Goal: Task Accomplishment & Management: Complete application form

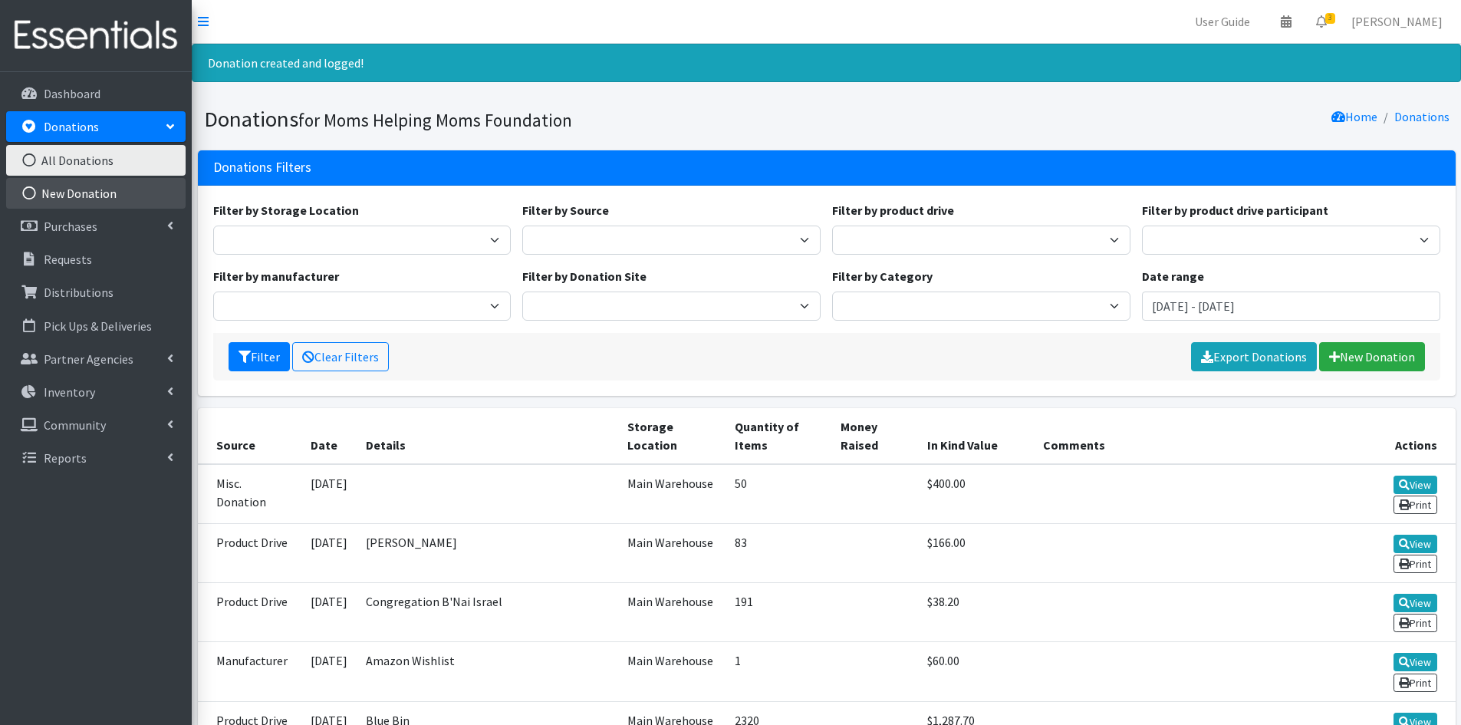
click at [69, 187] on link "New Donation" at bounding box center [95, 193] width 179 height 31
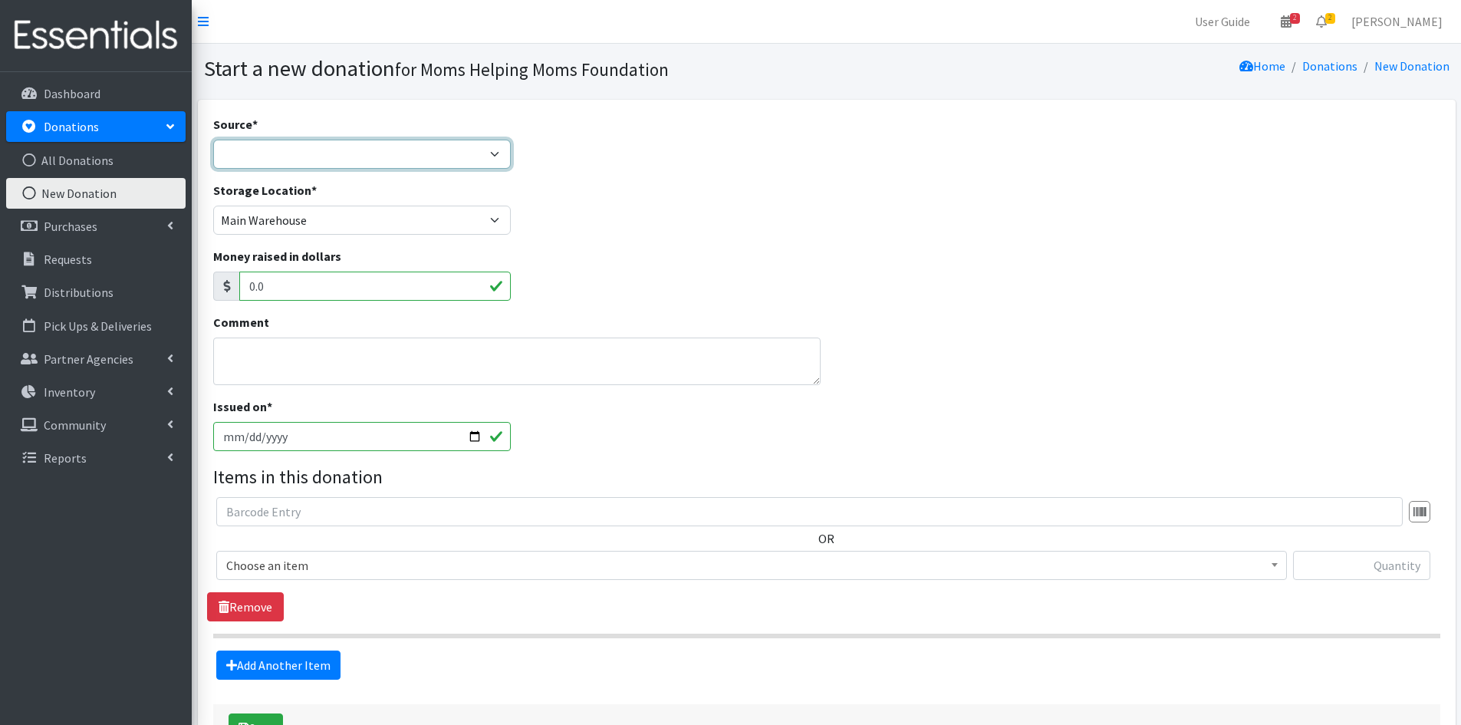
click at [498, 158] on select "Product Drive Manufacturer Donation Site Misc. Donation" at bounding box center [362, 154] width 298 height 29
select select "Product Drive"
click at [213, 140] on select "Product Drive Manufacturer Donation Site Misc. Donation" at bounding box center [362, 154] width 298 height 29
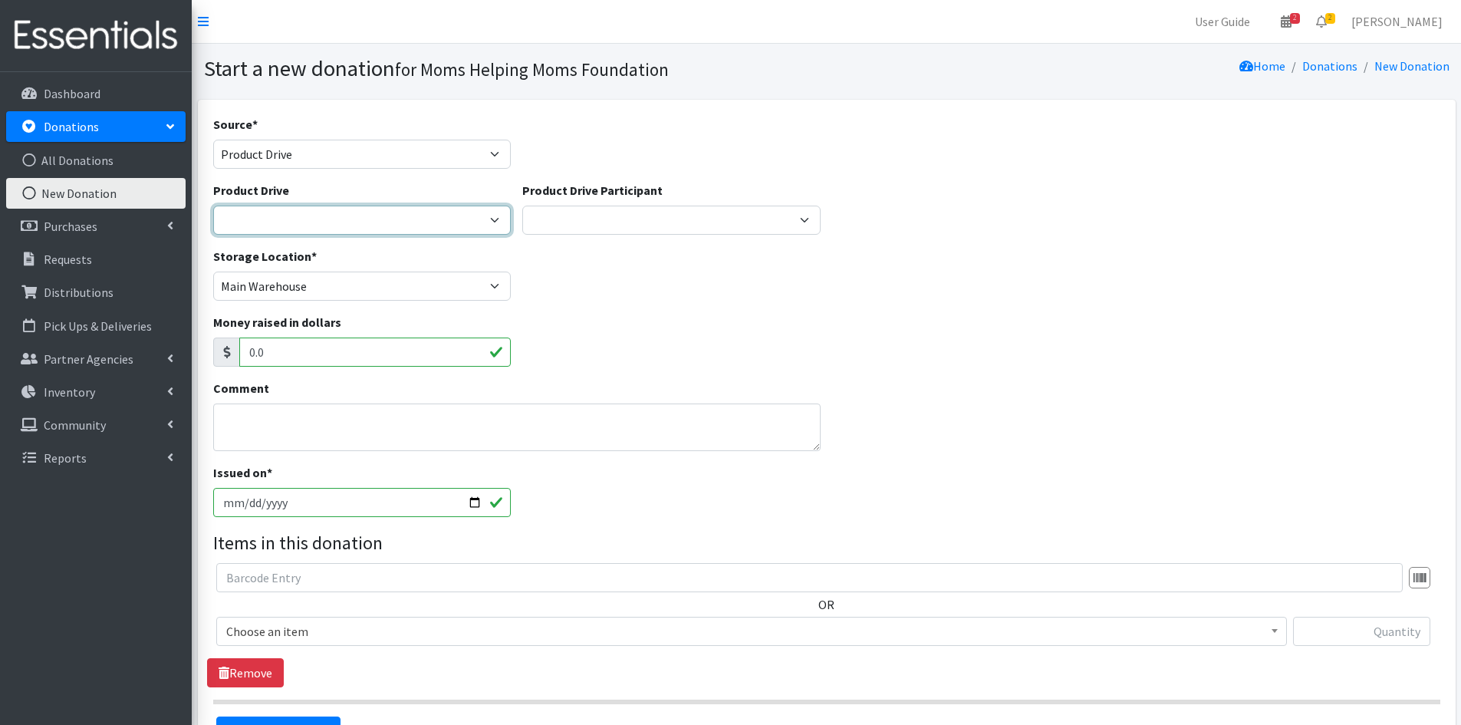
click at [498, 221] on select "2012 MOTHER'S DAY Zeta Phi Beta Sorority (virtual) 2021 HOLIDAY DRIVE AWR Week …" at bounding box center [362, 220] width 298 height 29
select select "3312"
click at [213, 206] on select "2012 MOTHER'S DAY Zeta Phi Beta Sorority (virtual) 2021 HOLIDAY DRIVE AWR Week …" at bounding box center [362, 220] width 298 height 29
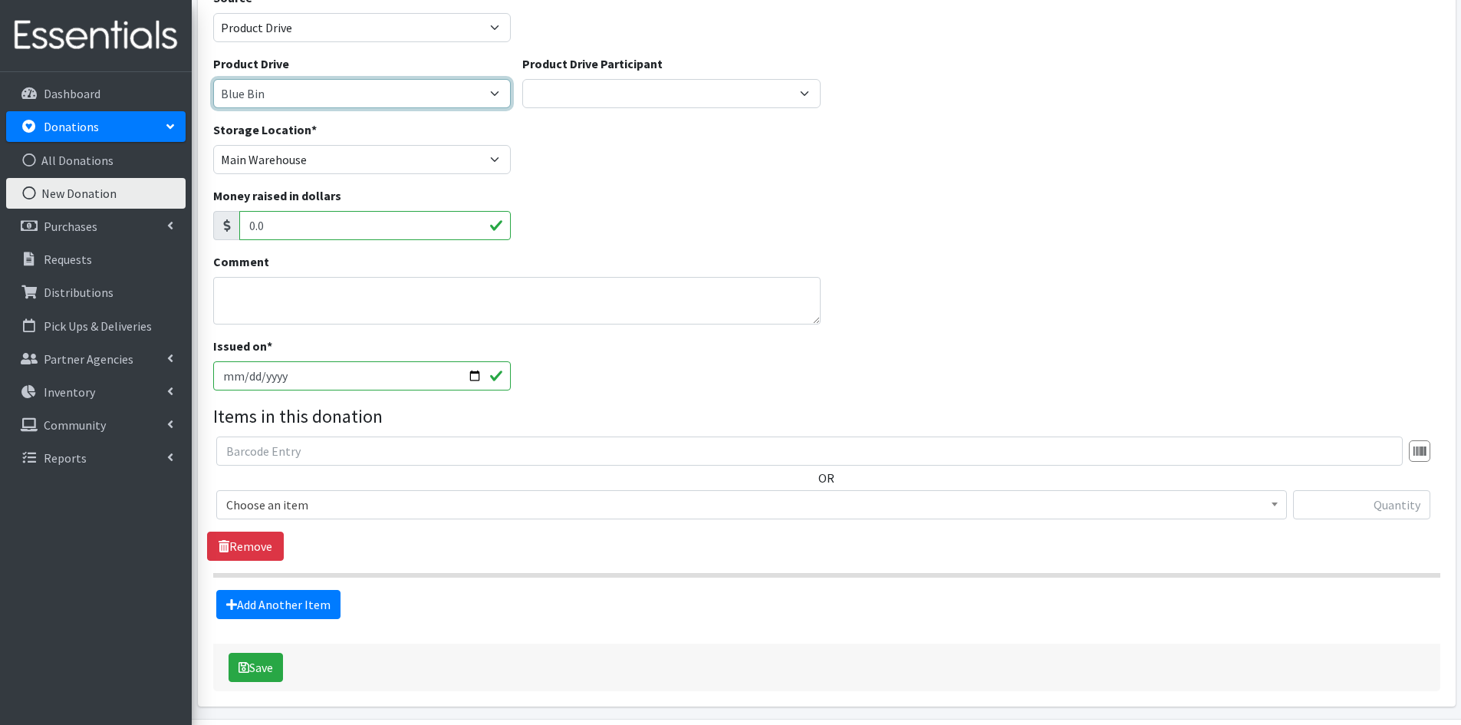
scroll to position [153, 0]
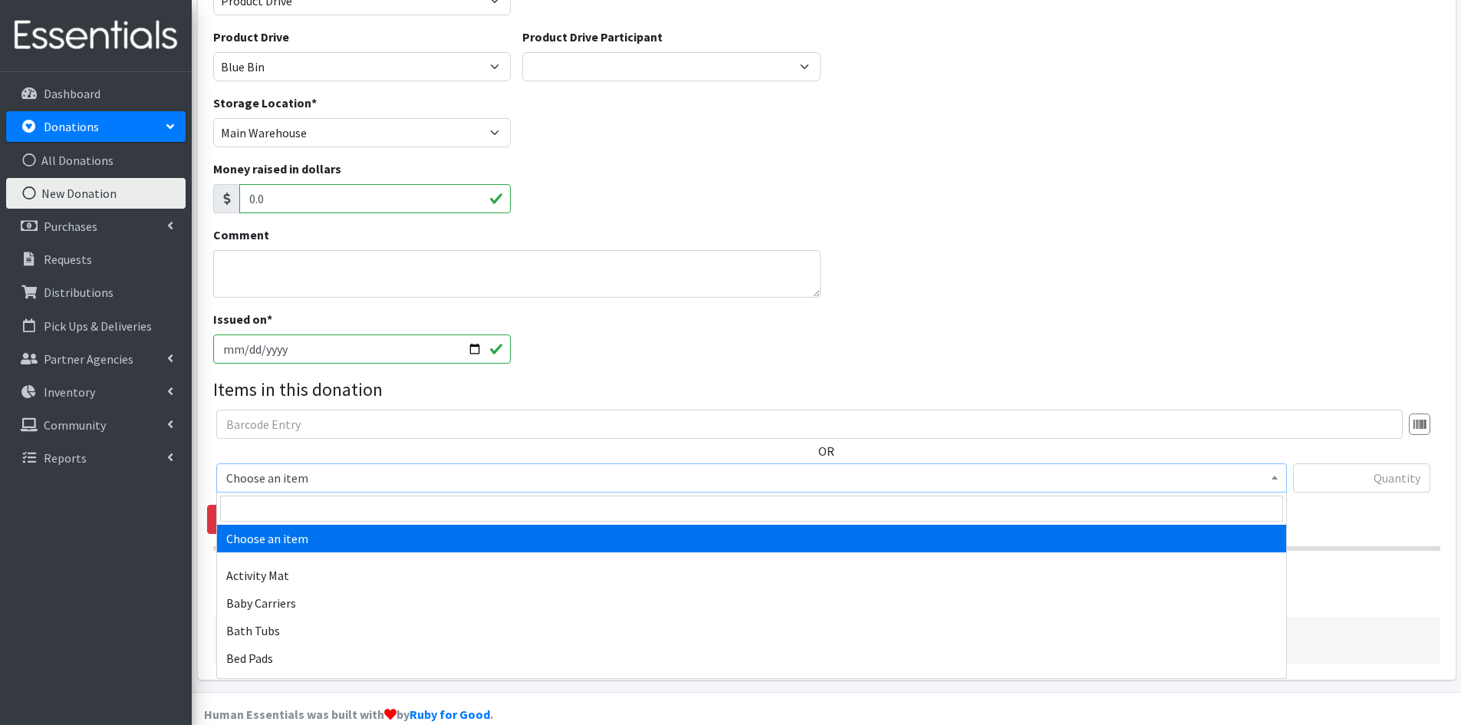
click at [1272, 479] on b at bounding box center [1275, 477] width 6 height 4
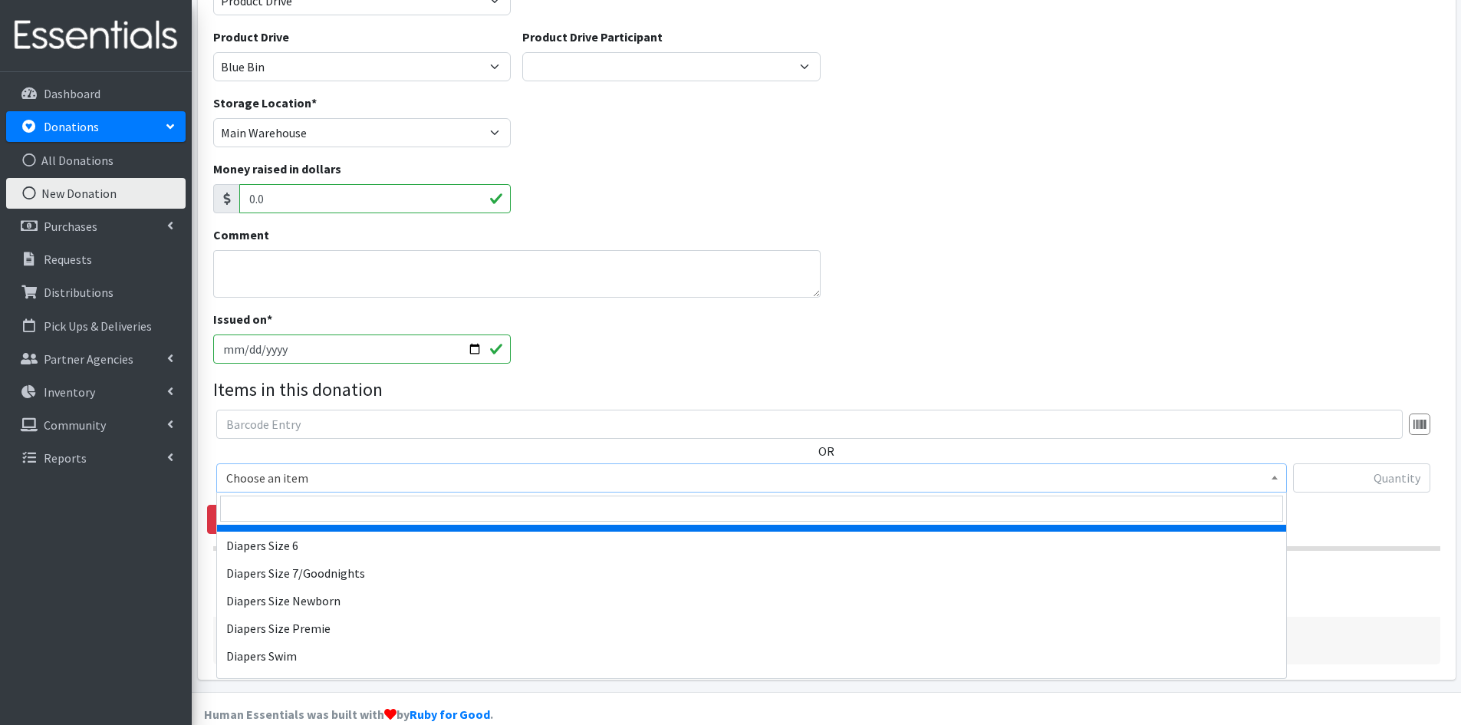
scroll to position [1841, 0]
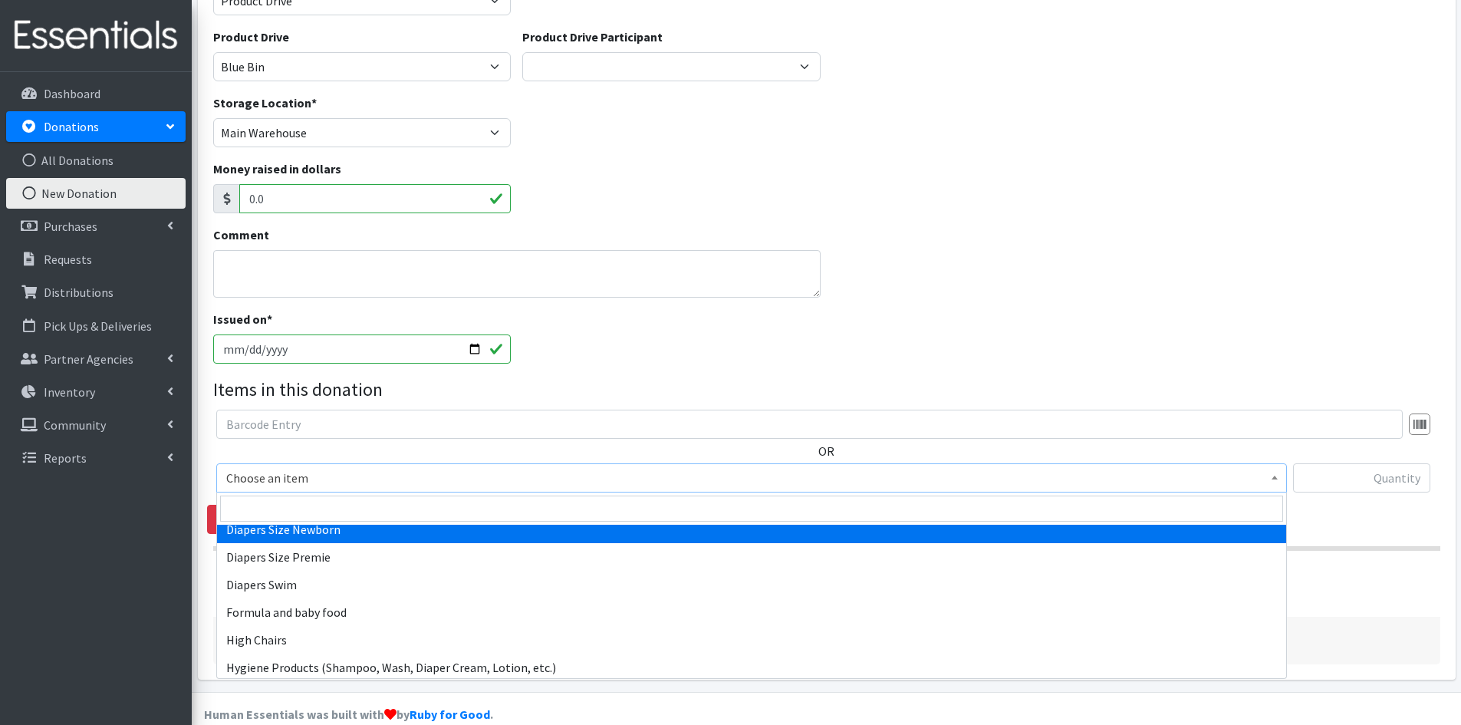
select select "1963"
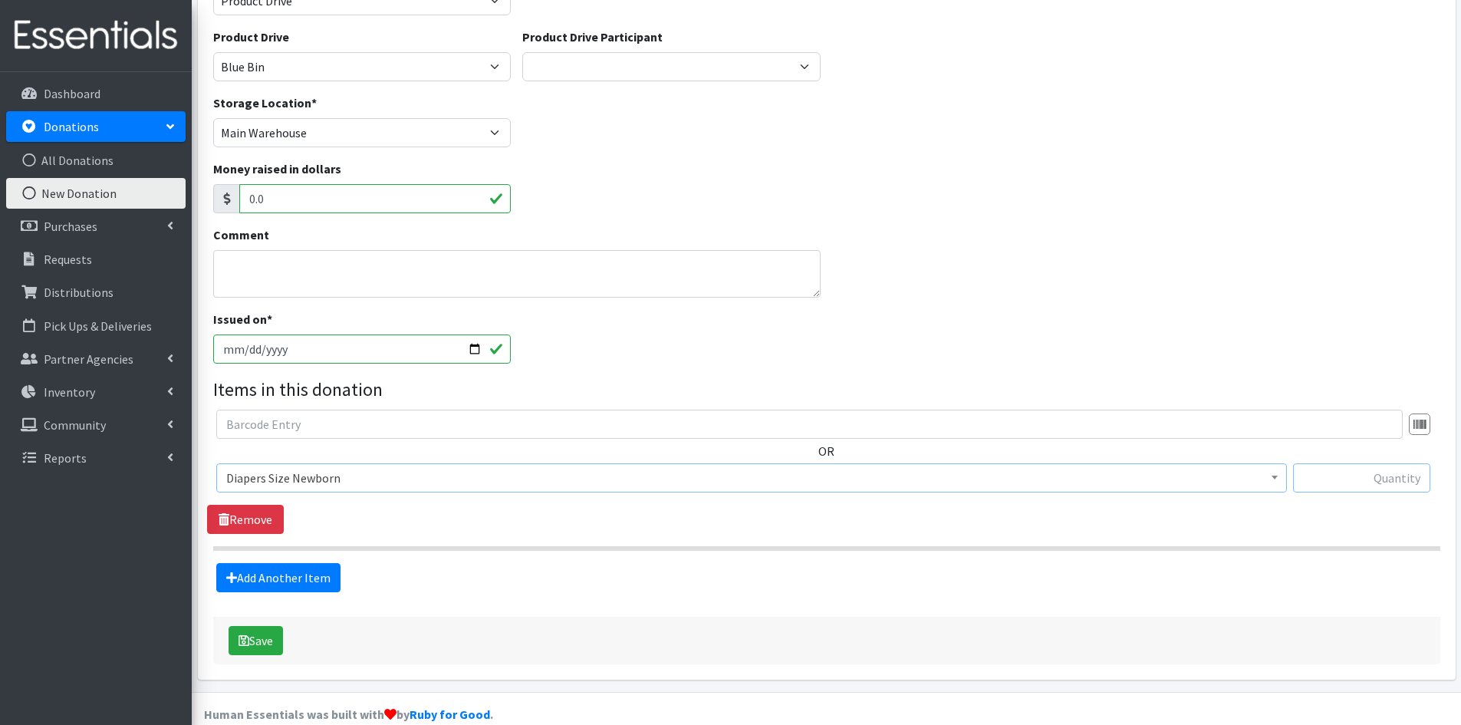
click at [1327, 479] on input "text" at bounding box center [1361, 477] width 137 height 29
type input "495"
click at [1288, 513] on div "OR Choose an item Activity Mat Baby Carriers Bath Tubs Bed Pads Bibs Birthday B…" at bounding box center [826, 472] width 1239 height 124
click at [283, 570] on link "Add Another Item" at bounding box center [278, 577] width 124 height 29
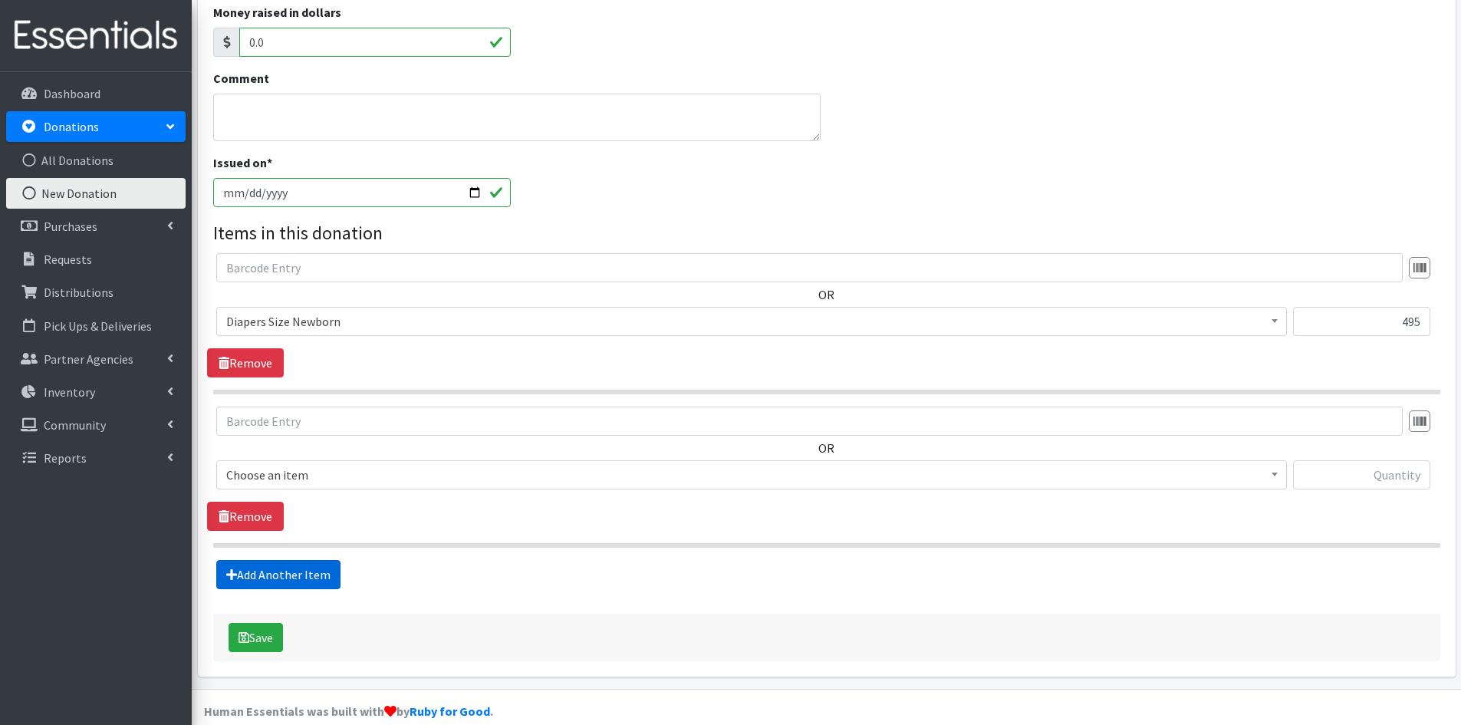
scroll to position [331, 0]
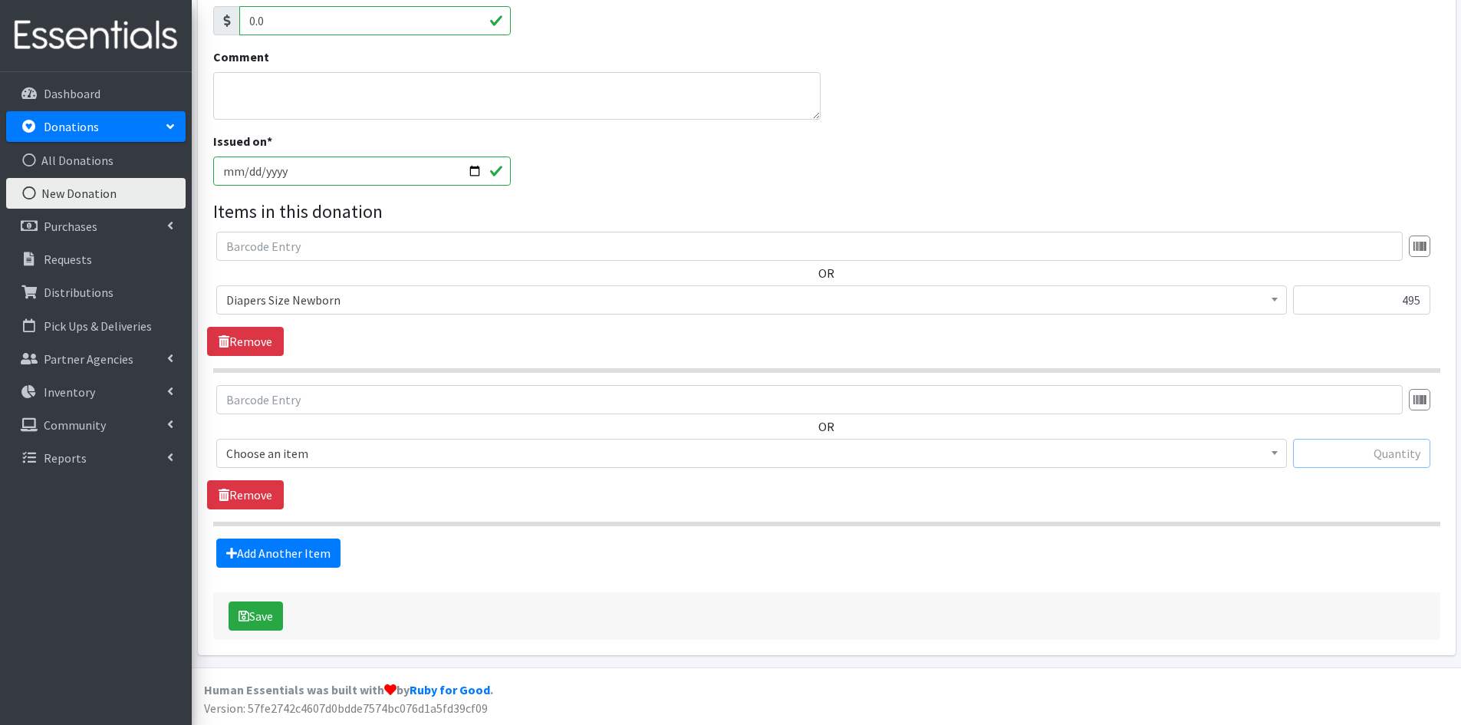
click at [1359, 458] on input "text" at bounding box center [1361, 453] width 137 height 29
type input "250"
click at [1275, 456] on span at bounding box center [1274, 451] width 15 height 24
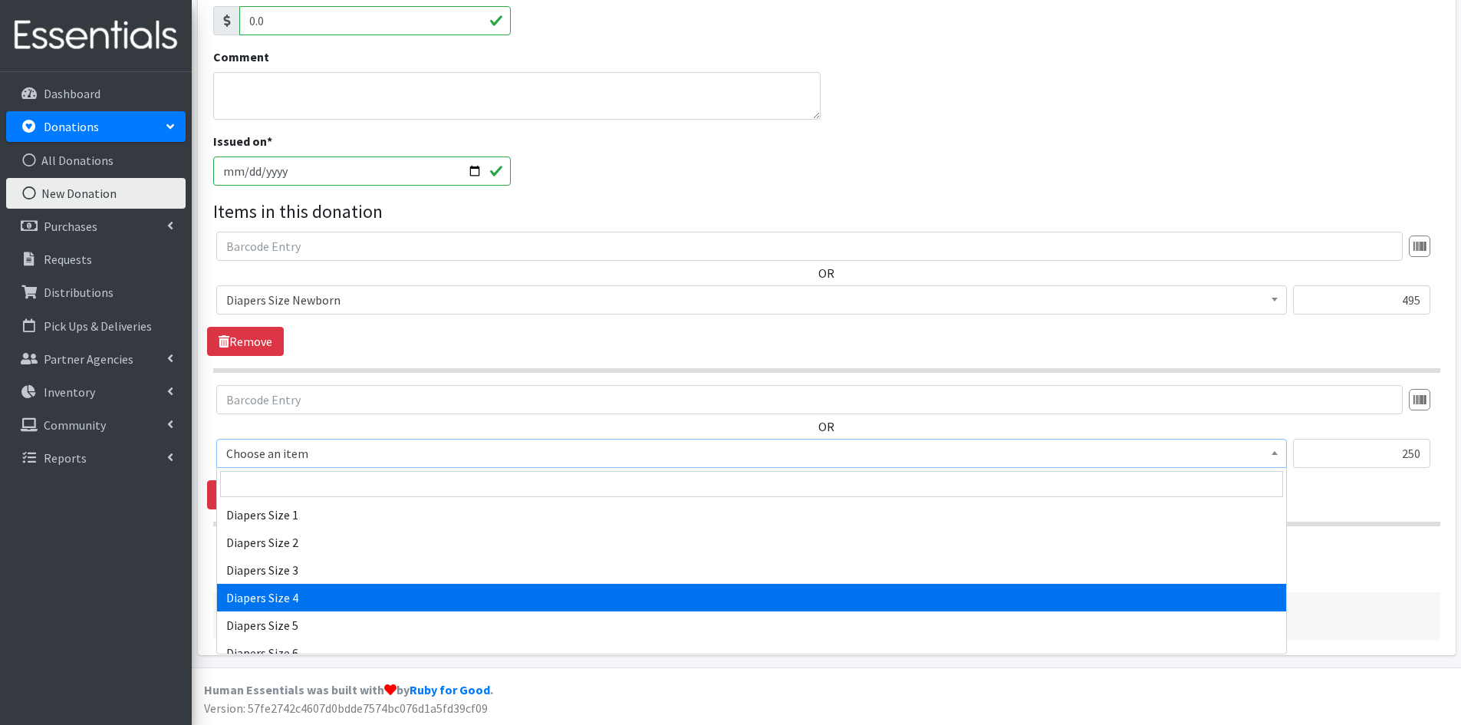
scroll to position [1610, 0]
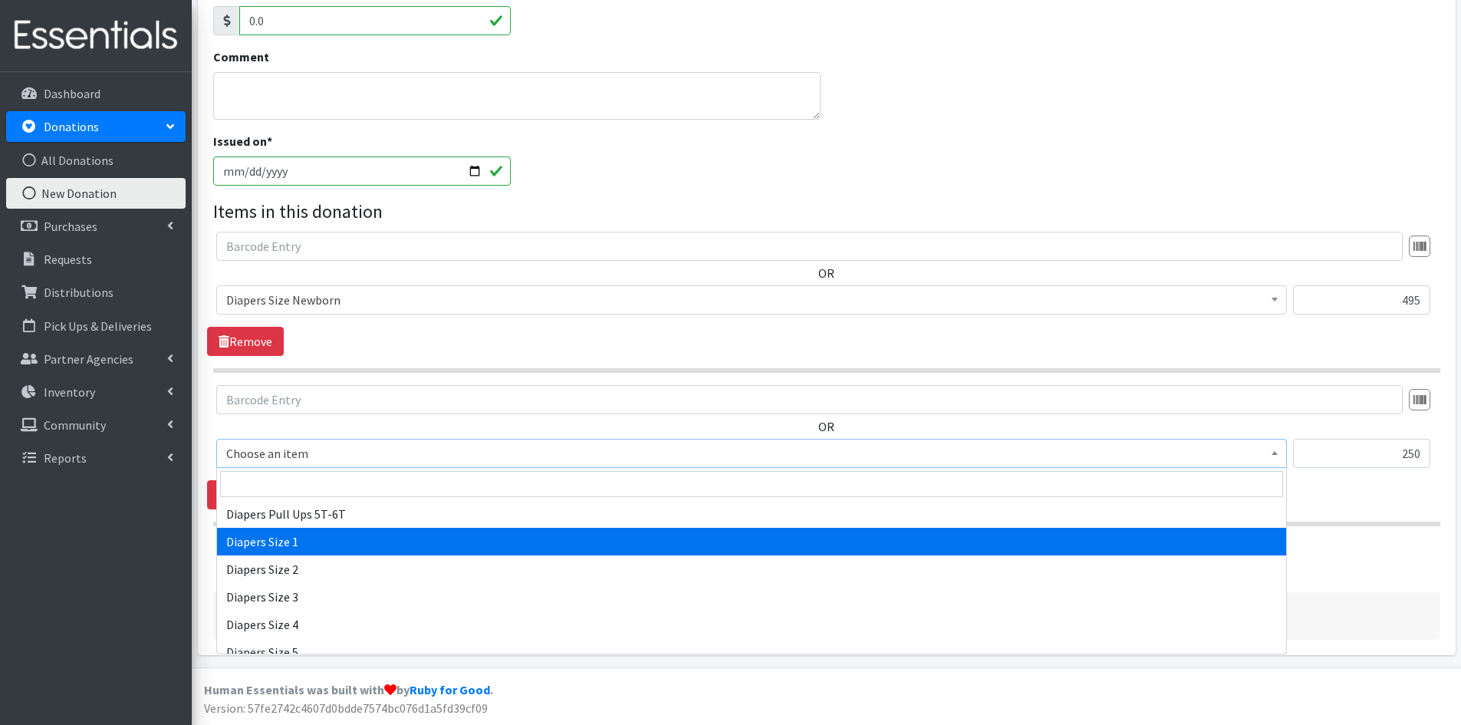
select select "1964"
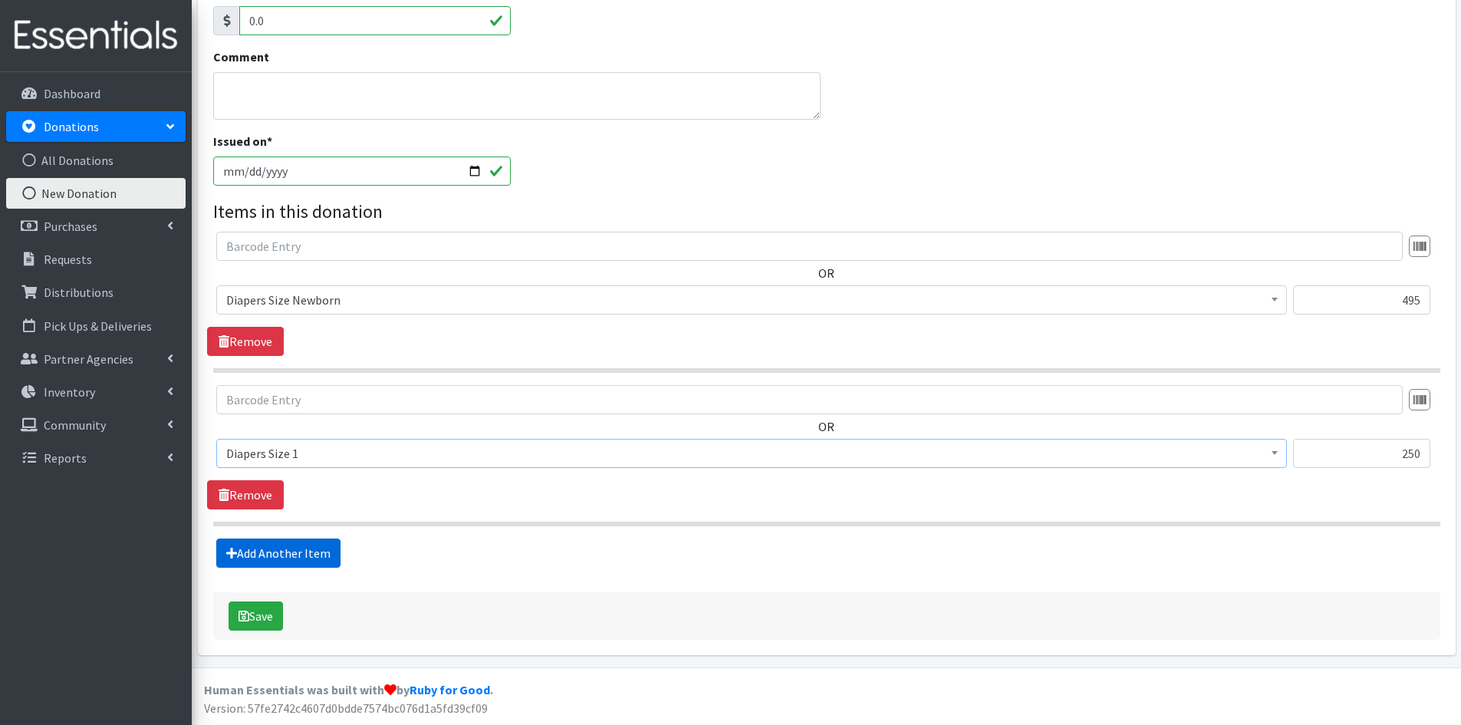
click at [286, 548] on link "Add Another Item" at bounding box center [278, 552] width 124 height 29
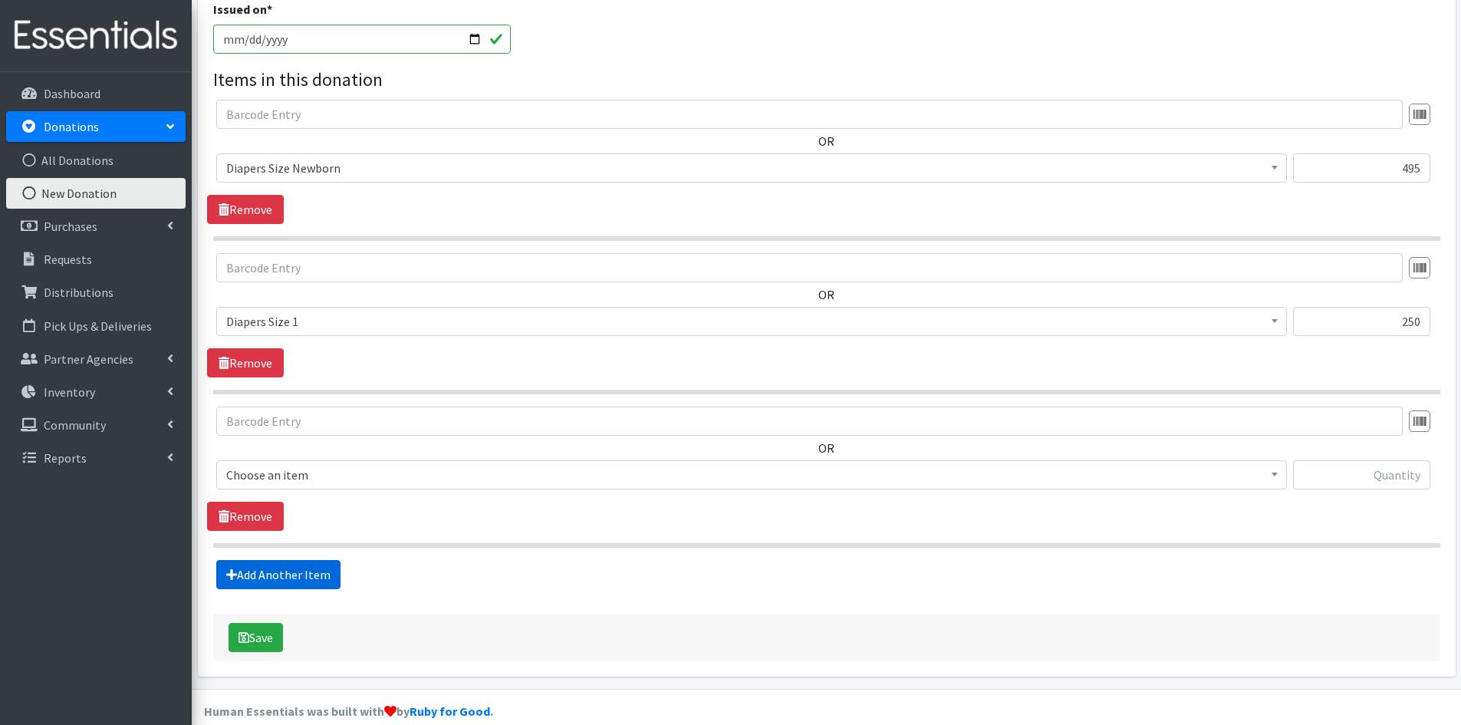
scroll to position [485, 0]
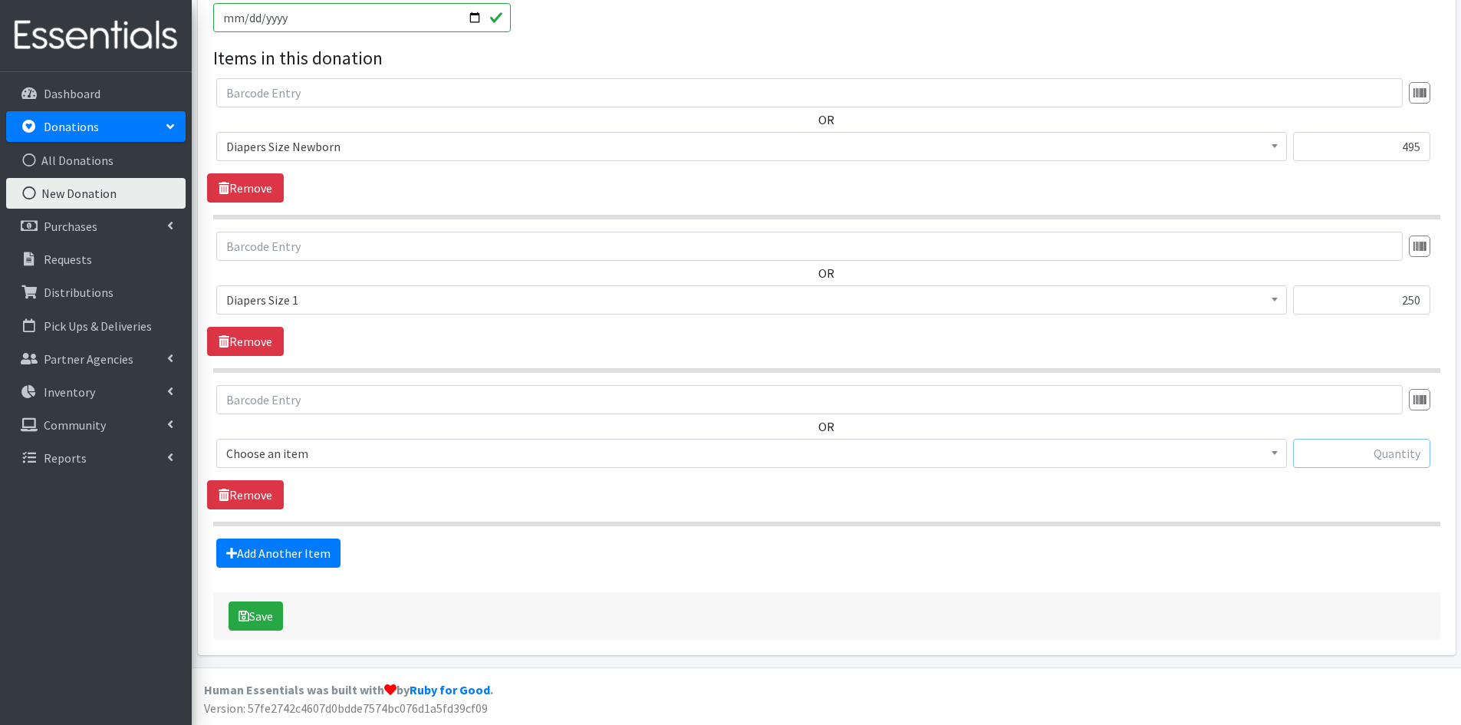
click at [1352, 458] on input "text" at bounding box center [1361, 453] width 137 height 29
type input "42"
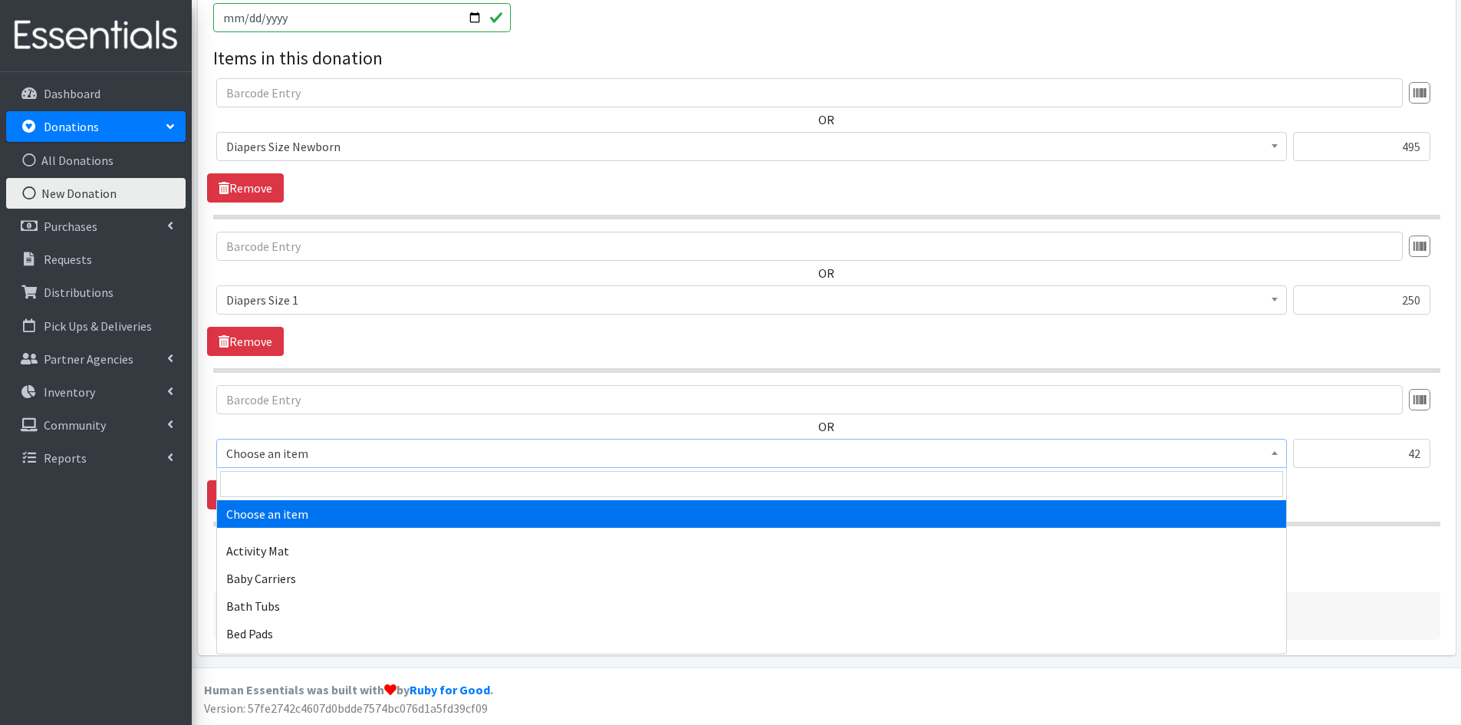
click at [1273, 459] on span at bounding box center [1274, 451] width 15 height 24
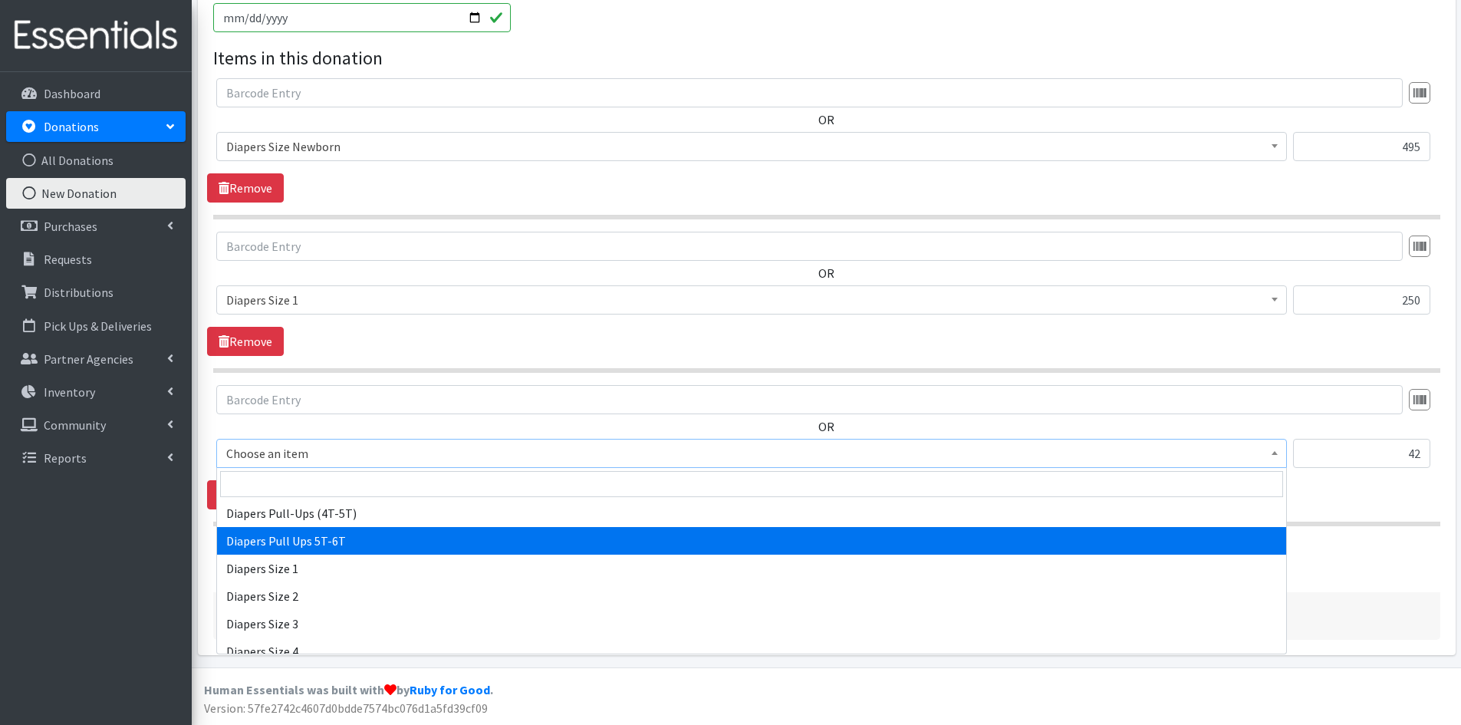
scroll to position [1610, 0]
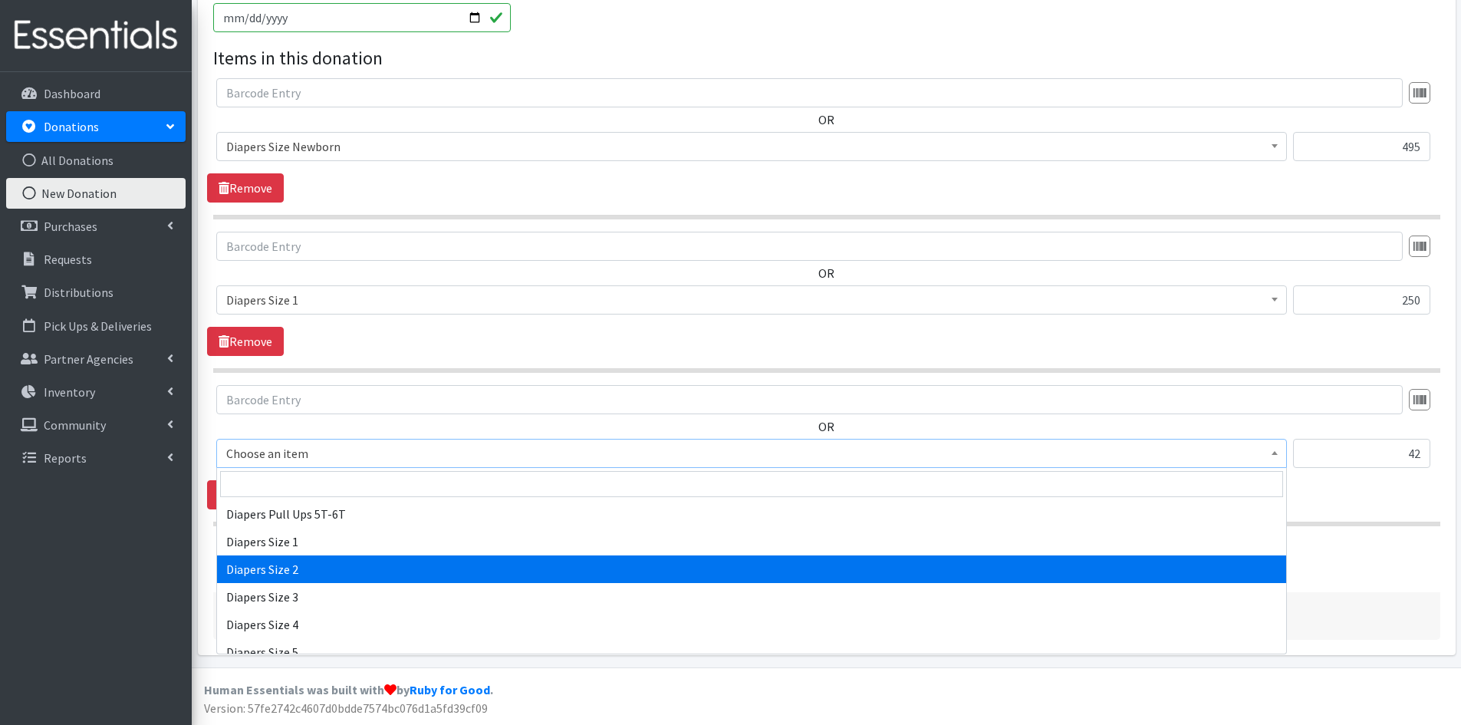
select select "1965"
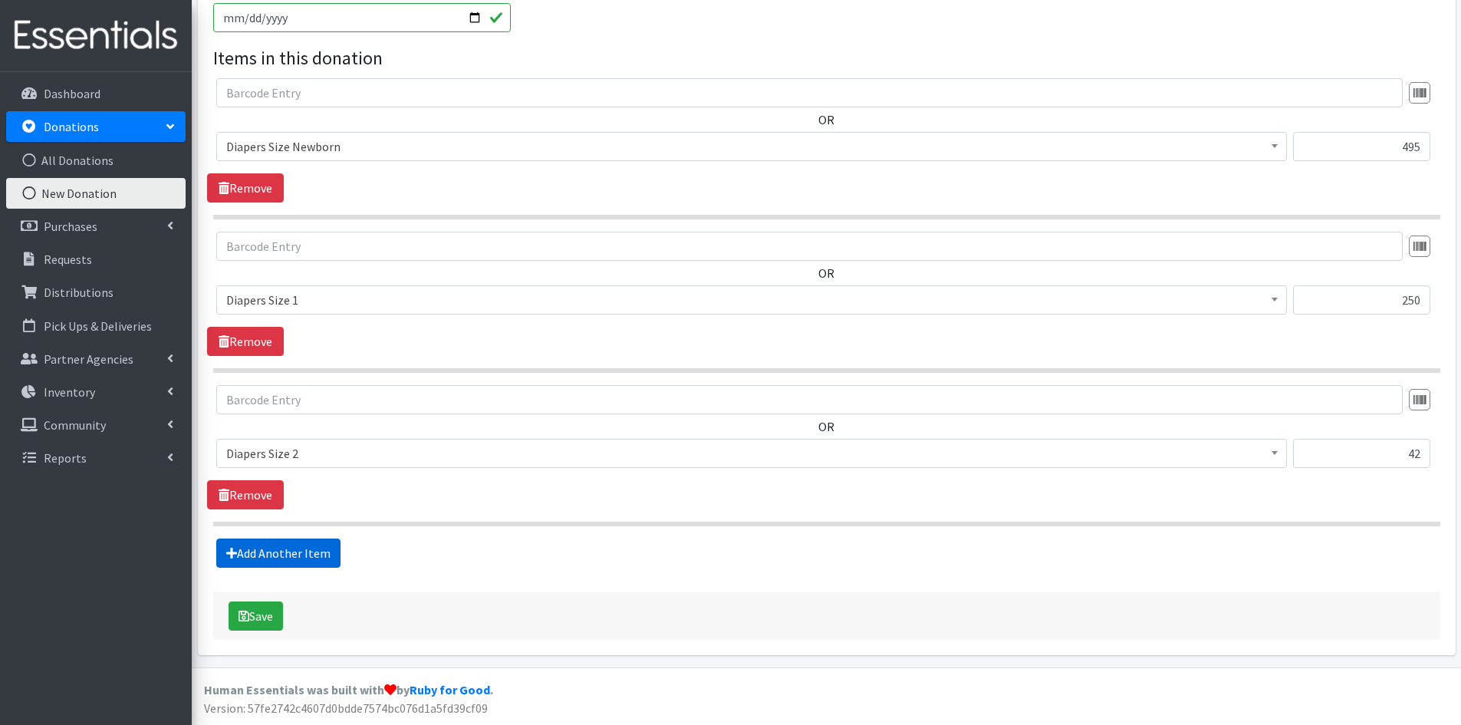
click at [299, 545] on link "Add Another Item" at bounding box center [278, 552] width 124 height 29
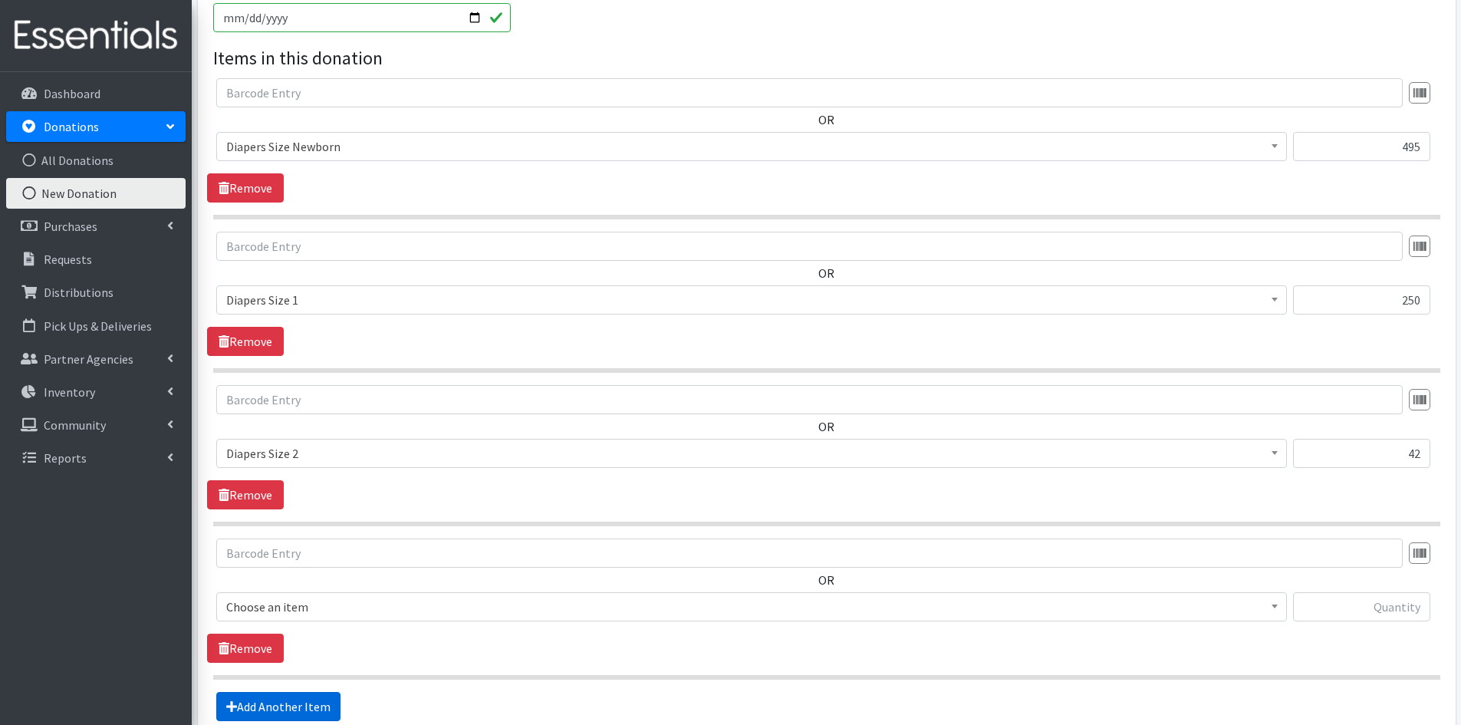
scroll to position [638, 0]
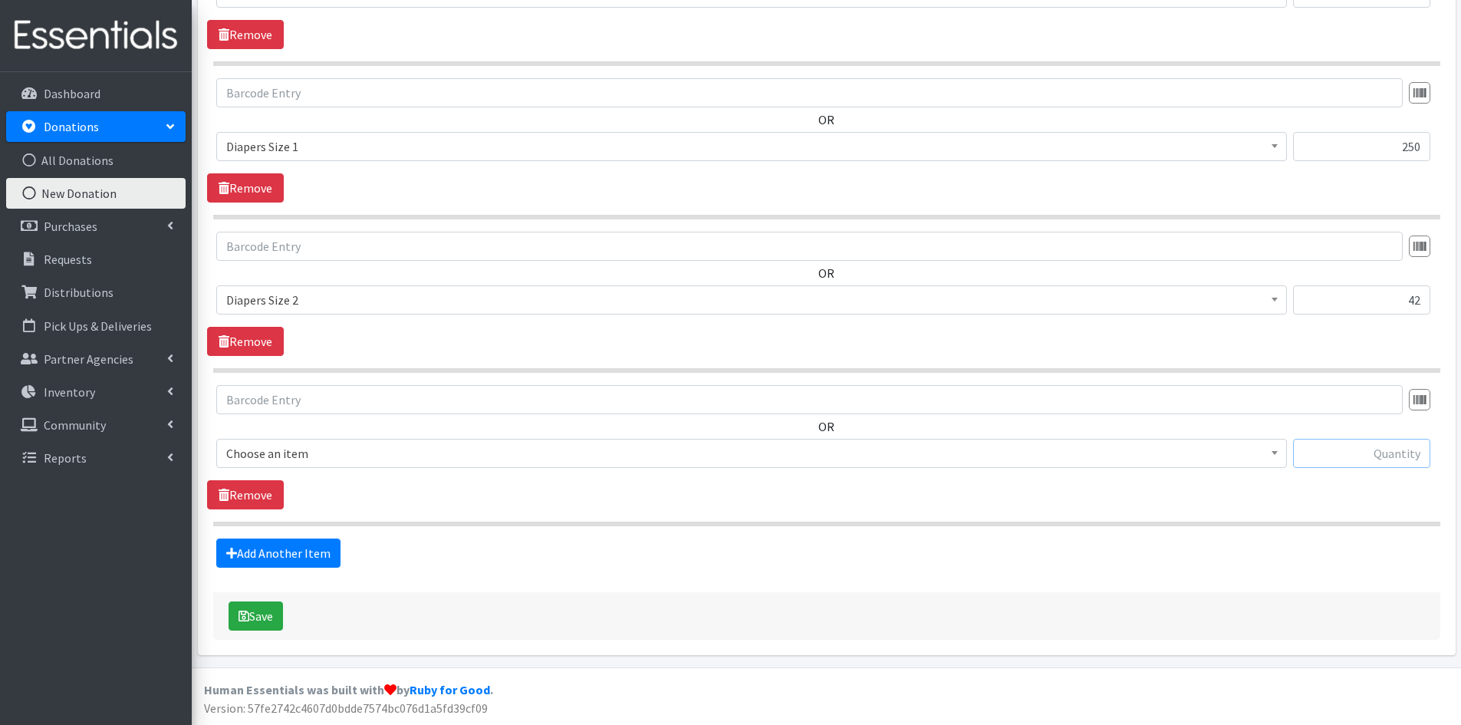
click at [1371, 458] on input "text" at bounding box center [1361, 453] width 137 height 29
type input "28"
click at [1273, 447] on span at bounding box center [1274, 451] width 15 height 24
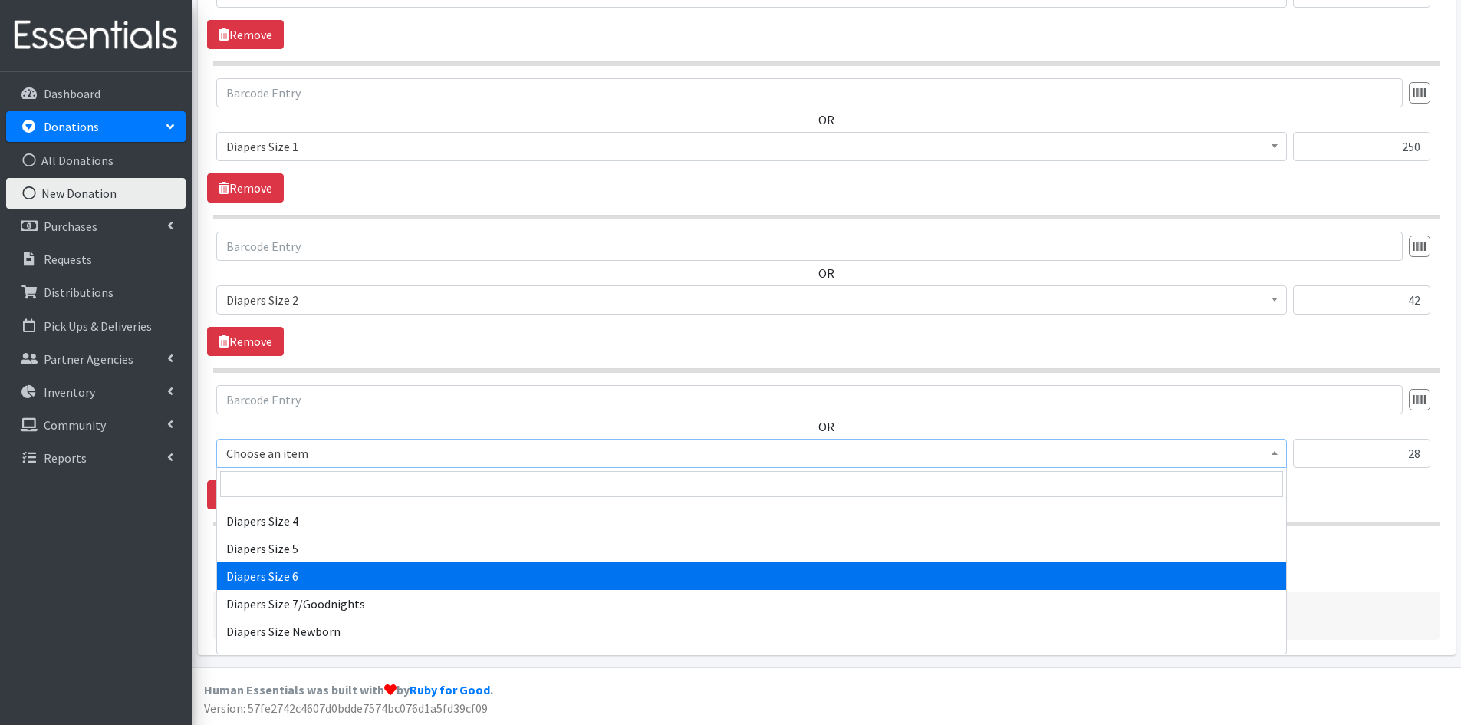
scroll to position [1687, 0]
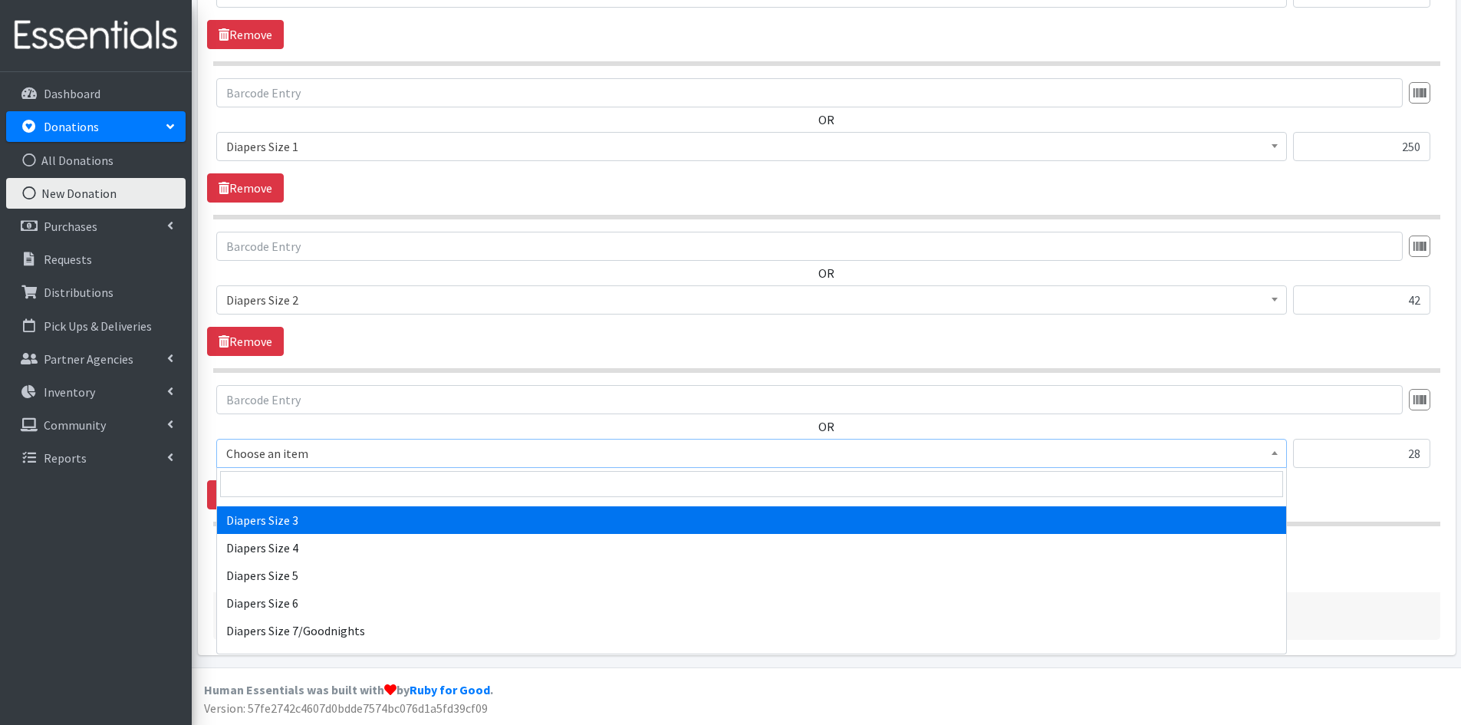
select select "1966"
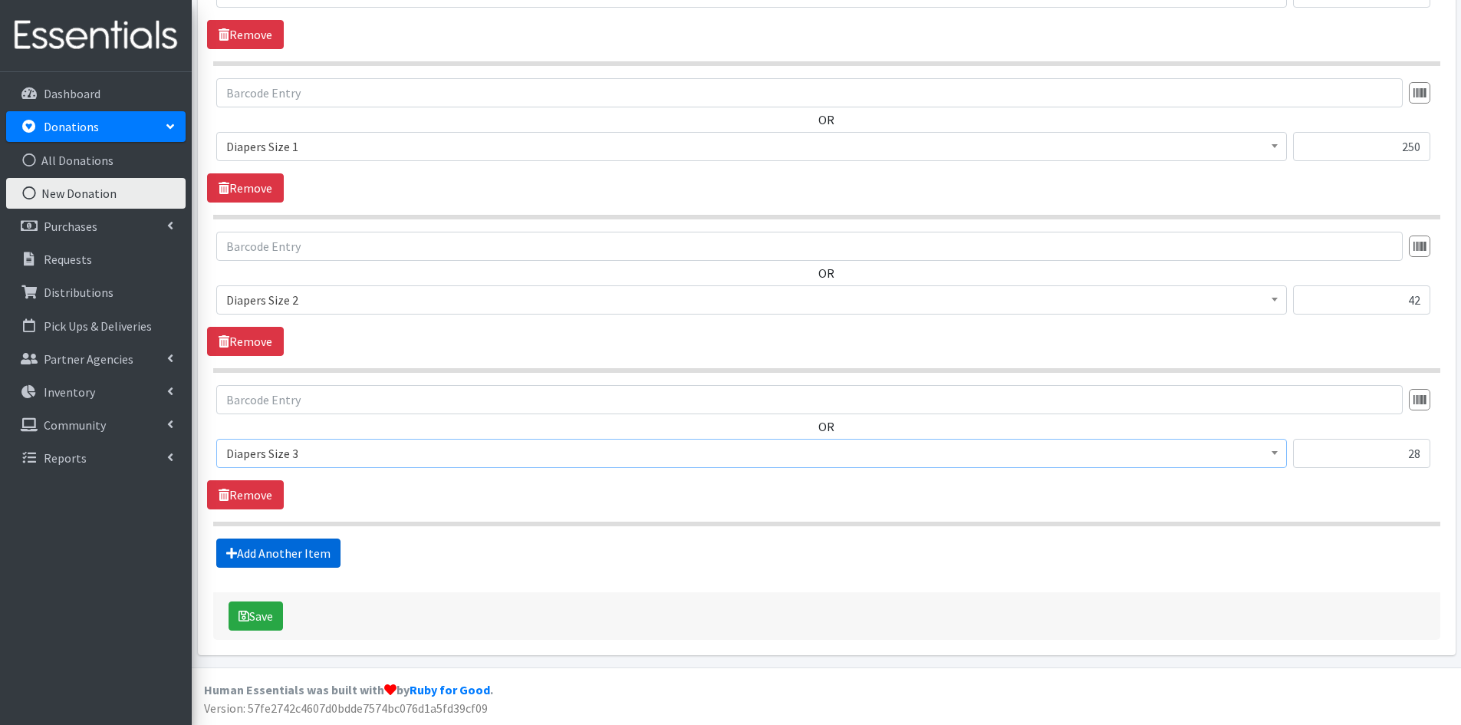
click at [310, 555] on link "Add Another Item" at bounding box center [278, 552] width 124 height 29
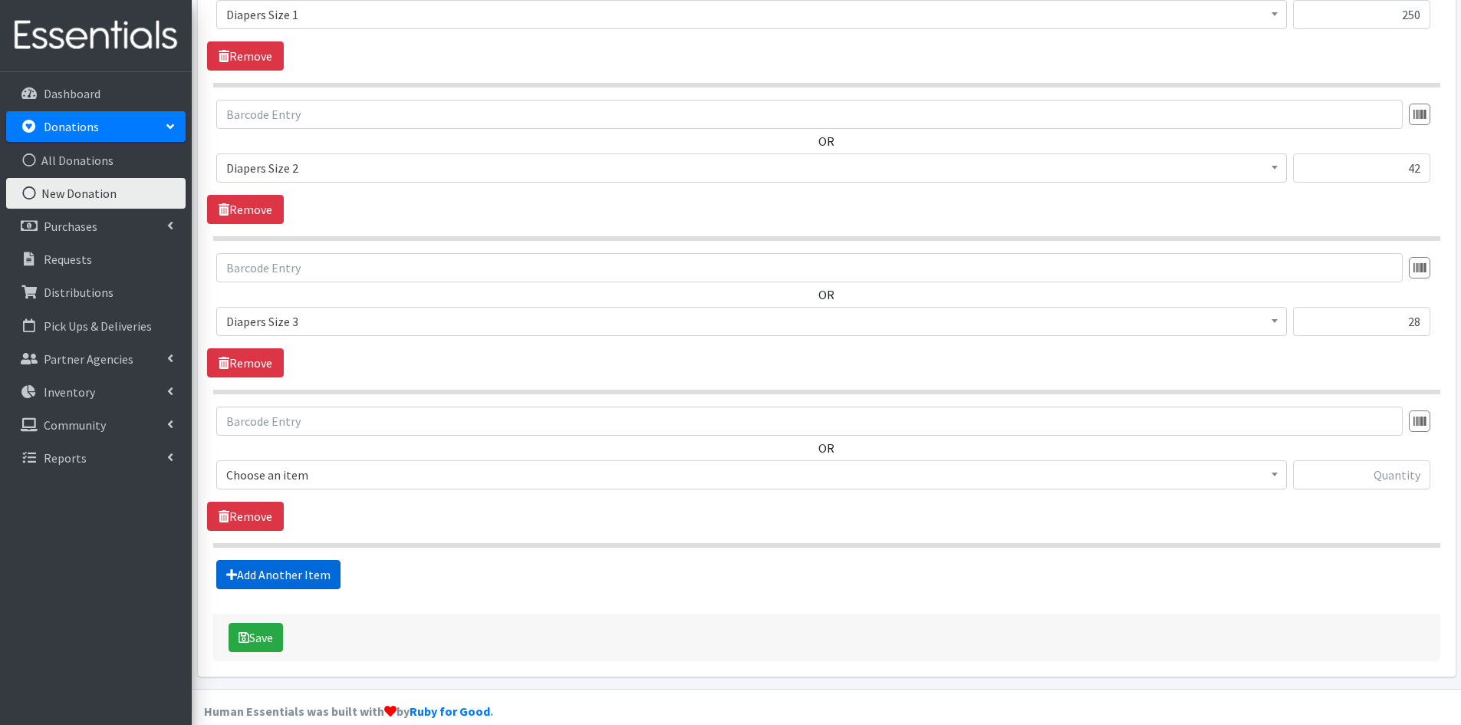
scroll to position [791, 0]
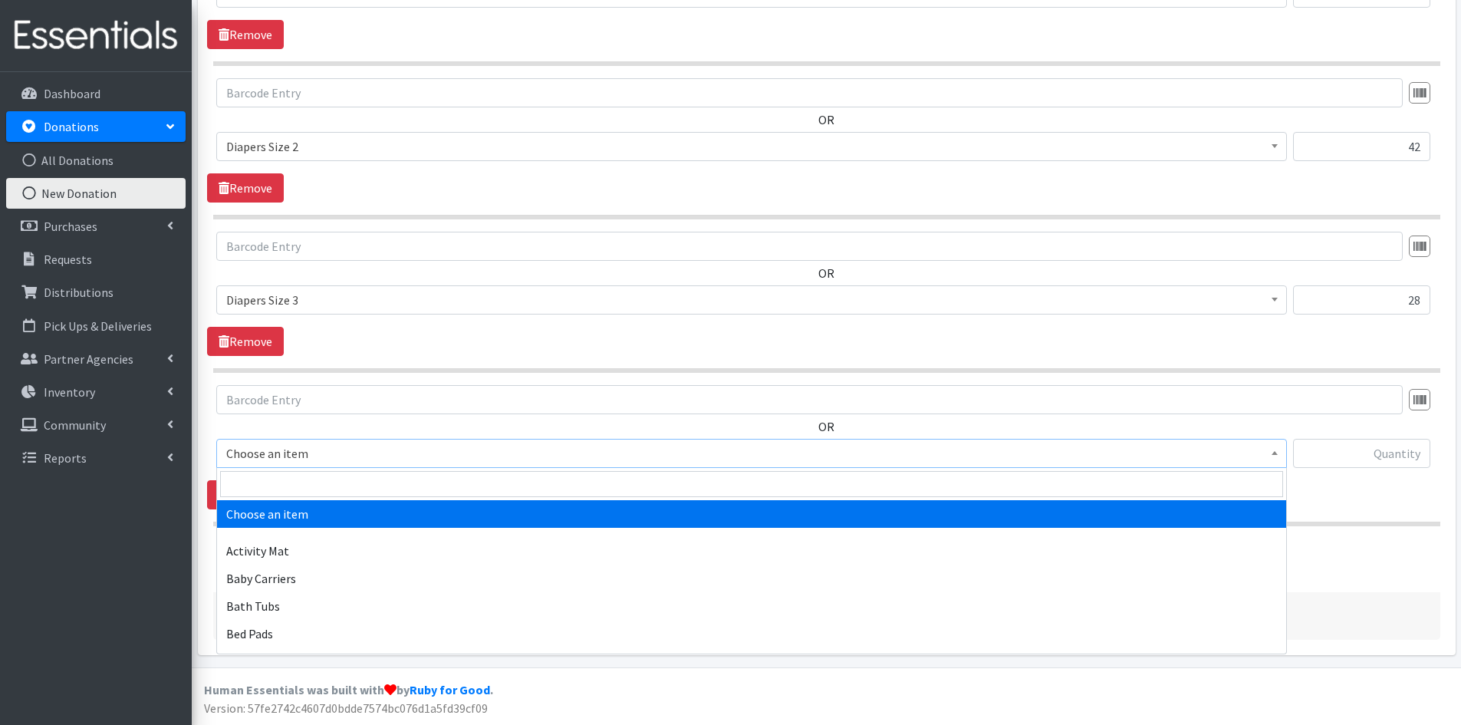
click at [1275, 459] on span at bounding box center [1274, 451] width 15 height 24
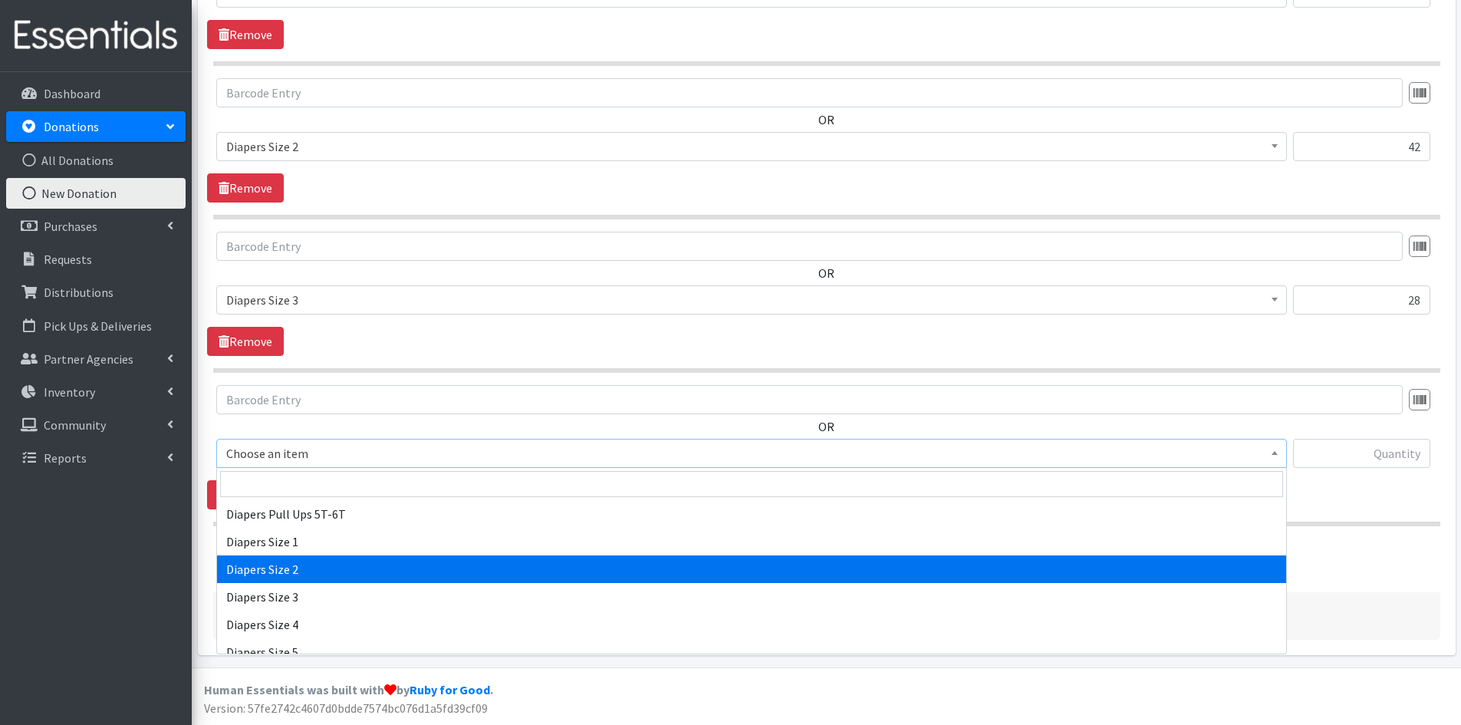
scroll to position [1687, 0]
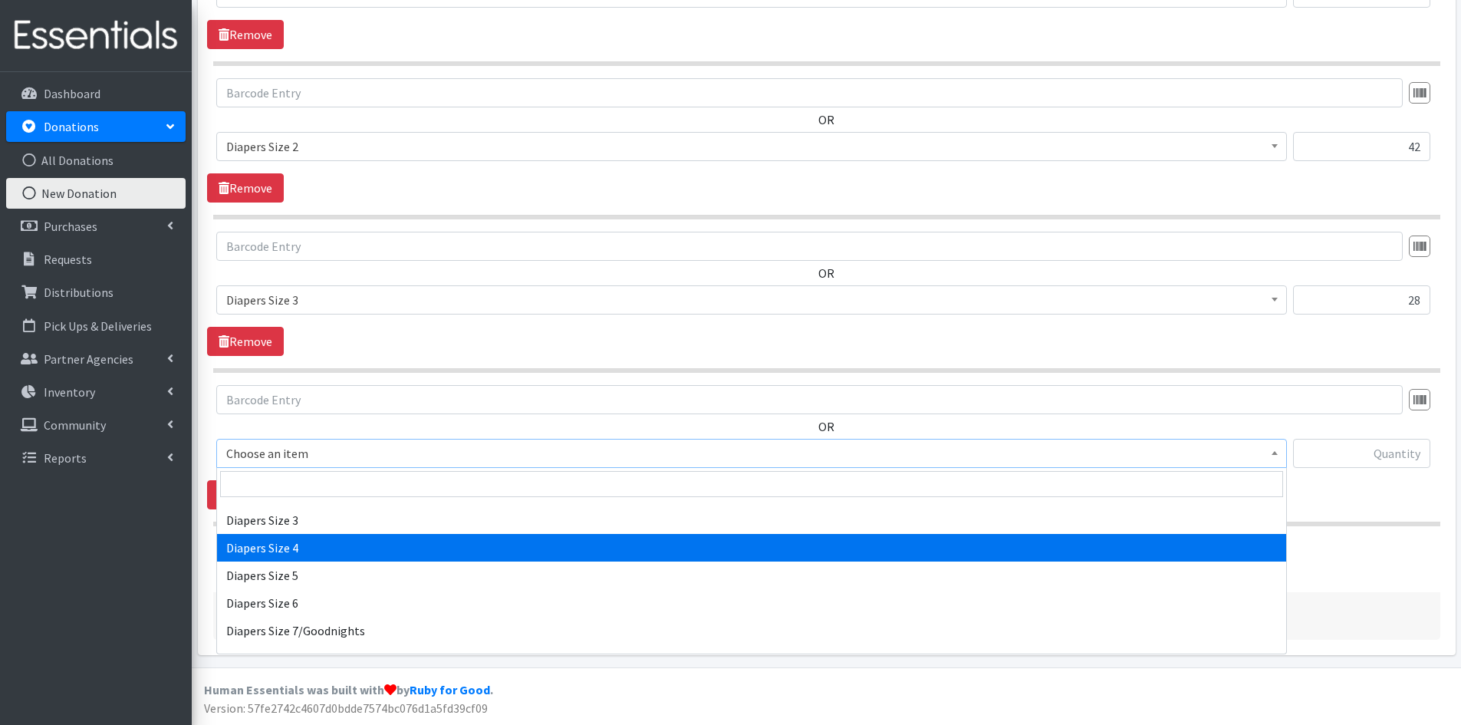
select select "1967"
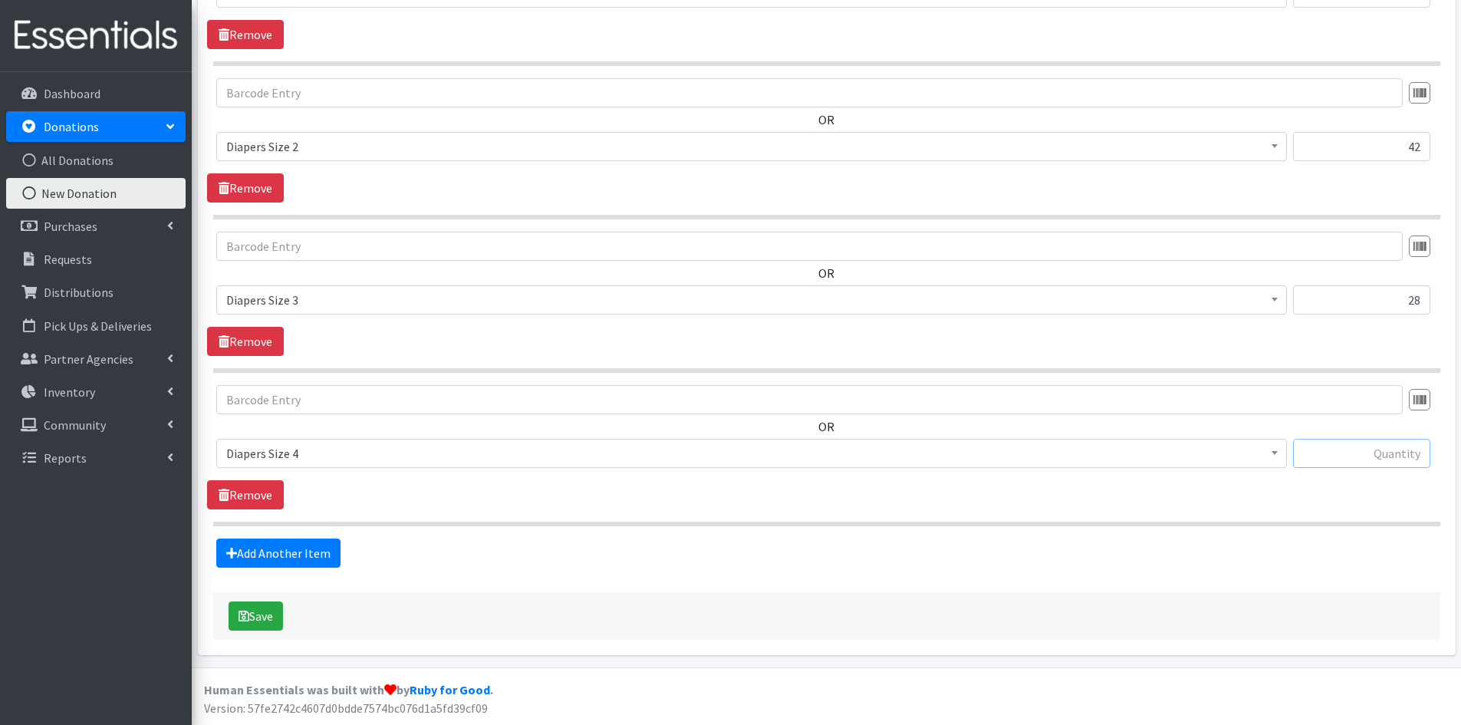
click at [1344, 451] on input "text" at bounding box center [1361, 453] width 137 height 29
type input "62"
click at [290, 550] on link "Add Another Item" at bounding box center [278, 552] width 124 height 29
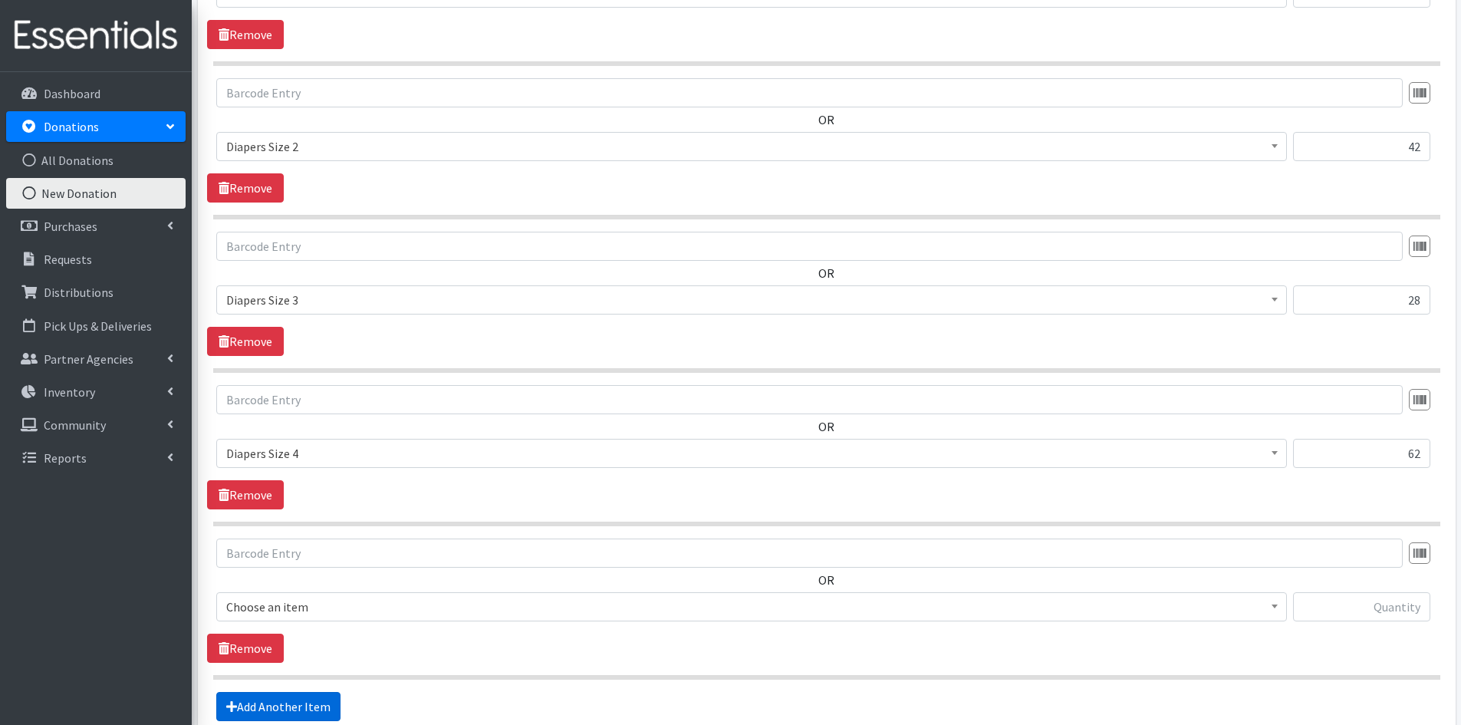
scroll to position [945, 0]
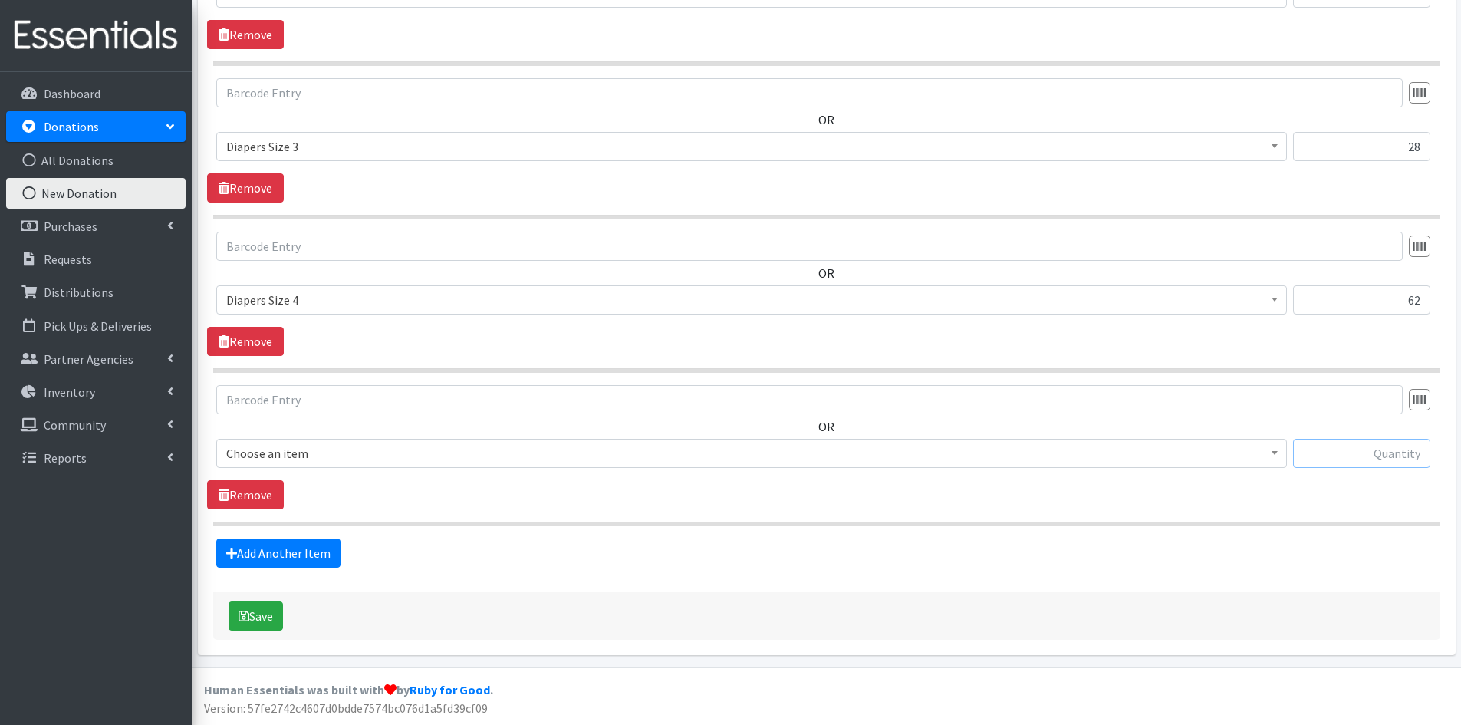
click at [1365, 452] on input "text" at bounding box center [1361, 453] width 137 height 29
type input "21"
click at [1278, 446] on span at bounding box center [1274, 451] width 15 height 24
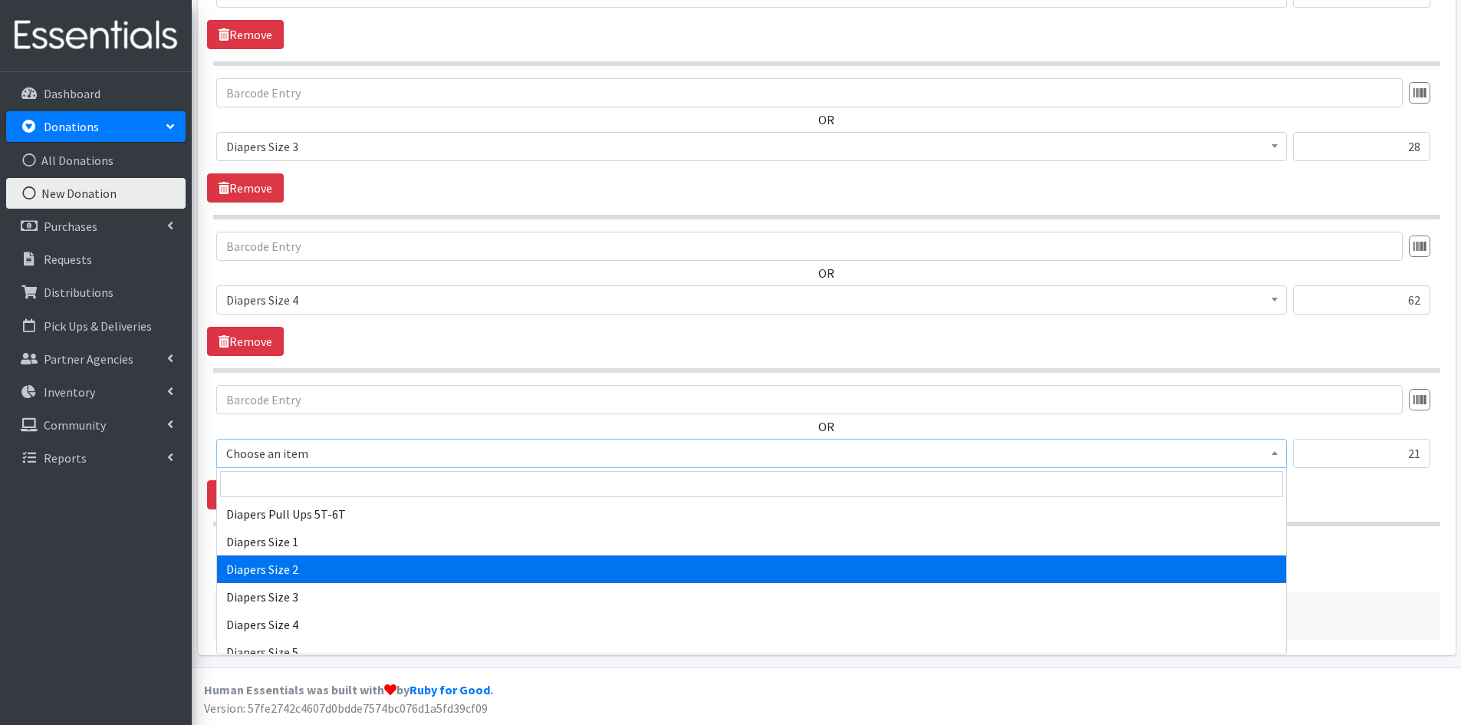
scroll to position [1687, 0]
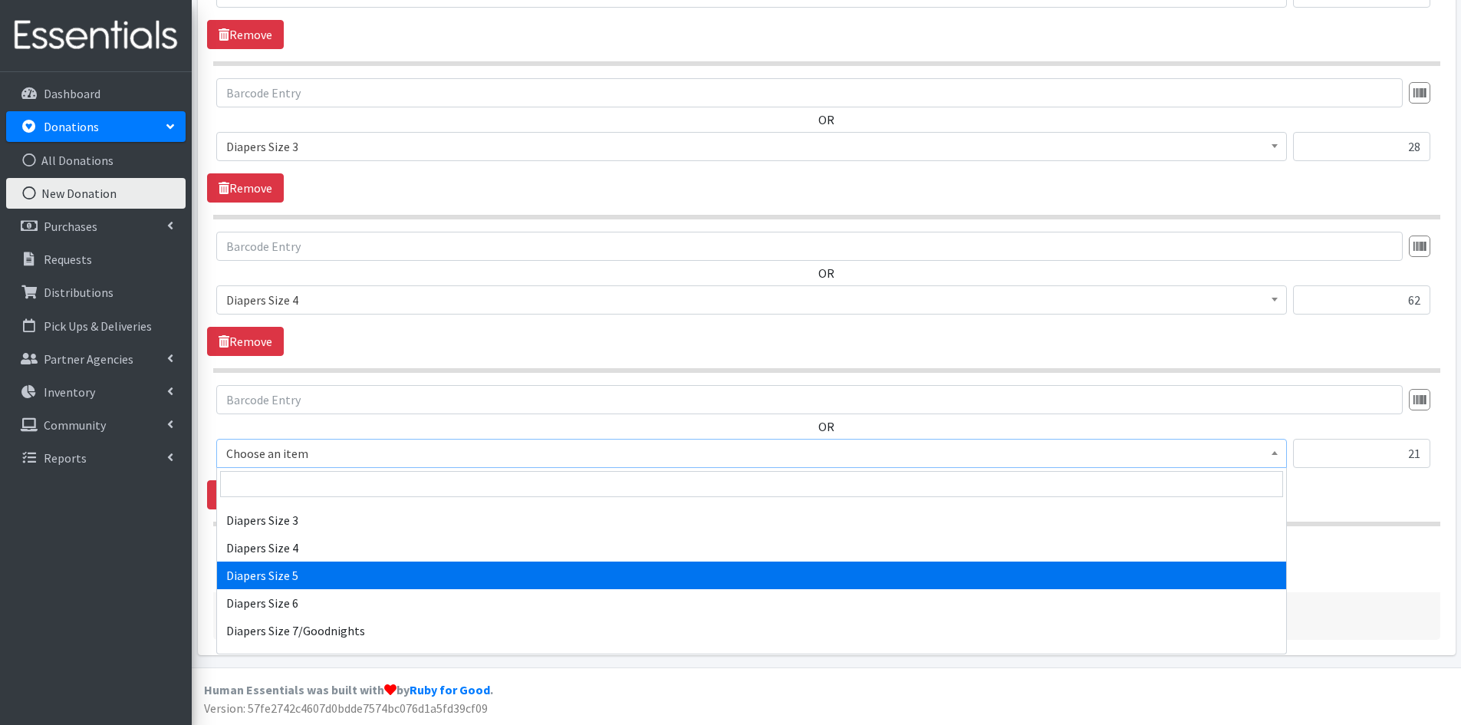
select select "1968"
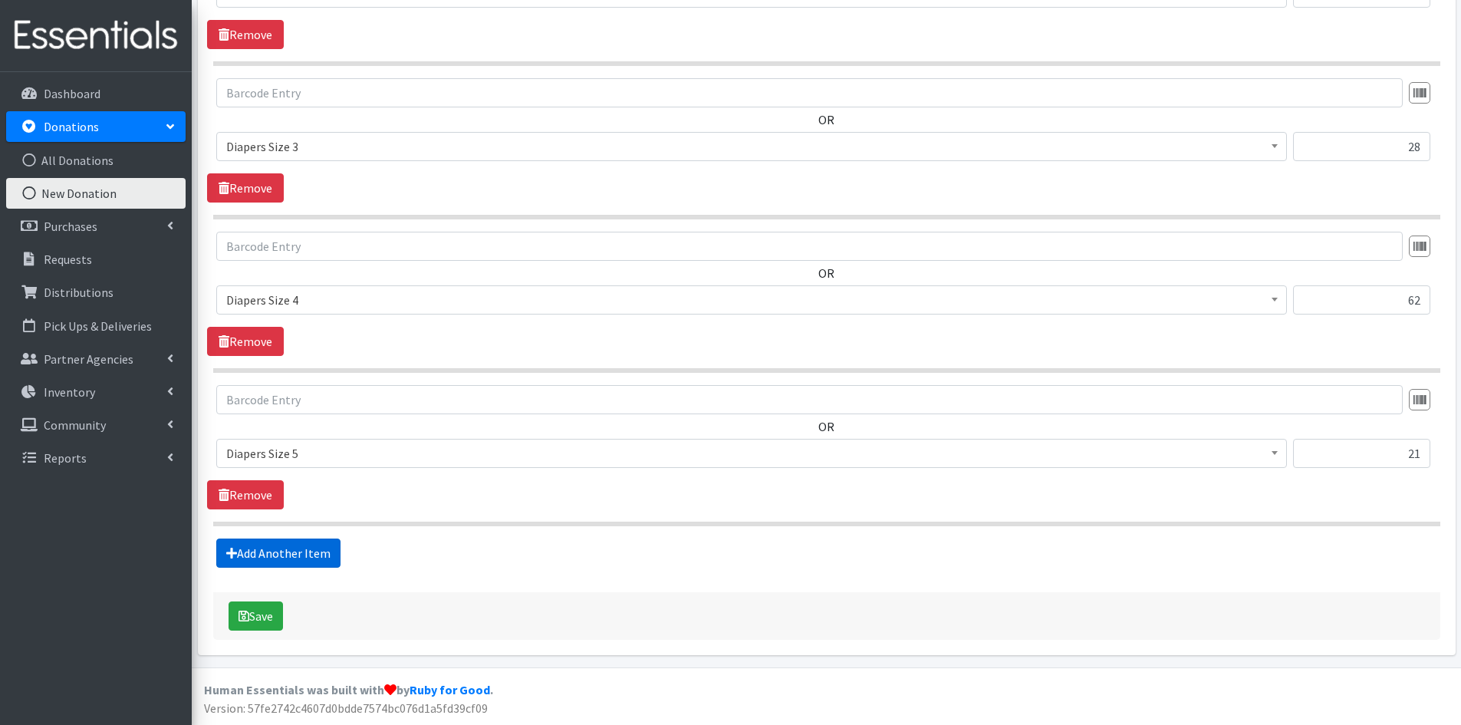
click at [305, 545] on link "Add Another Item" at bounding box center [278, 552] width 124 height 29
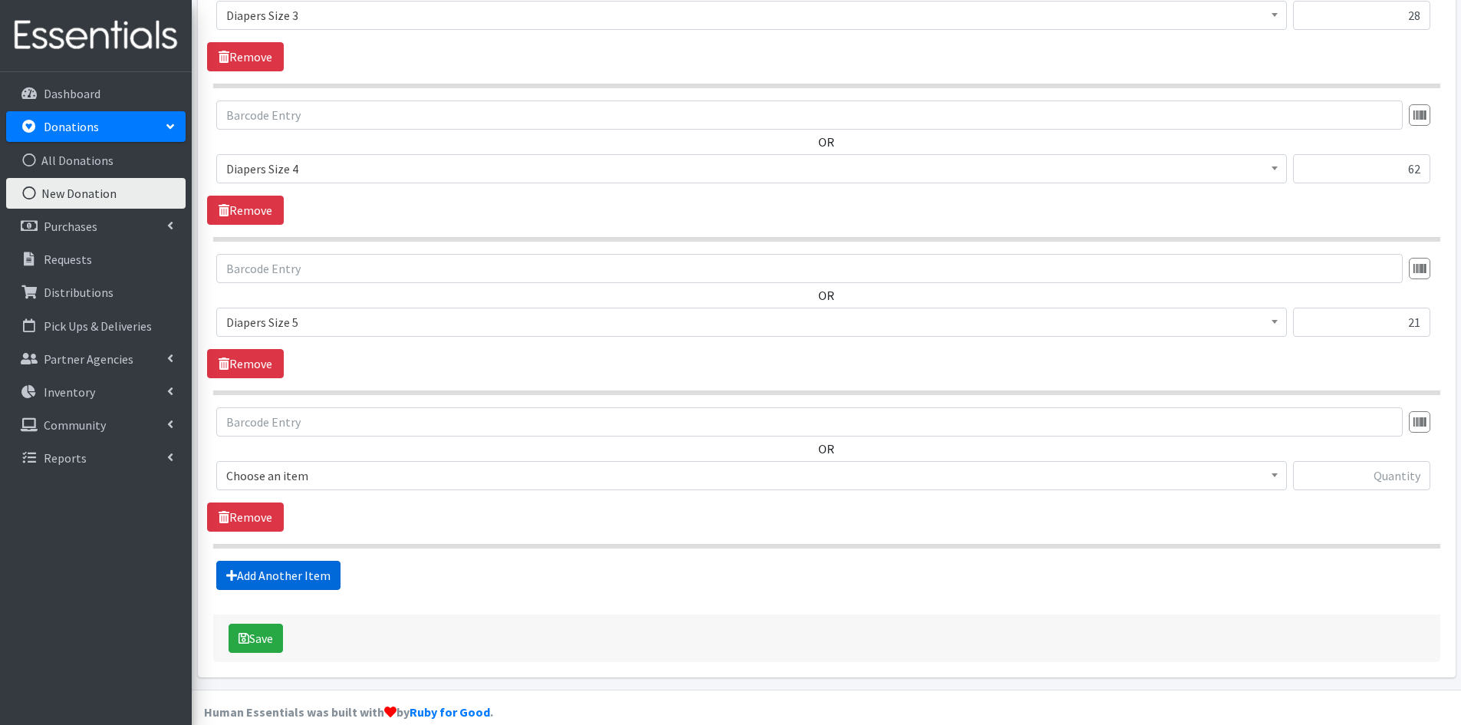
scroll to position [1098, 0]
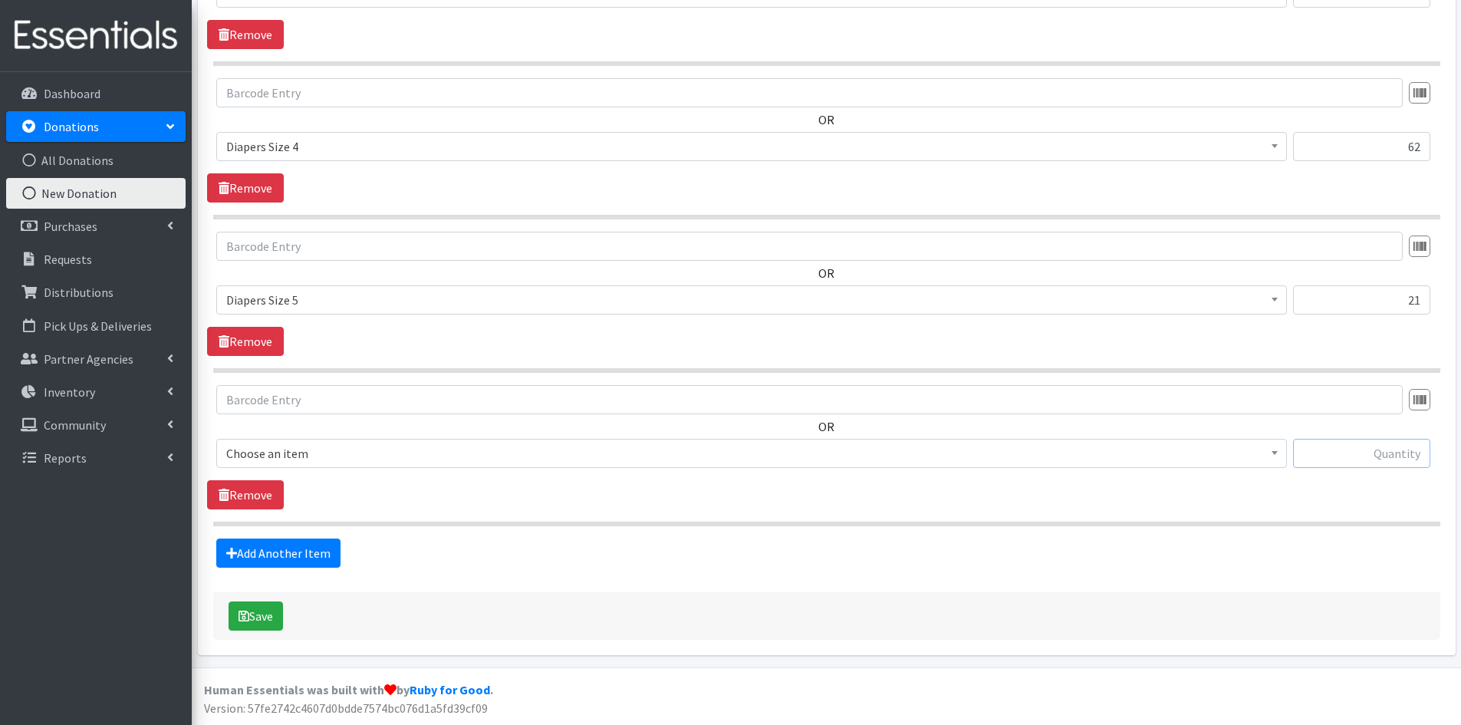
drag, startPoint x: 1357, startPoint y: 442, endPoint x: 1357, endPoint y: 451, distance: 8.5
click at [1357, 451] on input "text" at bounding box center [1361, 453] width 137 height 29
type input "14"
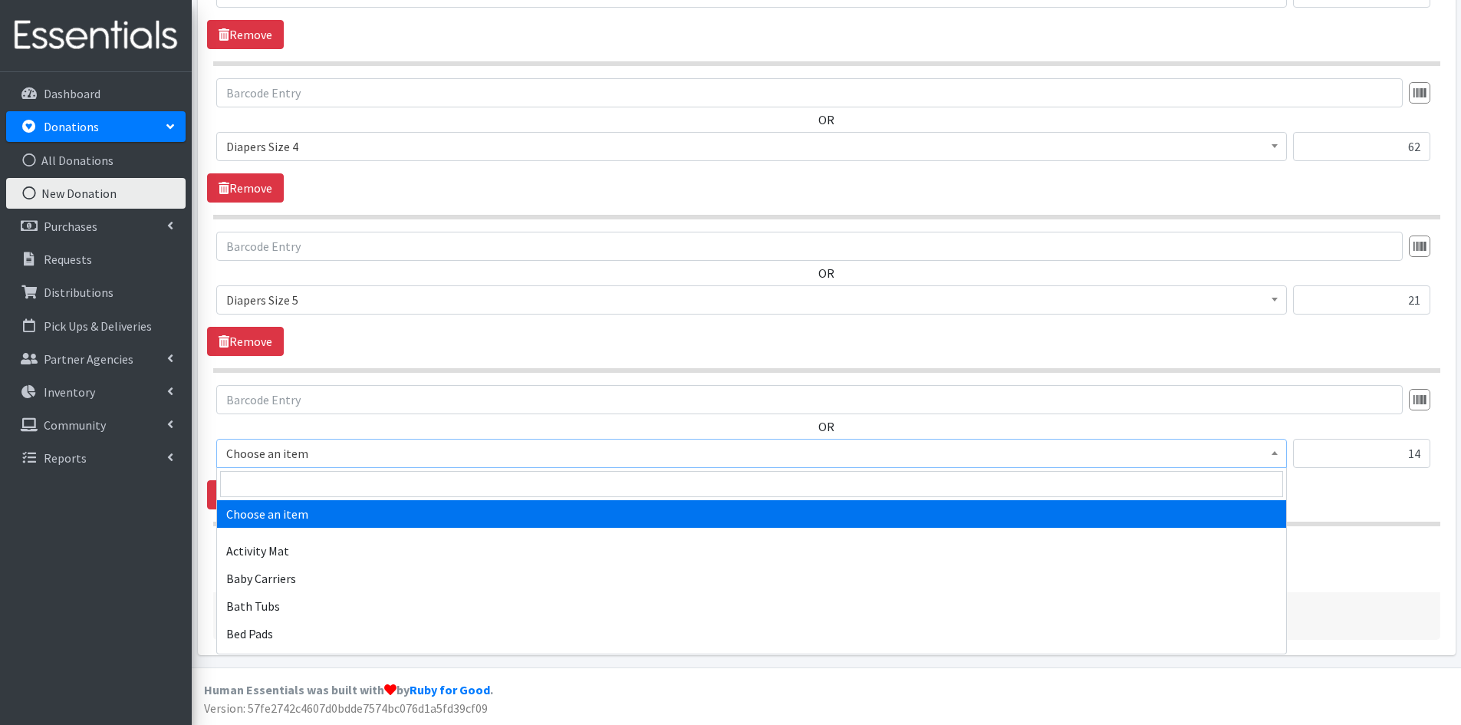
click at [1275, 453] on b at bounding box center [1275, 453] width 6 height 4
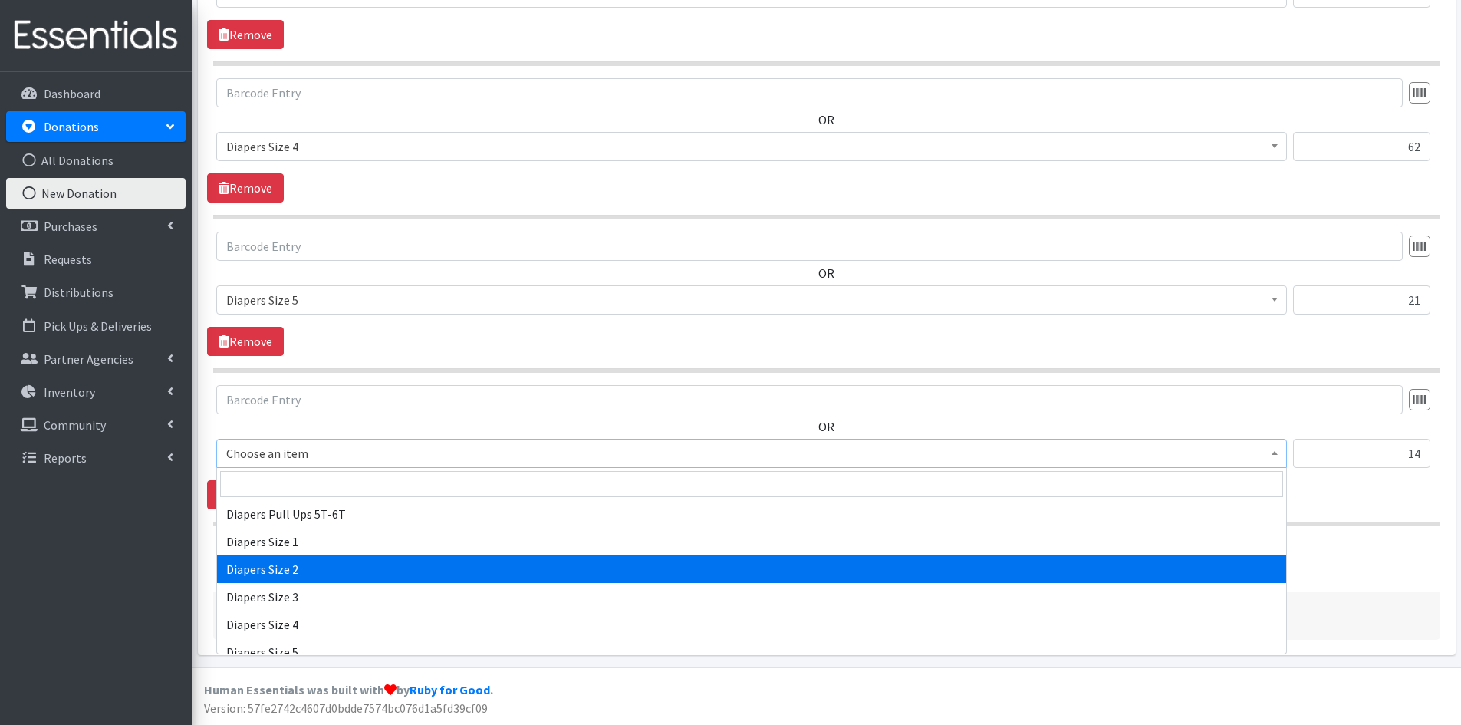
scroll to position [1687, 0]
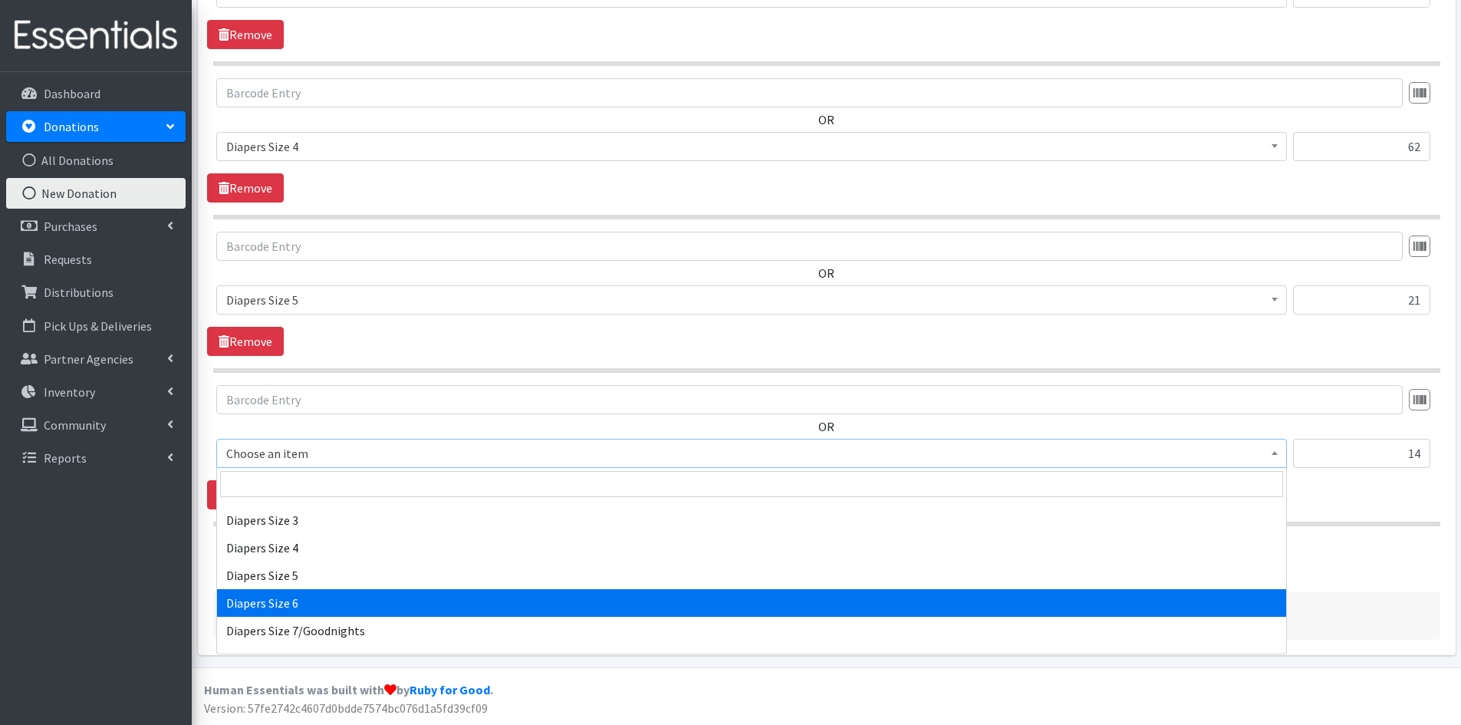
select select "1969"
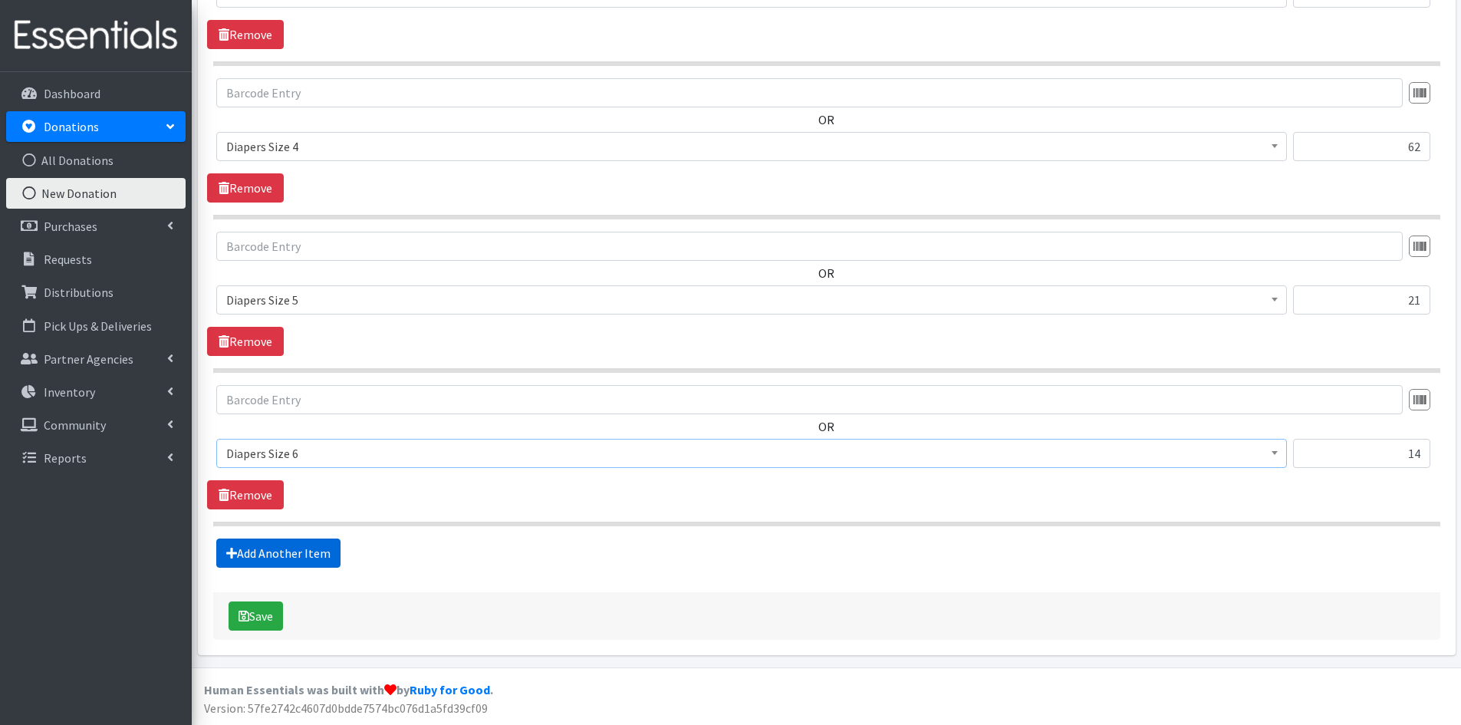
click at [301, 546] on link "Add Another Item" at bounding box center [278, 552] width 124 height 29
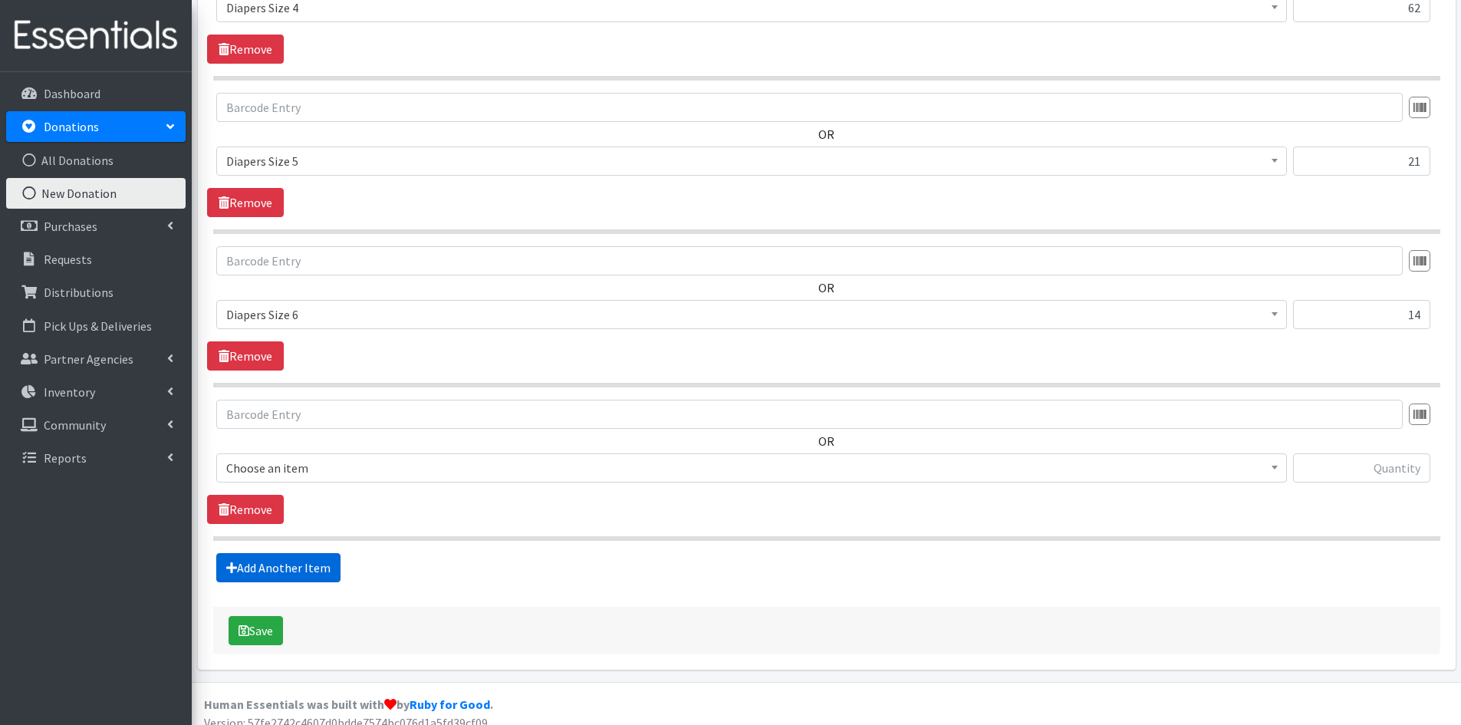
scroll to position [1252, 0]
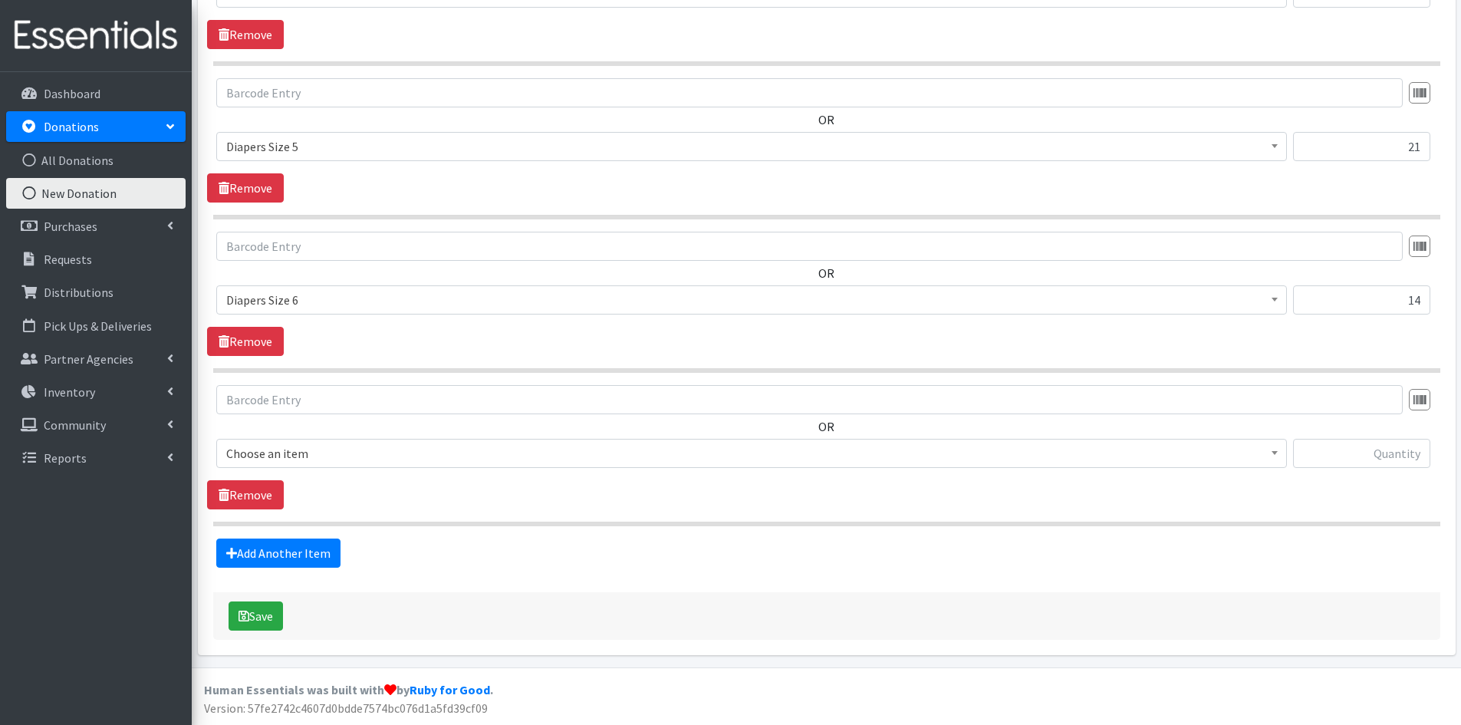
click at [1279, 454] on span at bounding box center [1274, 451] width 15 height 24
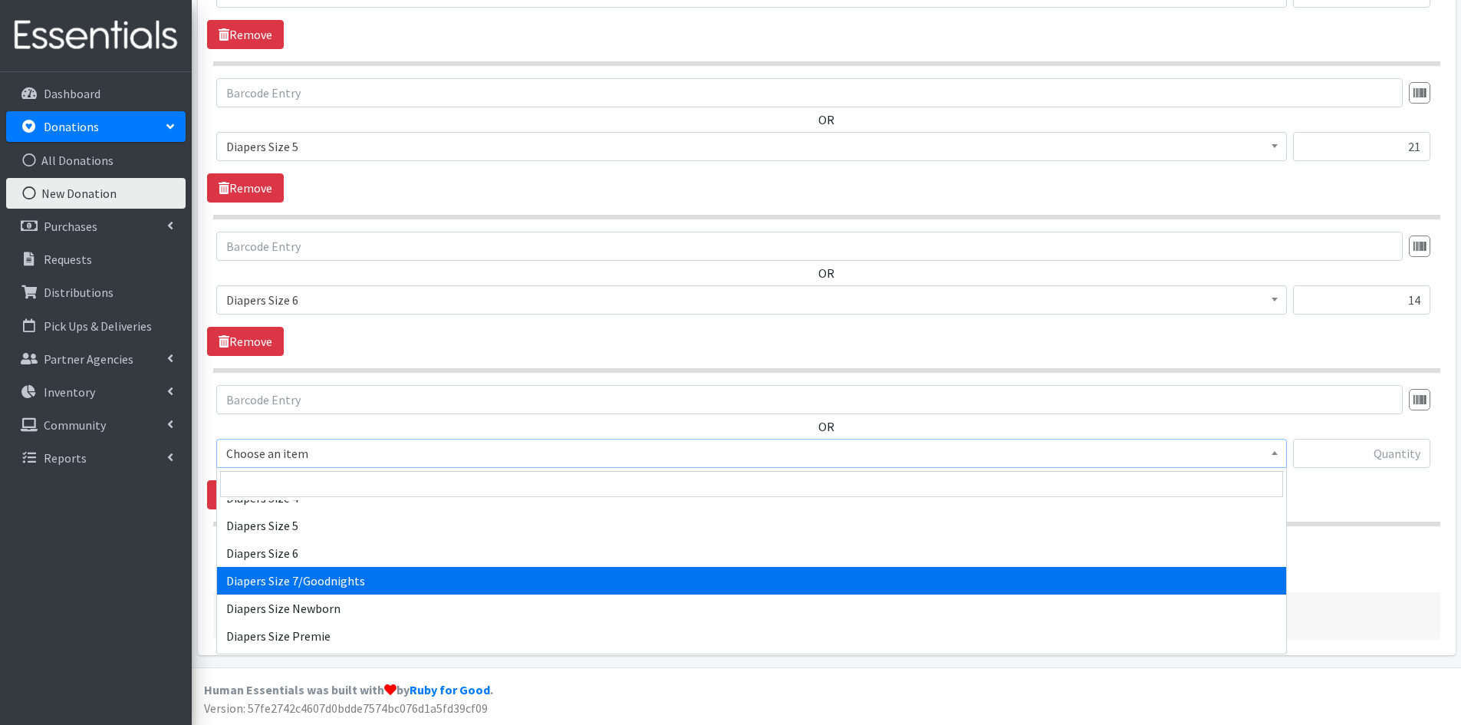
scroll to position [1764, 0]
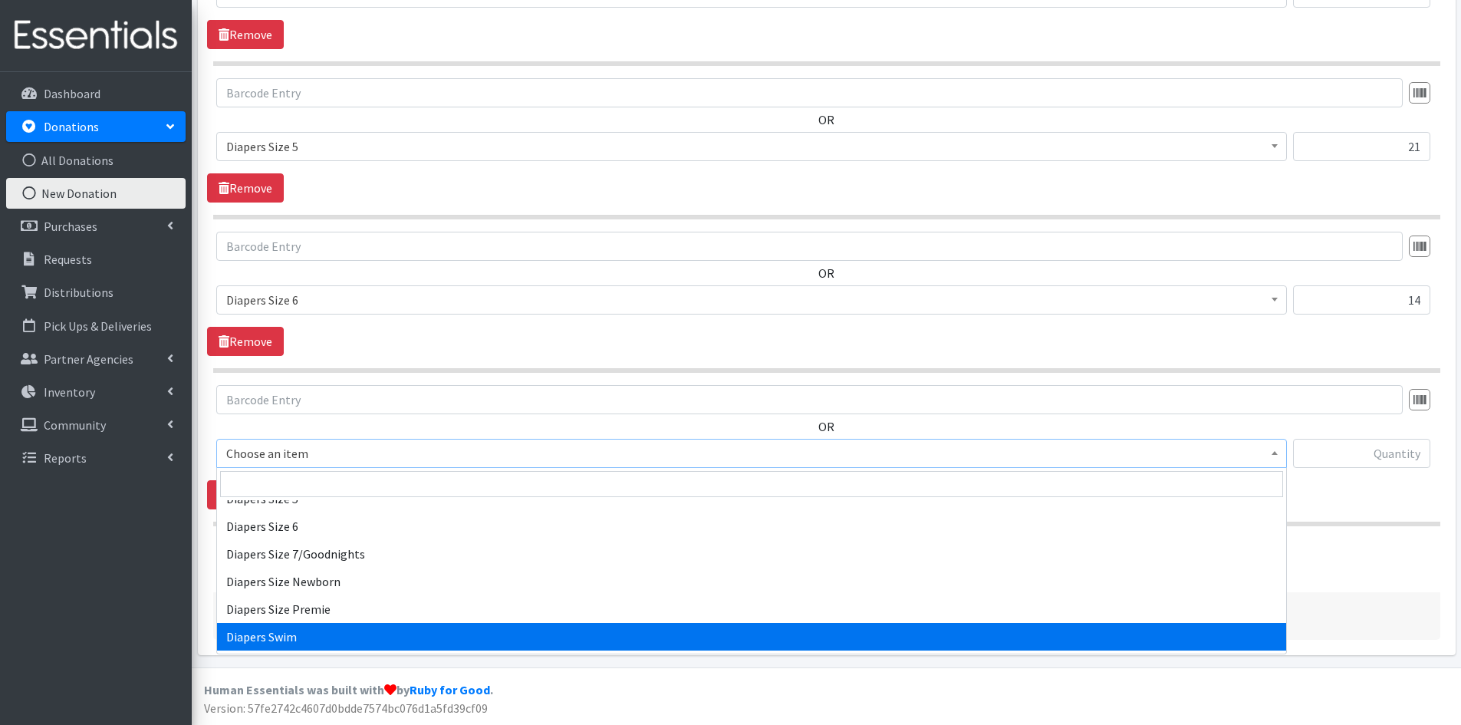
select select "309"
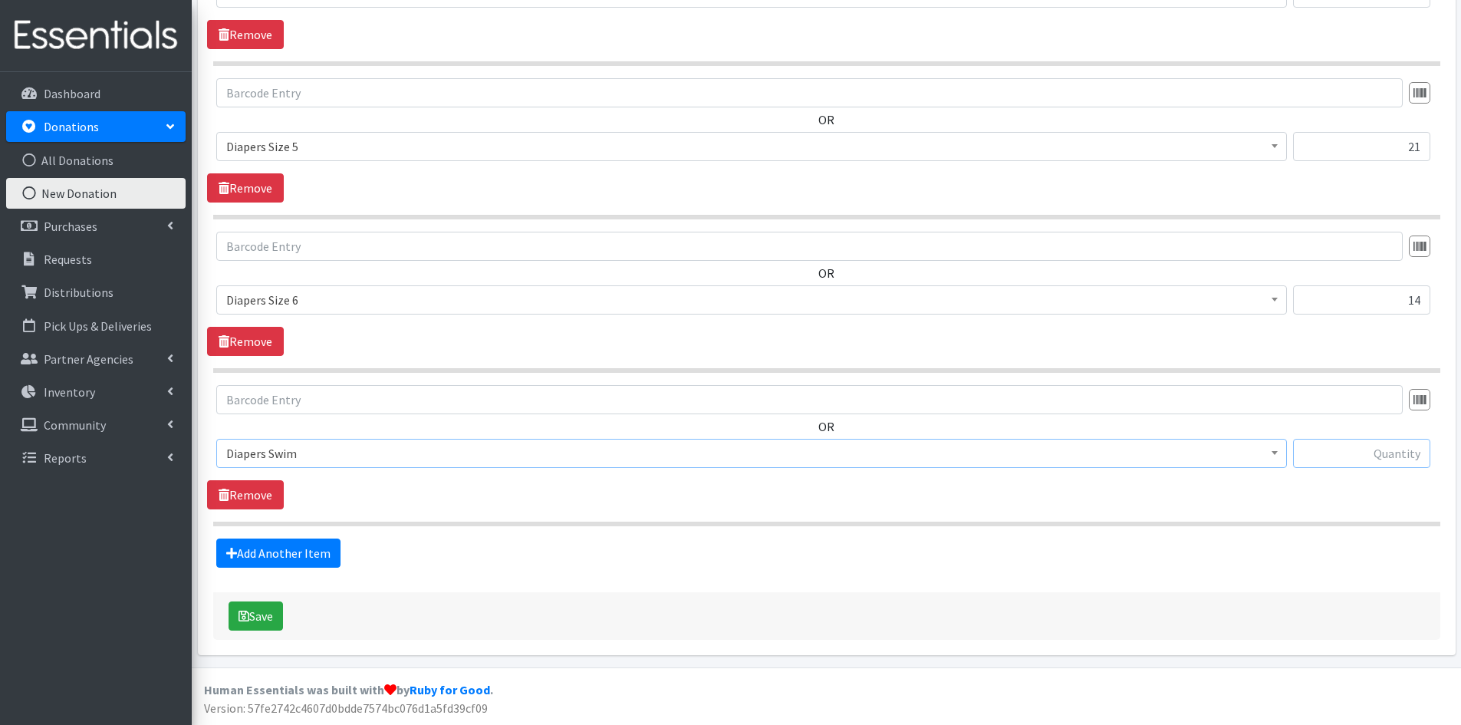
click at [1393, 458] on input "text" at bounding box center [1361, 453] width 137 height 29
type input "17"
click at [255, 551] on link "Add Another Item" at bounding box center [278, 552] width 124 height 29
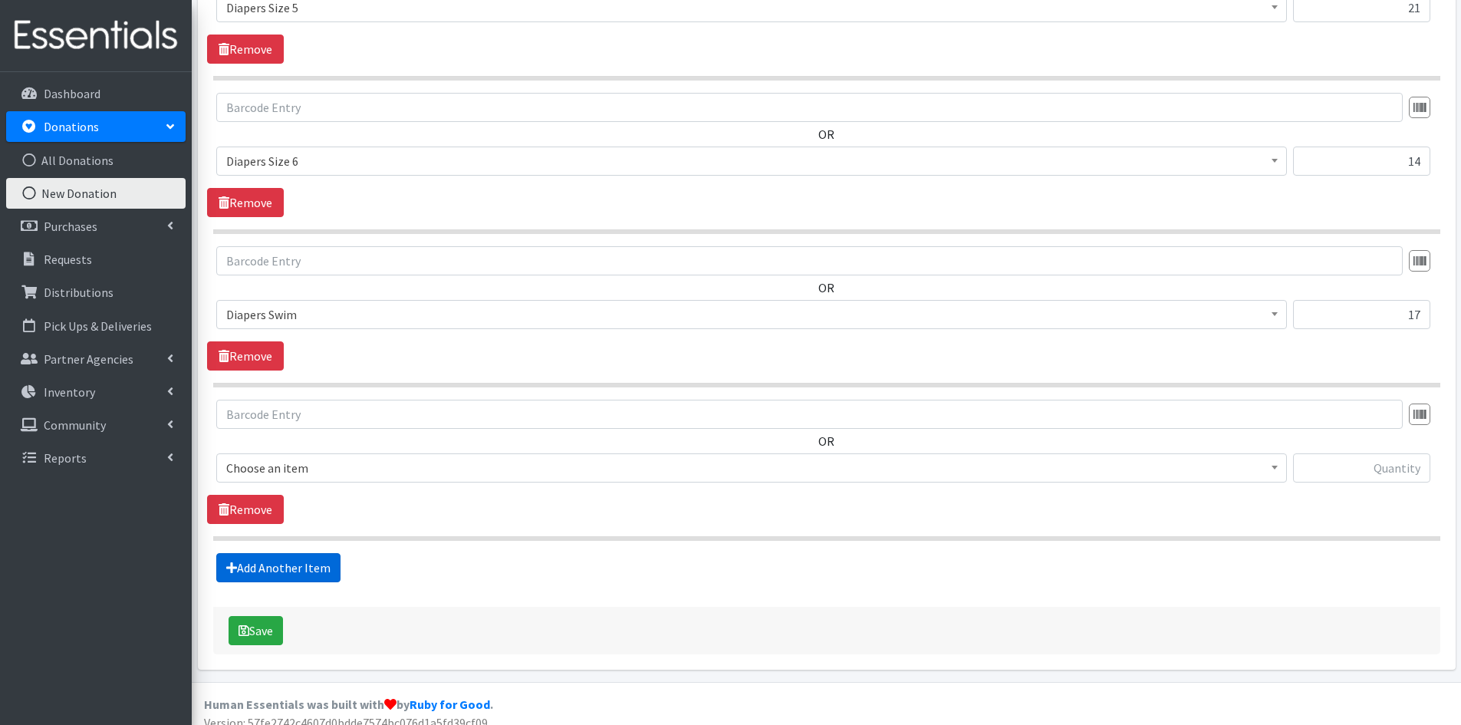
scroll to position [1405, 0]
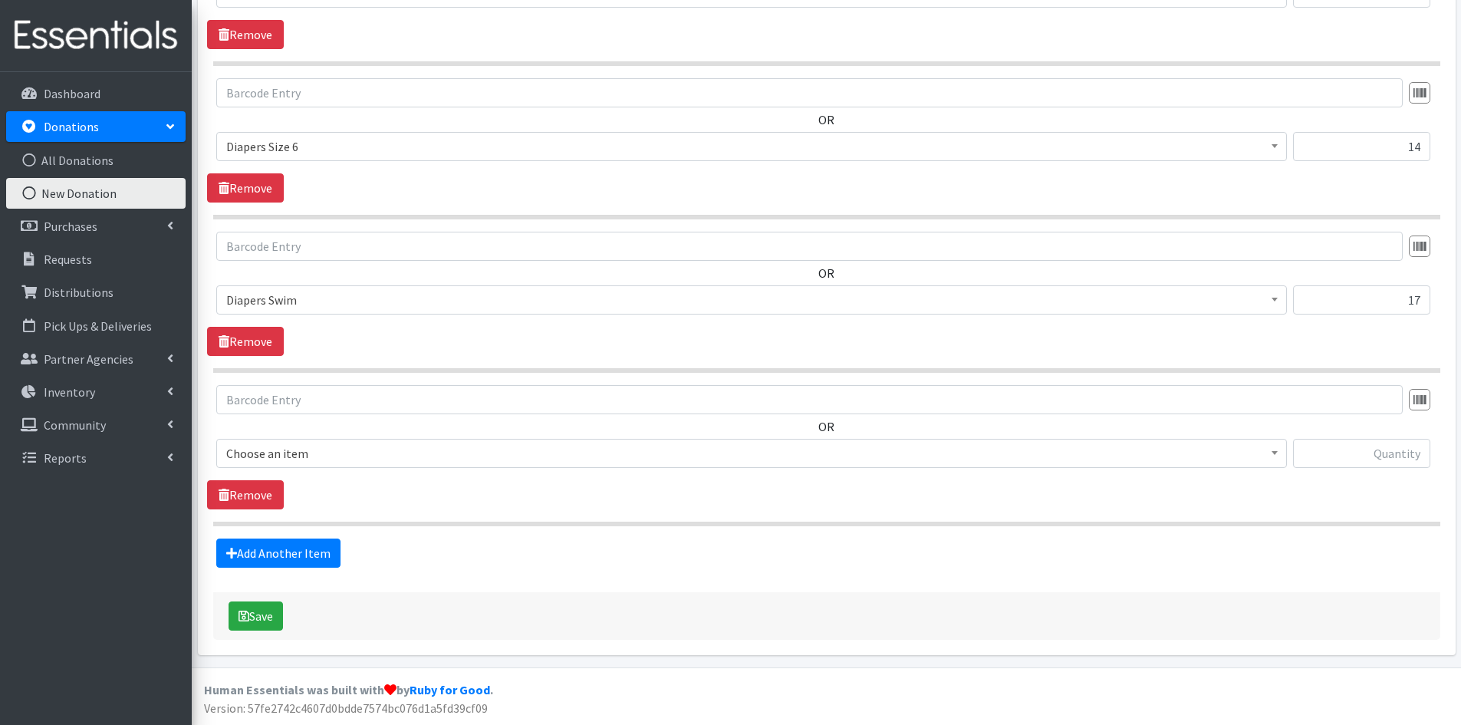
click at [1275, 458] on span at bounding box center [1274, 451] width 15 height 24
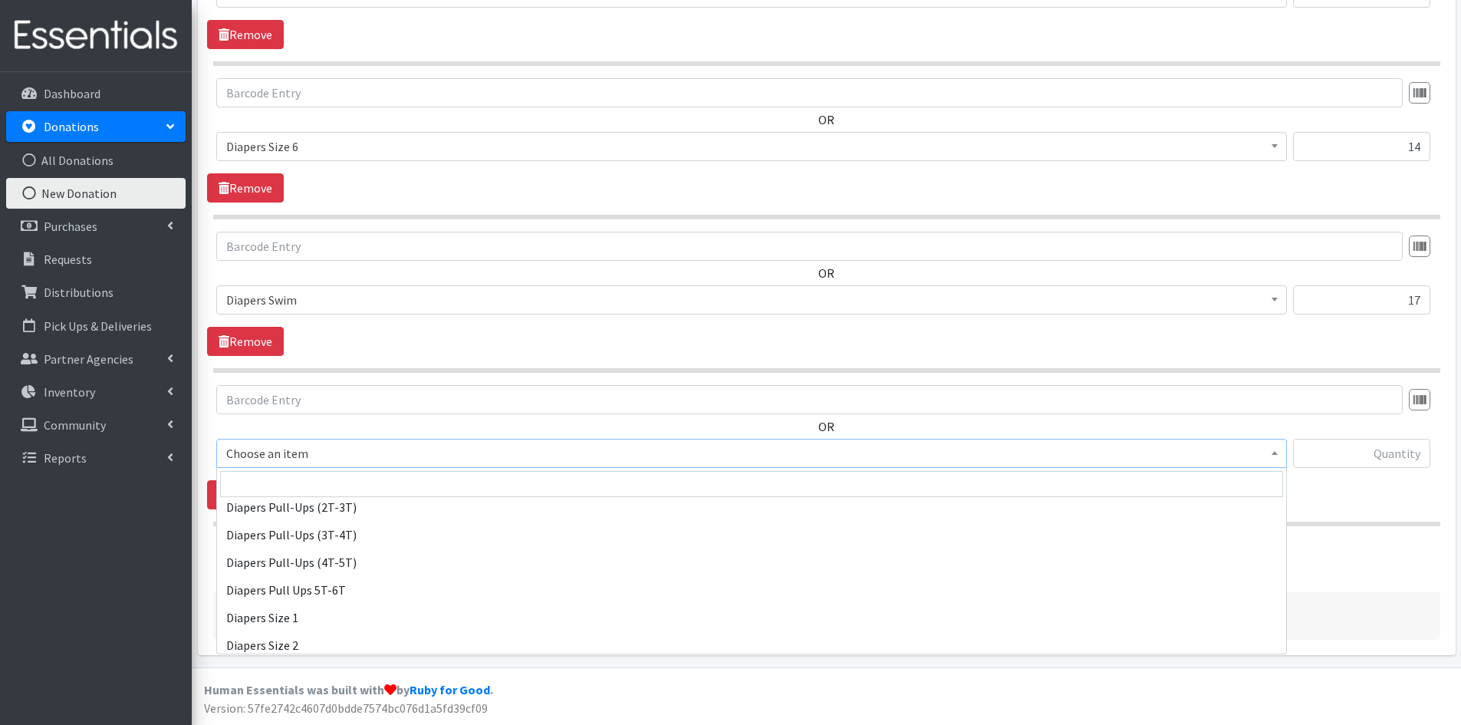
scroll to position [1534, 0]
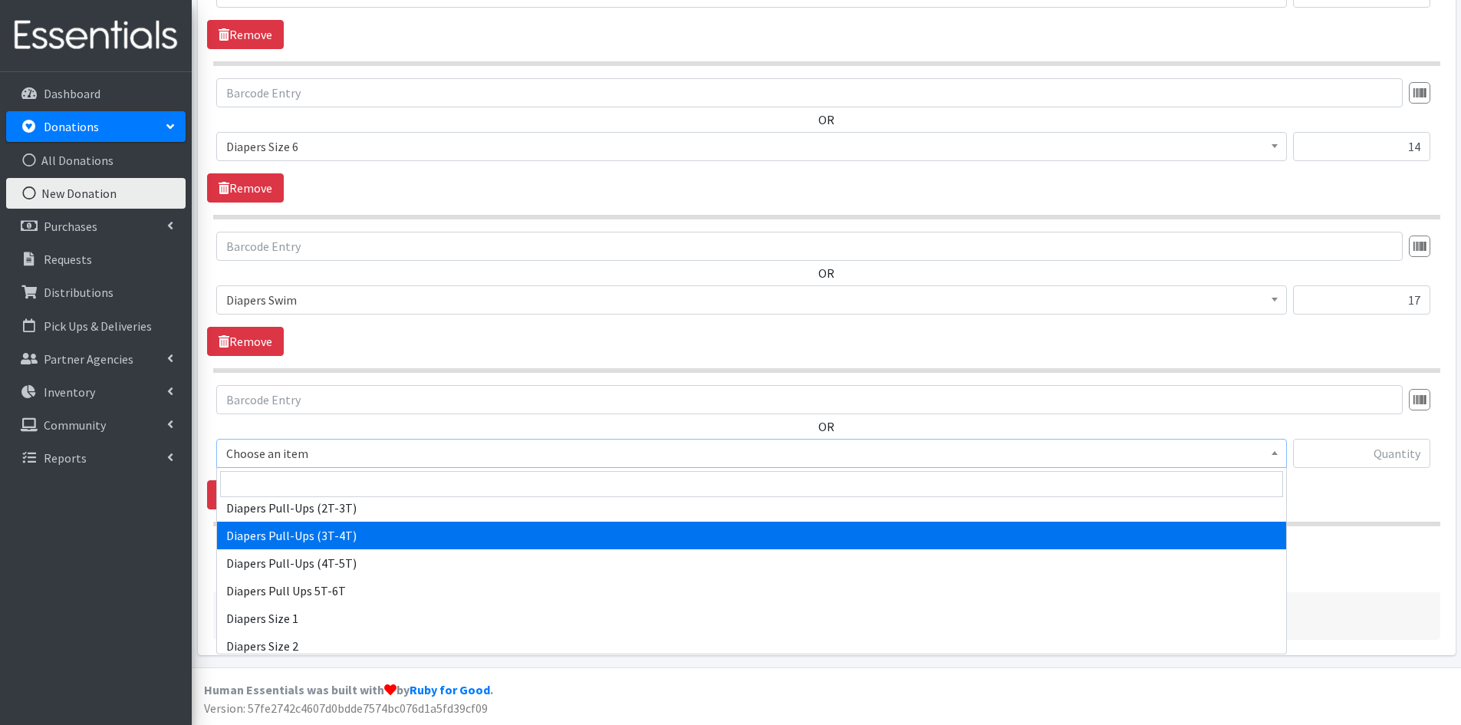
select select "1972"
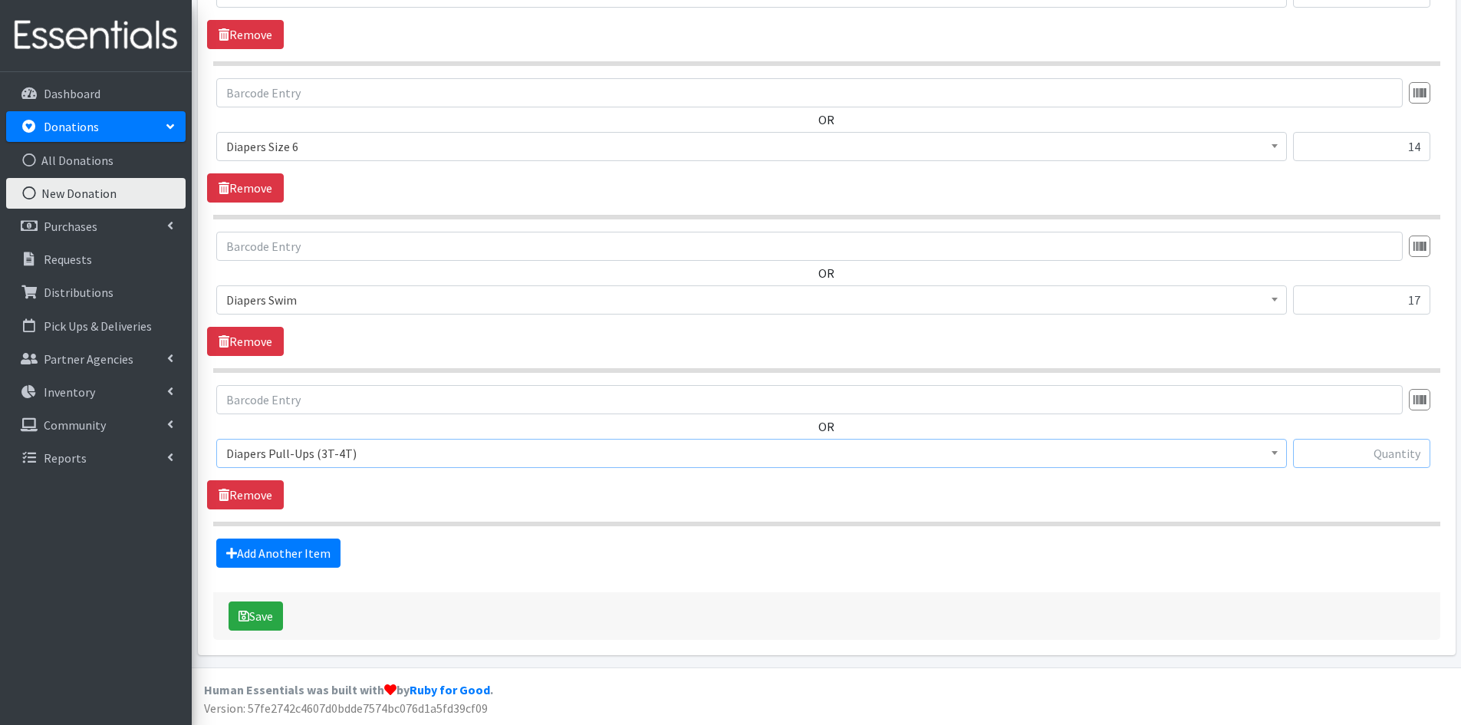
click at [1346, 445] on input "text" at bounding box center [1361, 453] width 137 height 29
type input "27"
click at [281, 554] on link "Add Another Item" at bounding box center [278, 552] width 124 height 29
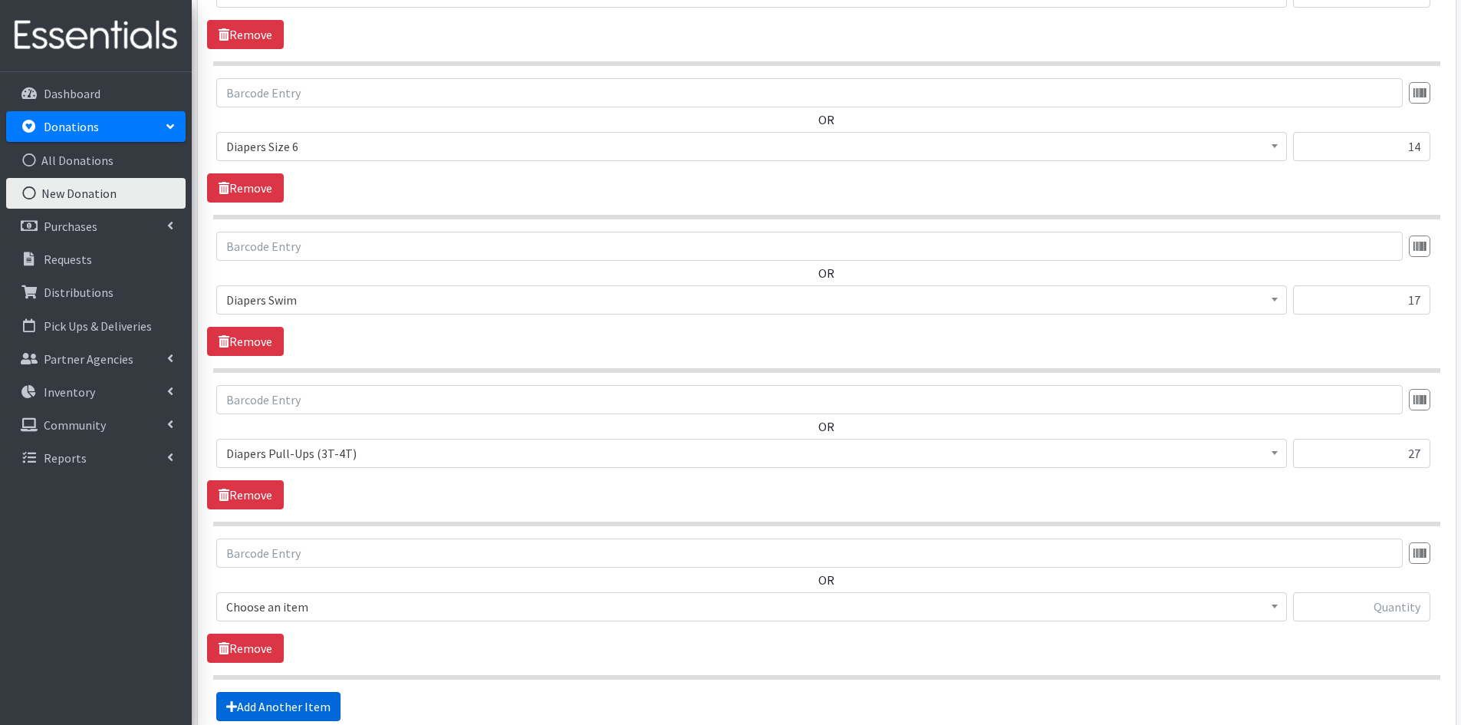
scroll to position [1558, 0]
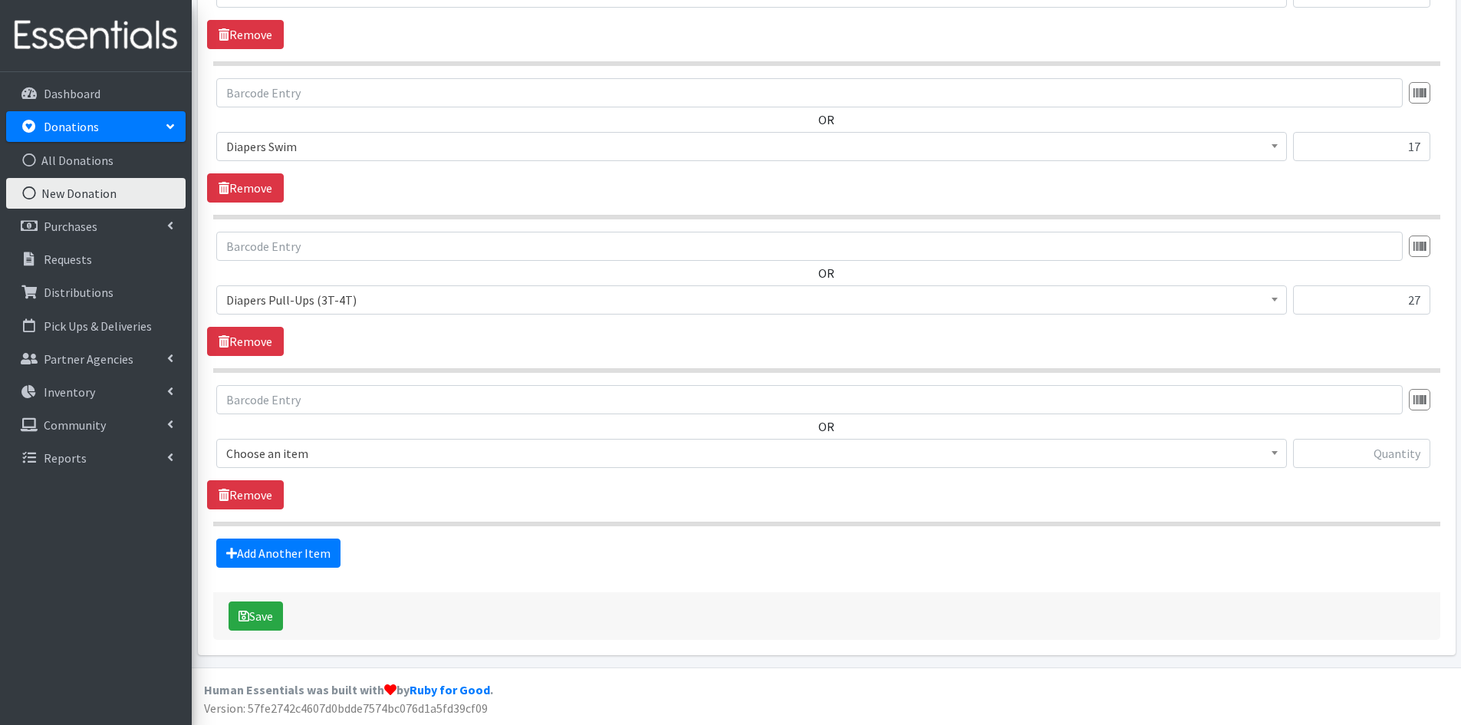
click at [1282, 452] on span "Choose an item" at bounding box center [751, 453] width 1071 height 29
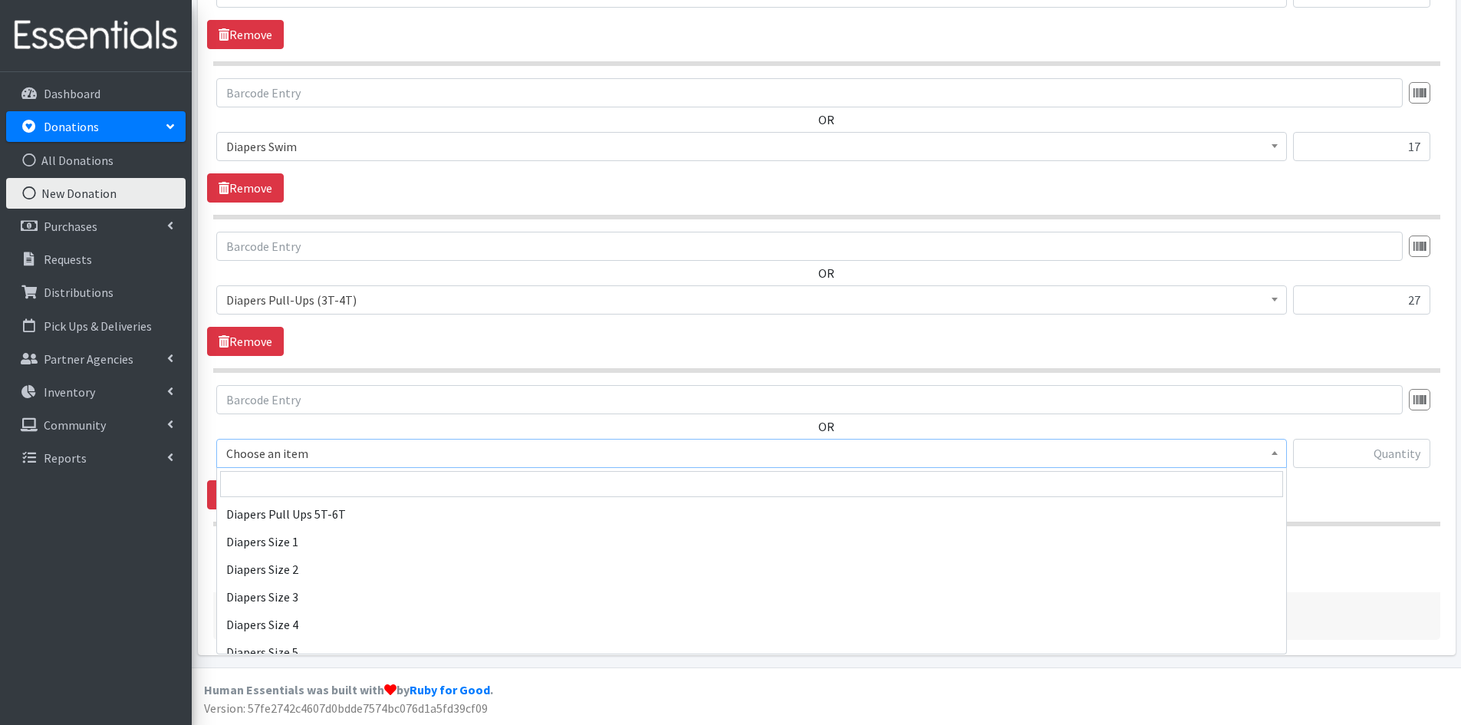
scroll to position [1534, 0]
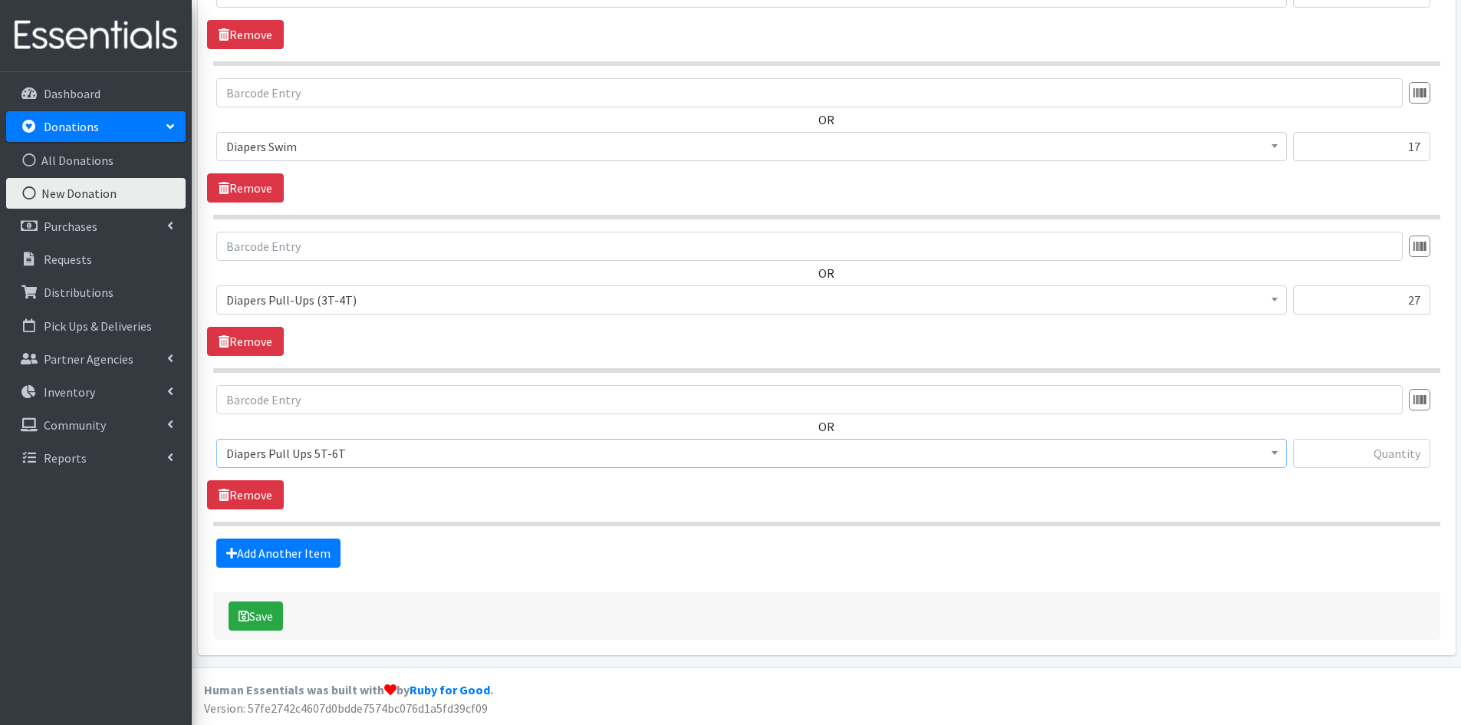
click at [1272, 452] on b at bounding box center [1275, 453] width 6 height 4
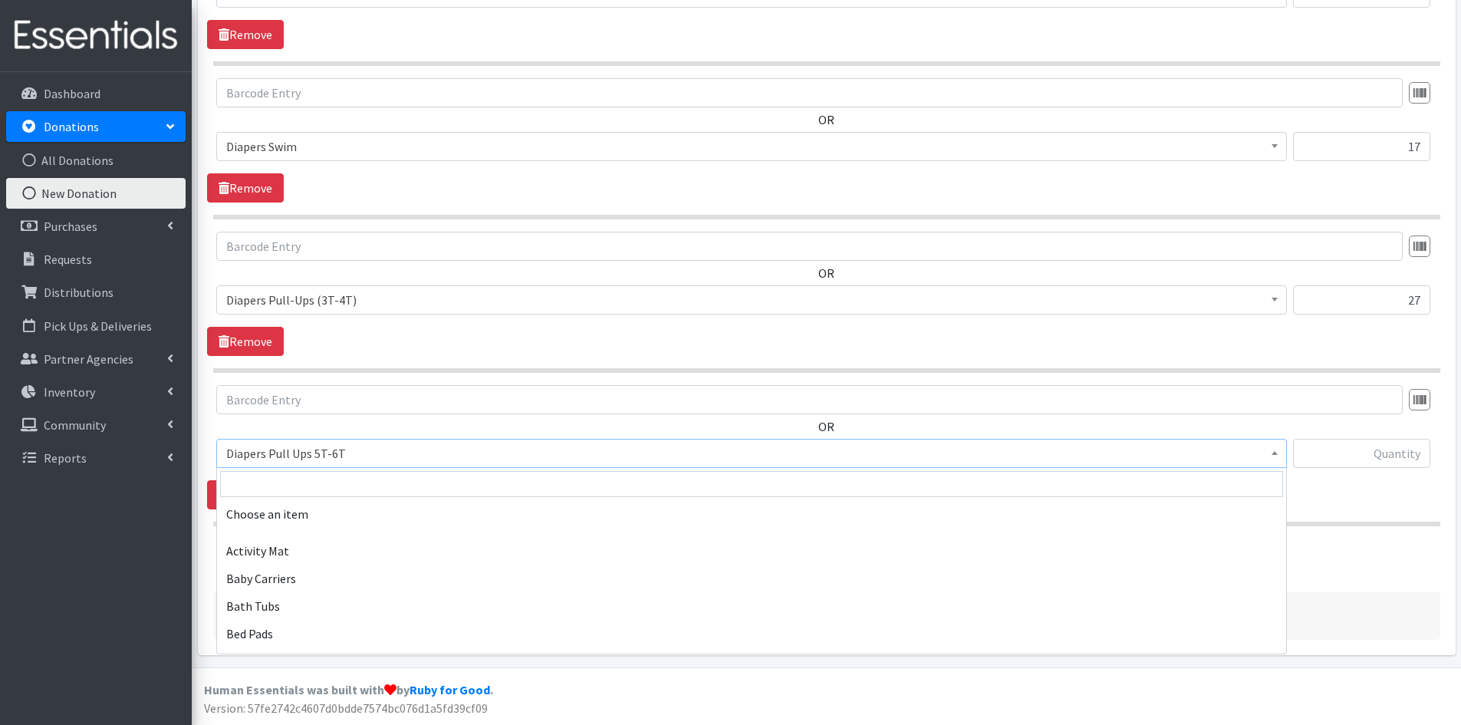
scroll to position [1583, 0]
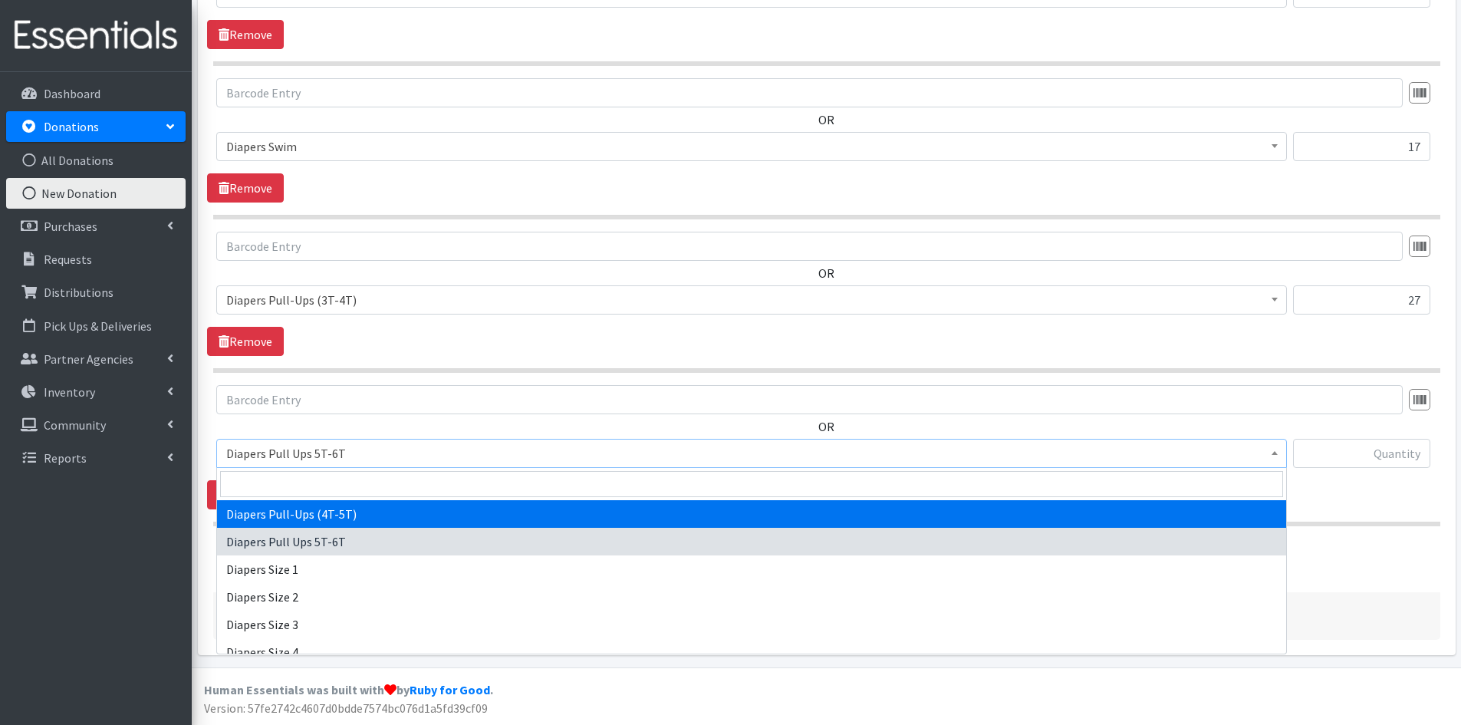
select select "1973"
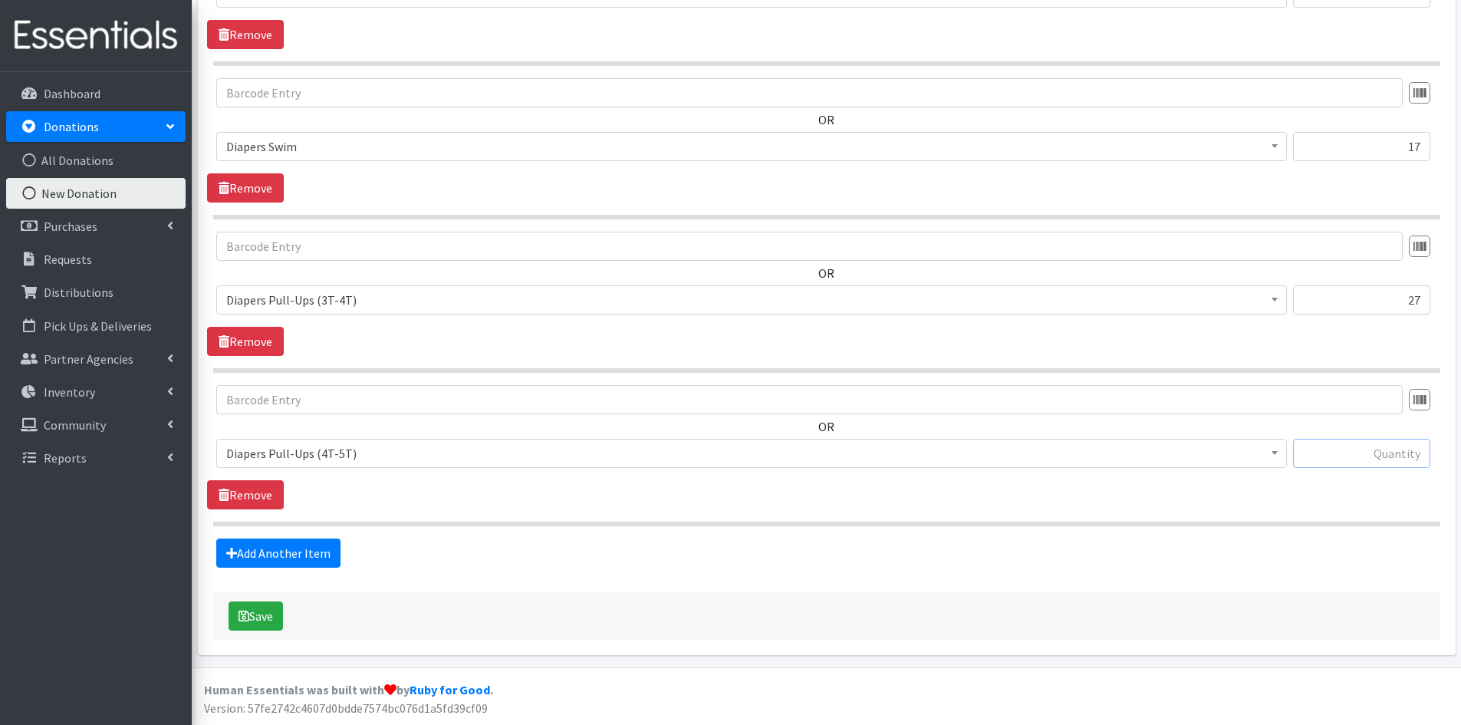
click at [1344, 458] on input "text" at bounding box center [1361, 453] width 137 height 29
type input "143"
click at [311, 558] on link "Add Another Item" at bounding box center [278, 552] width 124 height 29
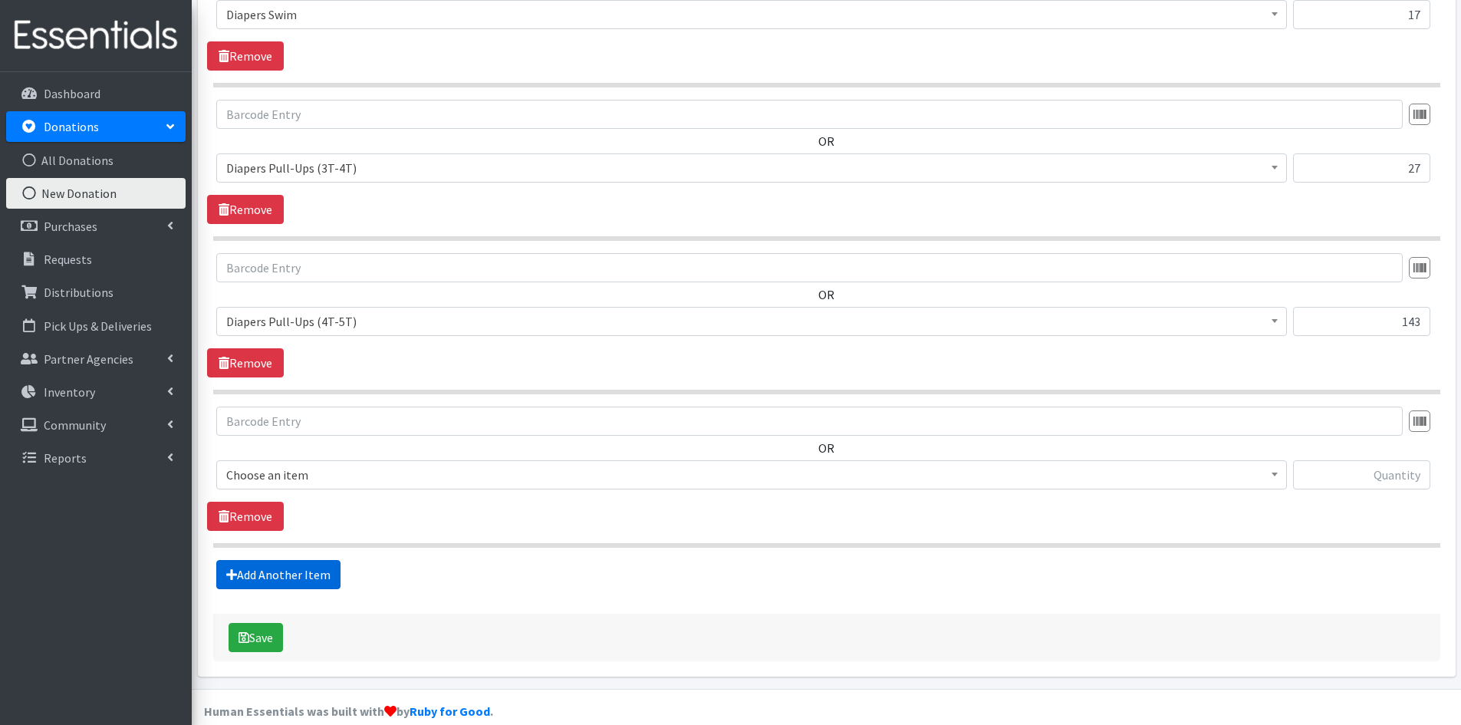
scroll to position [1712, 0]
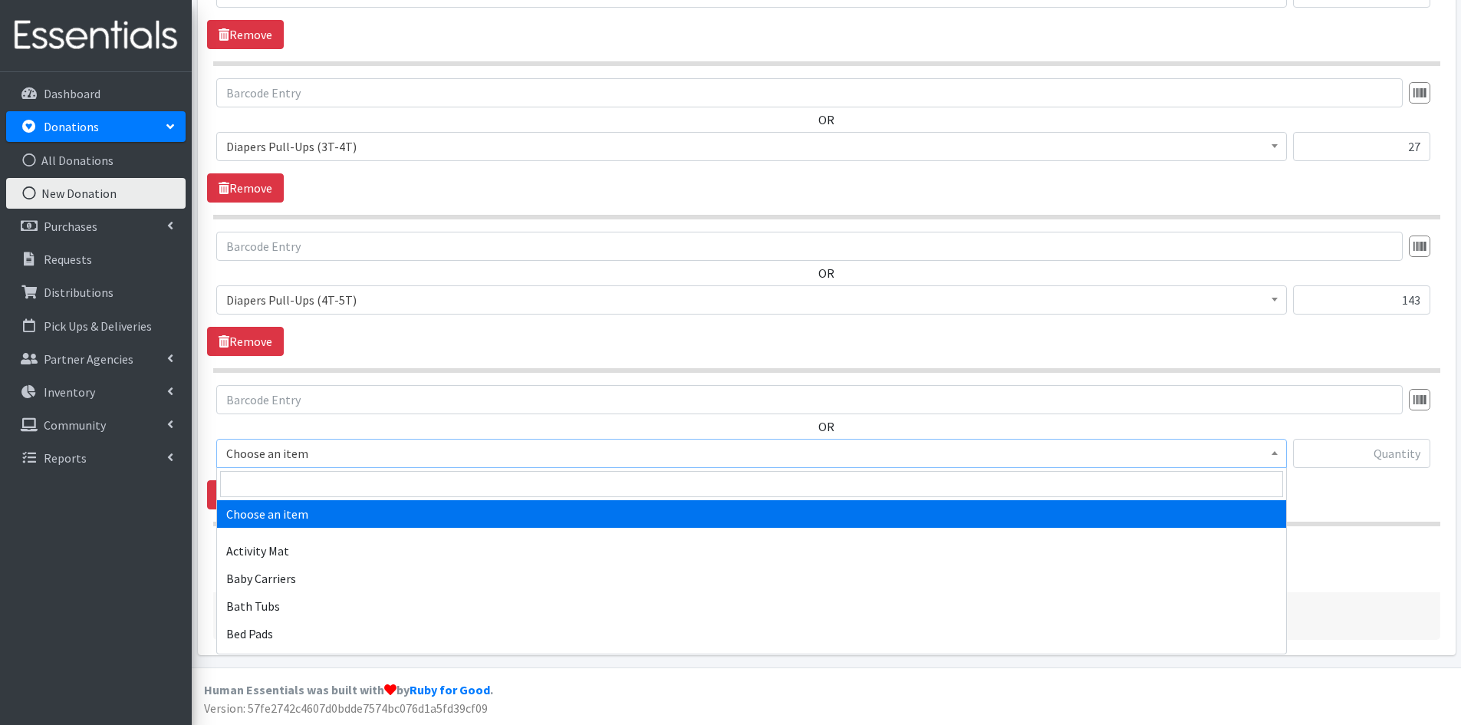
click at [1270, 453] on span at bounding box center [1274, 451] width 15 height 24
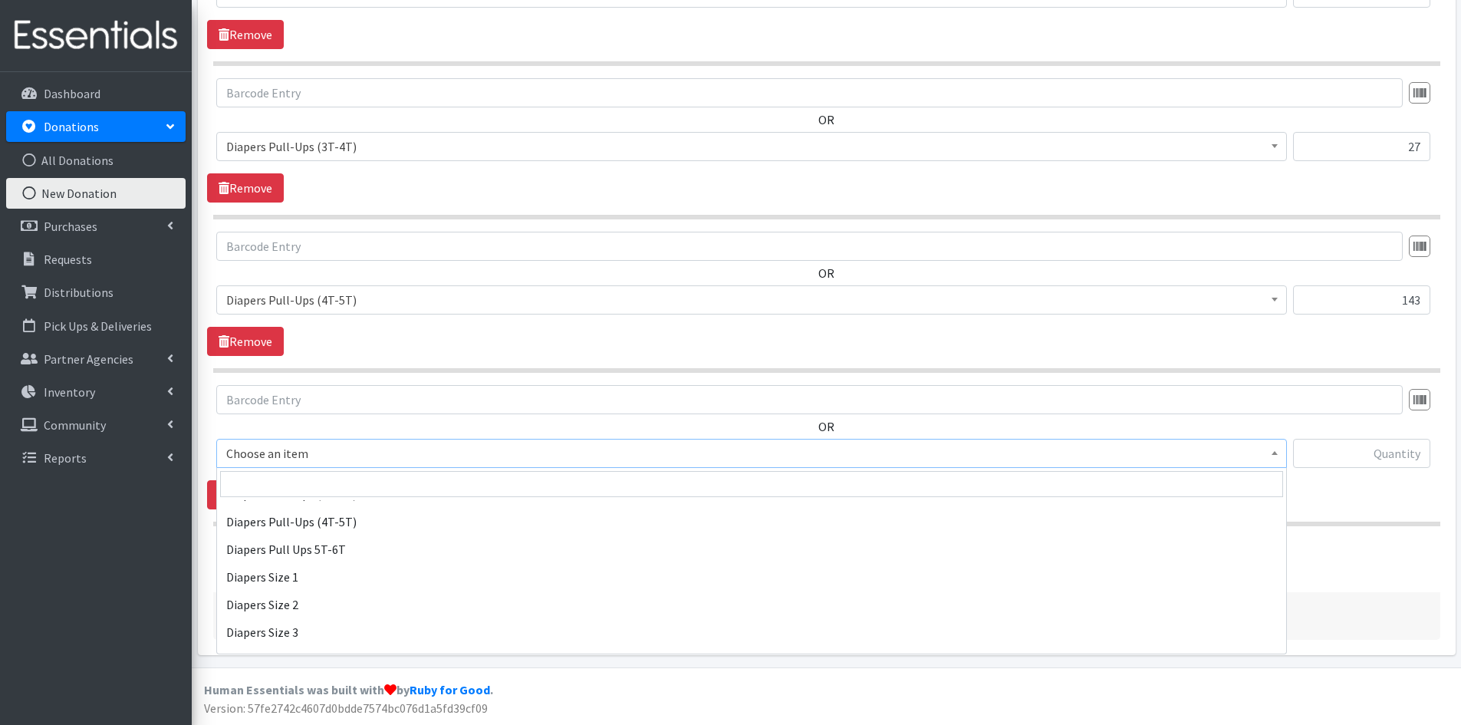
scroll to position [1534, 0]
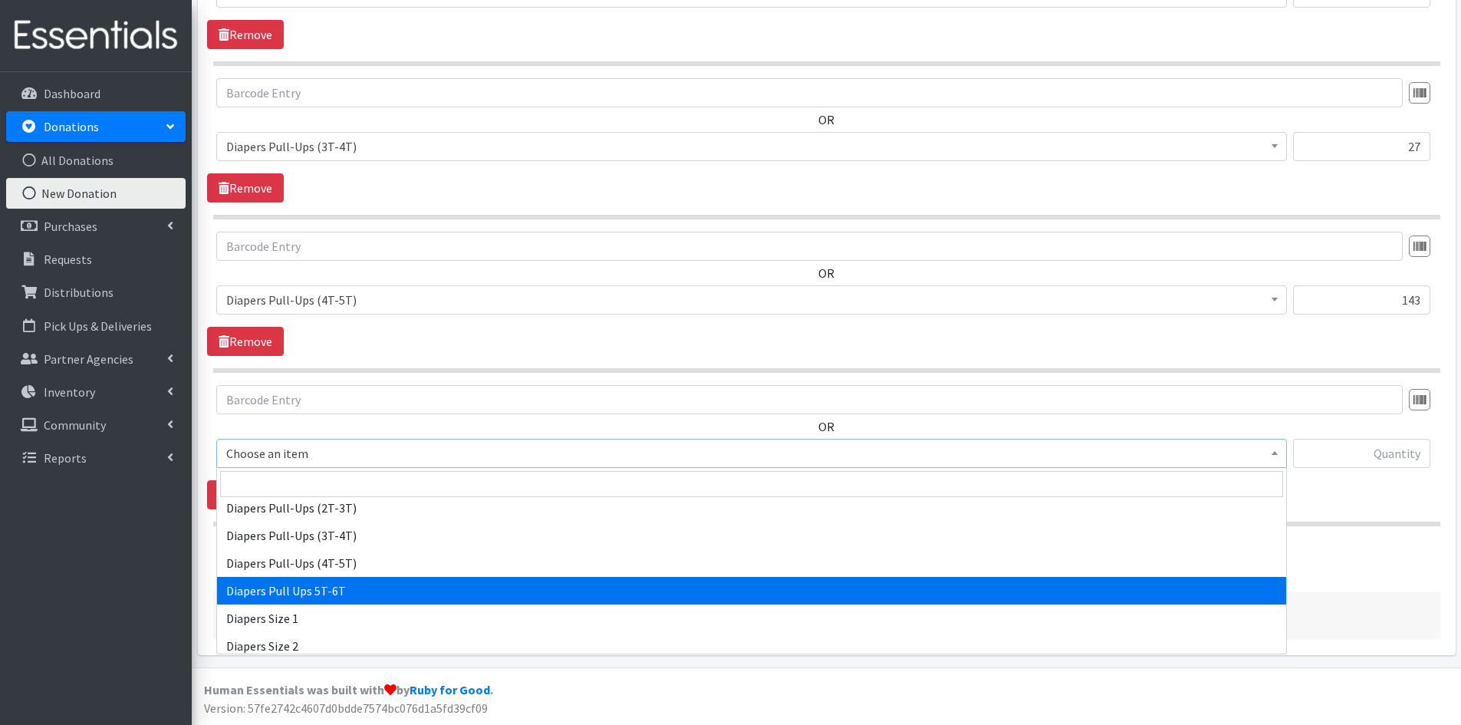
select select "15477"
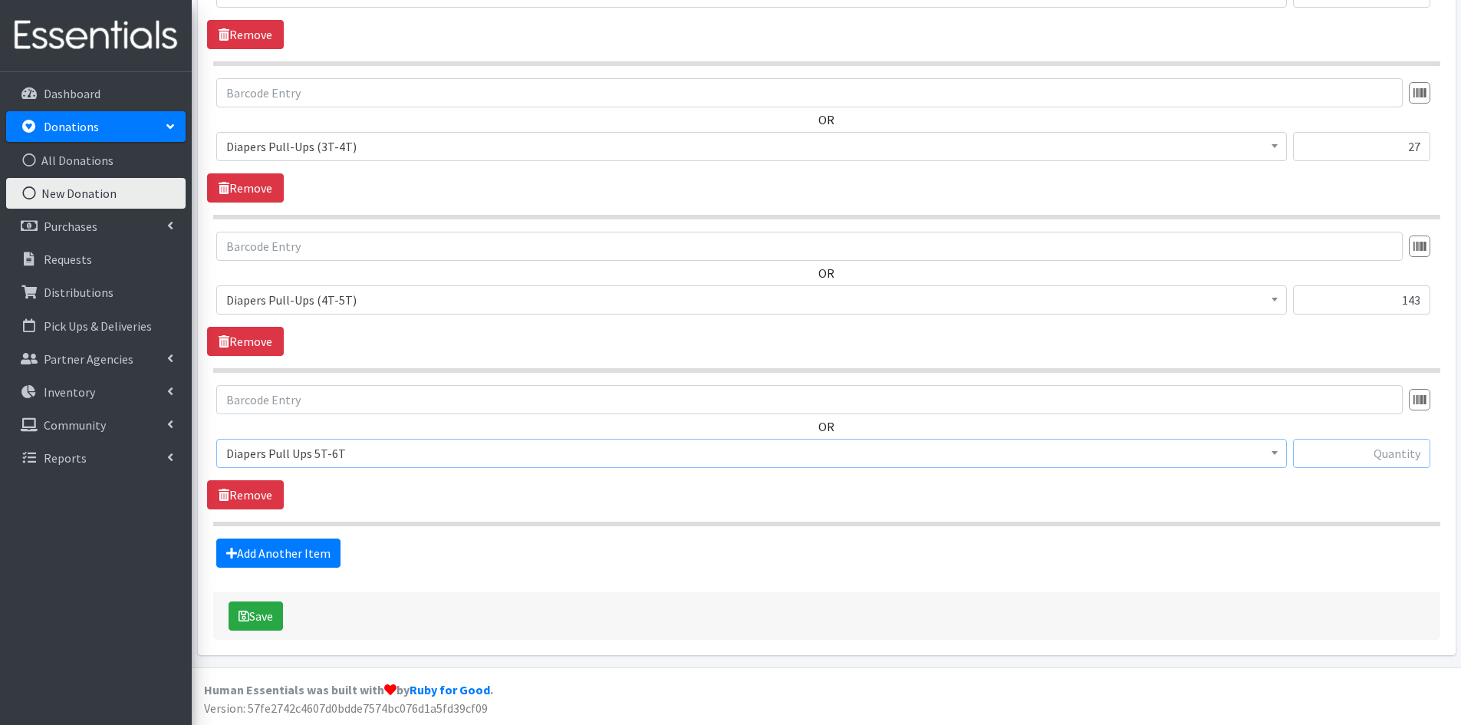
click at [1370, 457] on input "text" at bounding box center [1361, 453] width 137 height 29
type input "10"
click at [268, 552] on link "Add Another Item" at bounding box center [278, 552] width 124 height 29
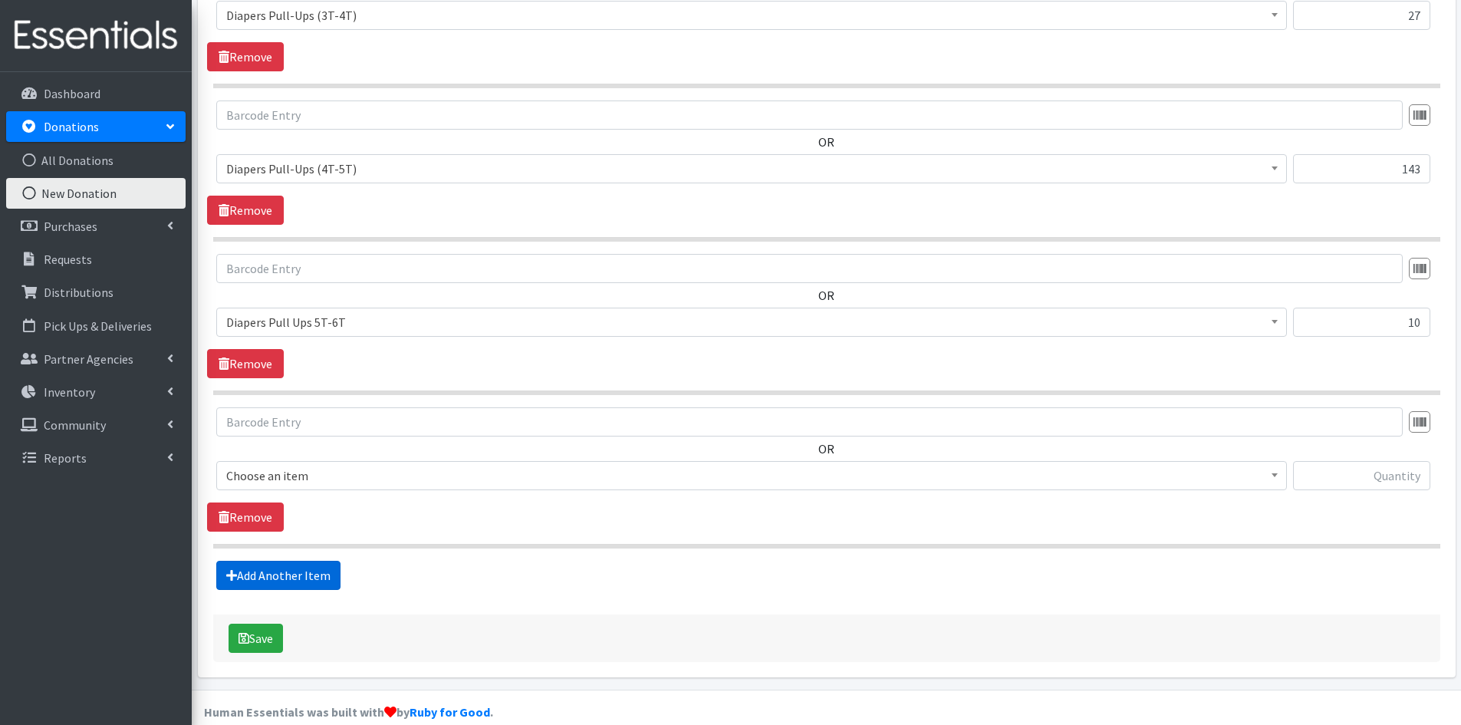
scroll to position [1865, 0]
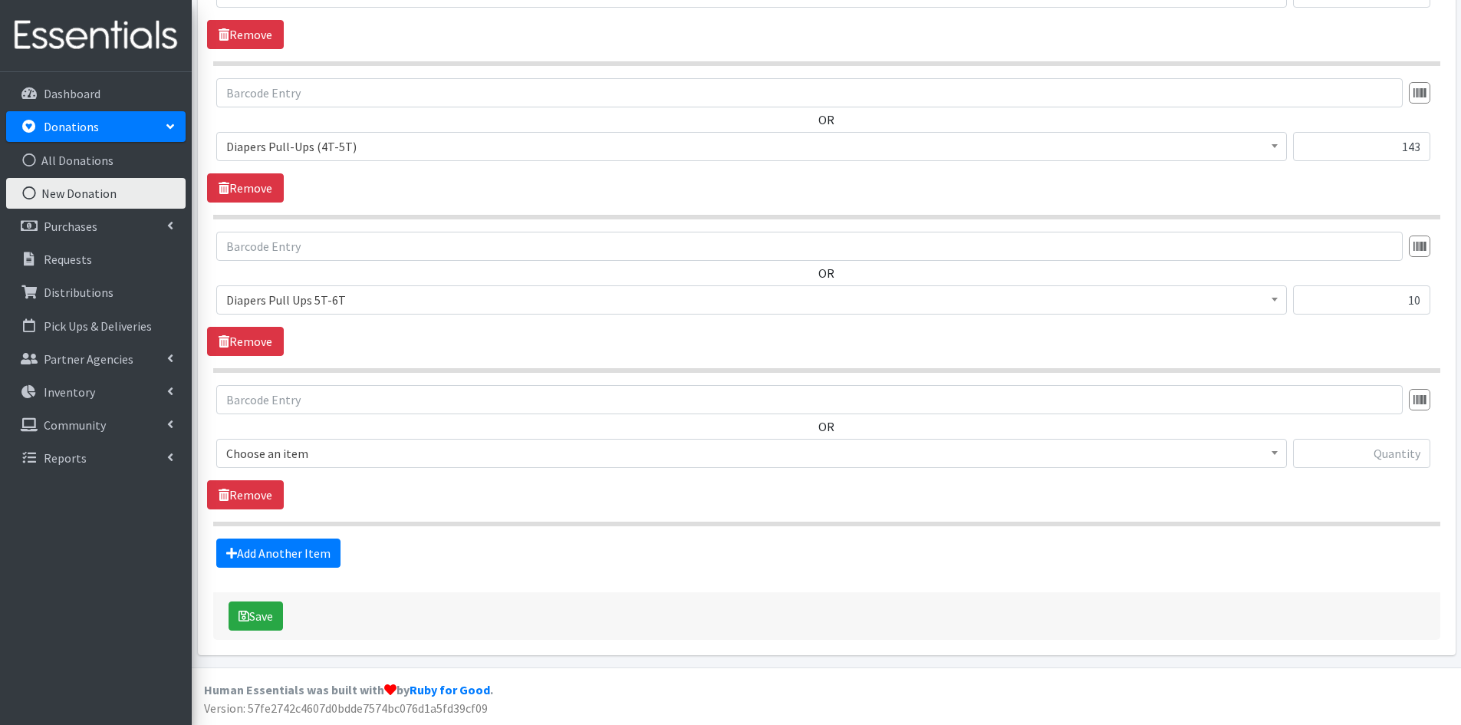
click at [1281, 453] on span at bounding box center [1274, 451] width 15 height 24
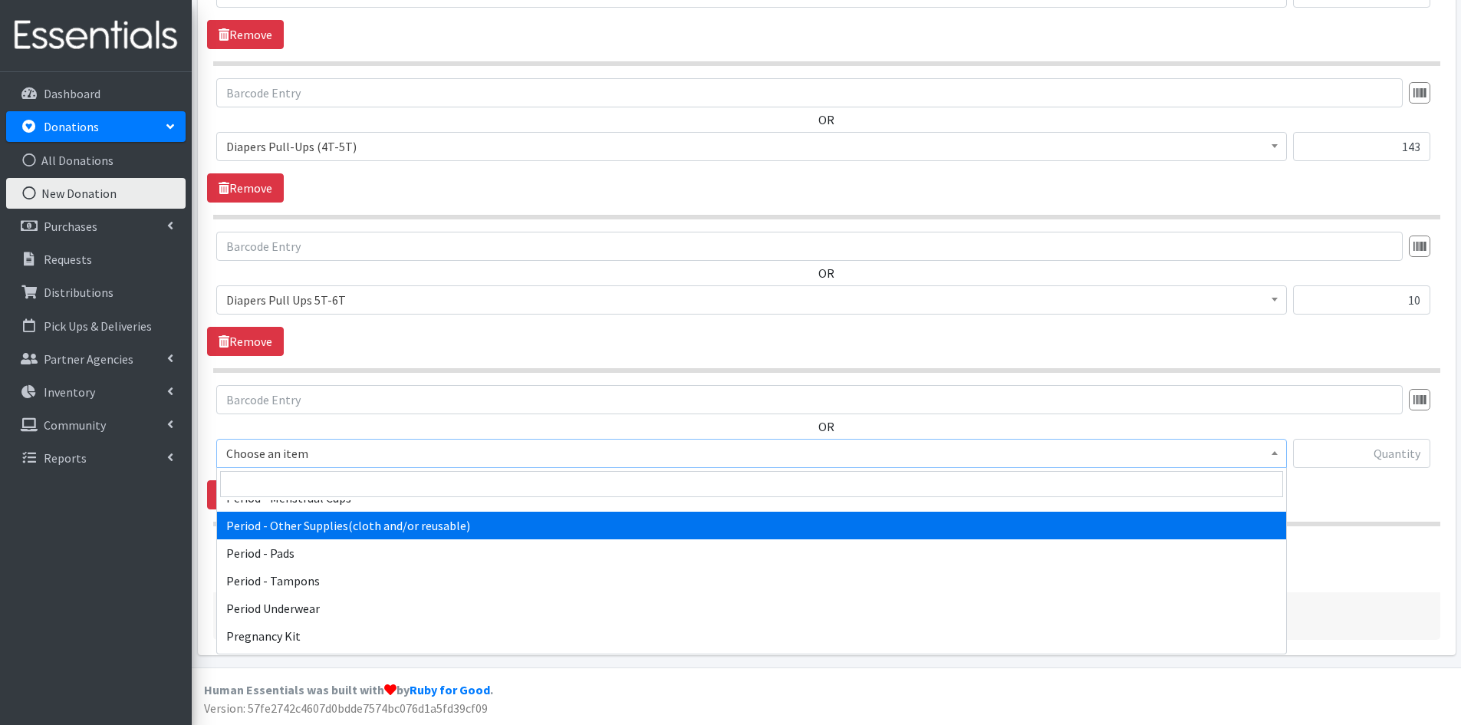
scroll to position [2454, 0]
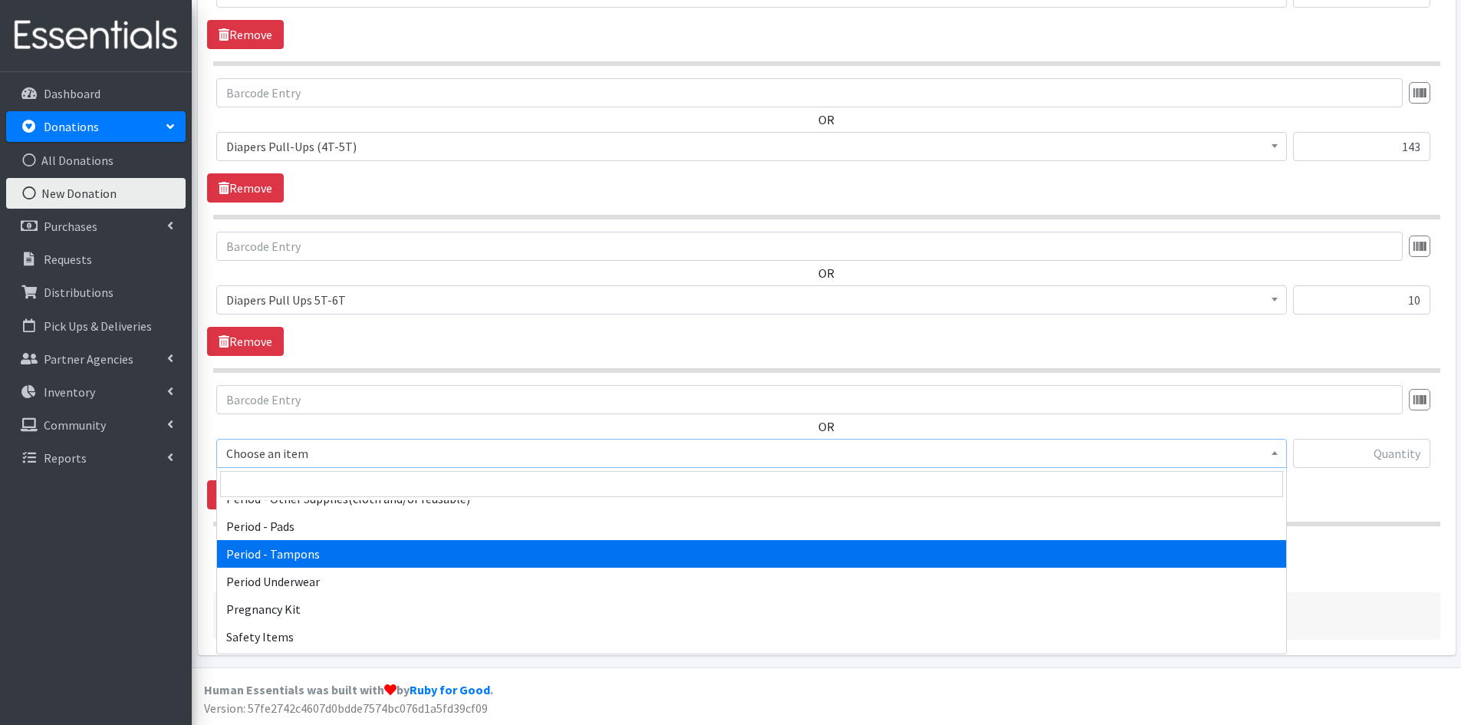
select select "5773"
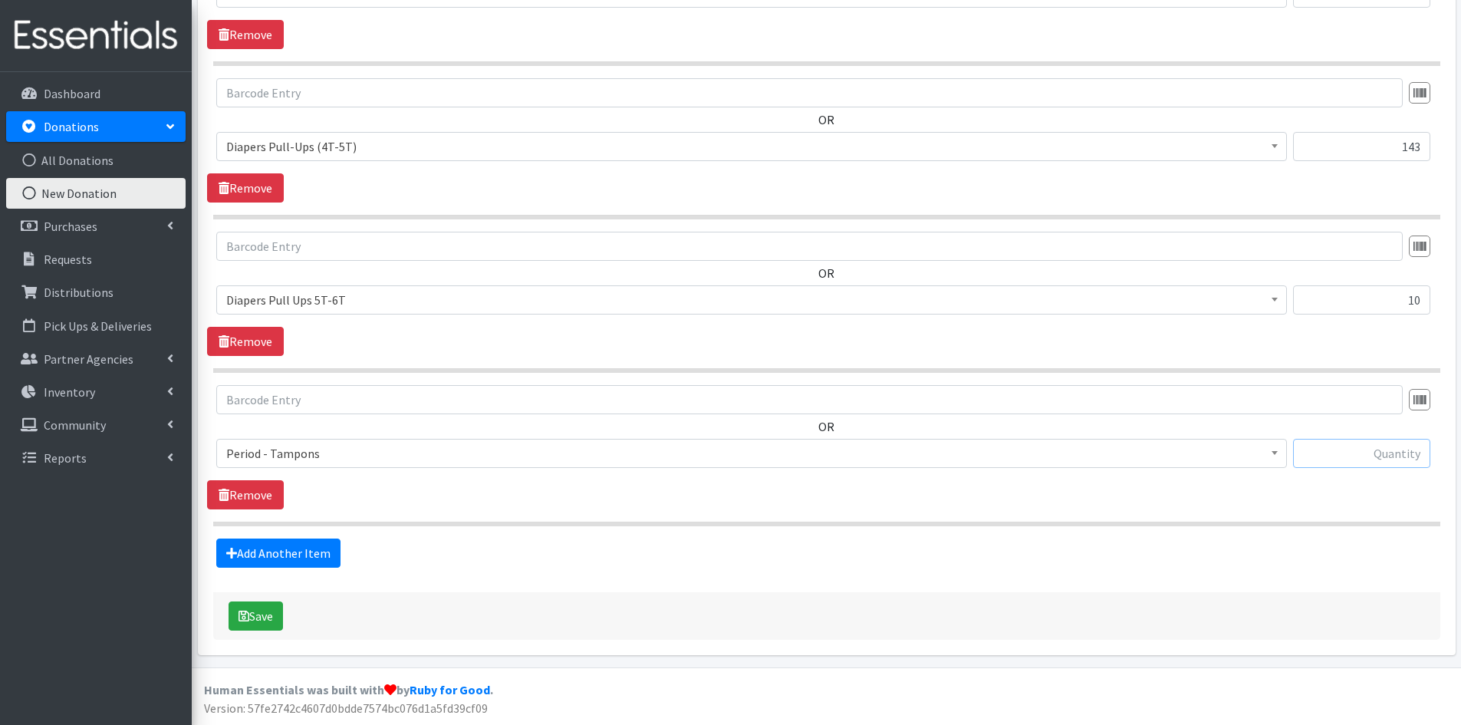
click at [1348, 448] on input "text" at bounding box center [1361, 453] width 137 height 29
type input "42"
click at [254, 549] on link "Add Another Item" at bounding box center [278, 552] width 124 height 29
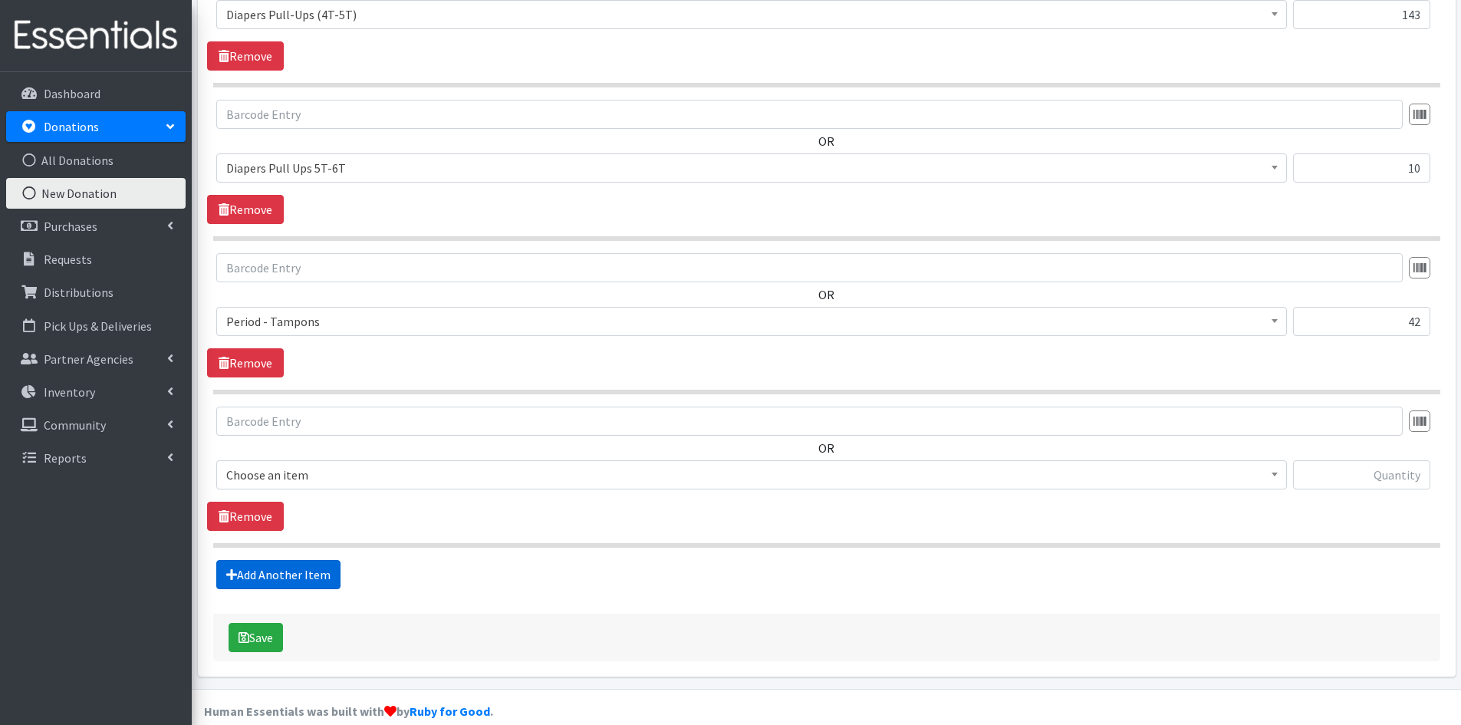
scroll to position [2018, 0]
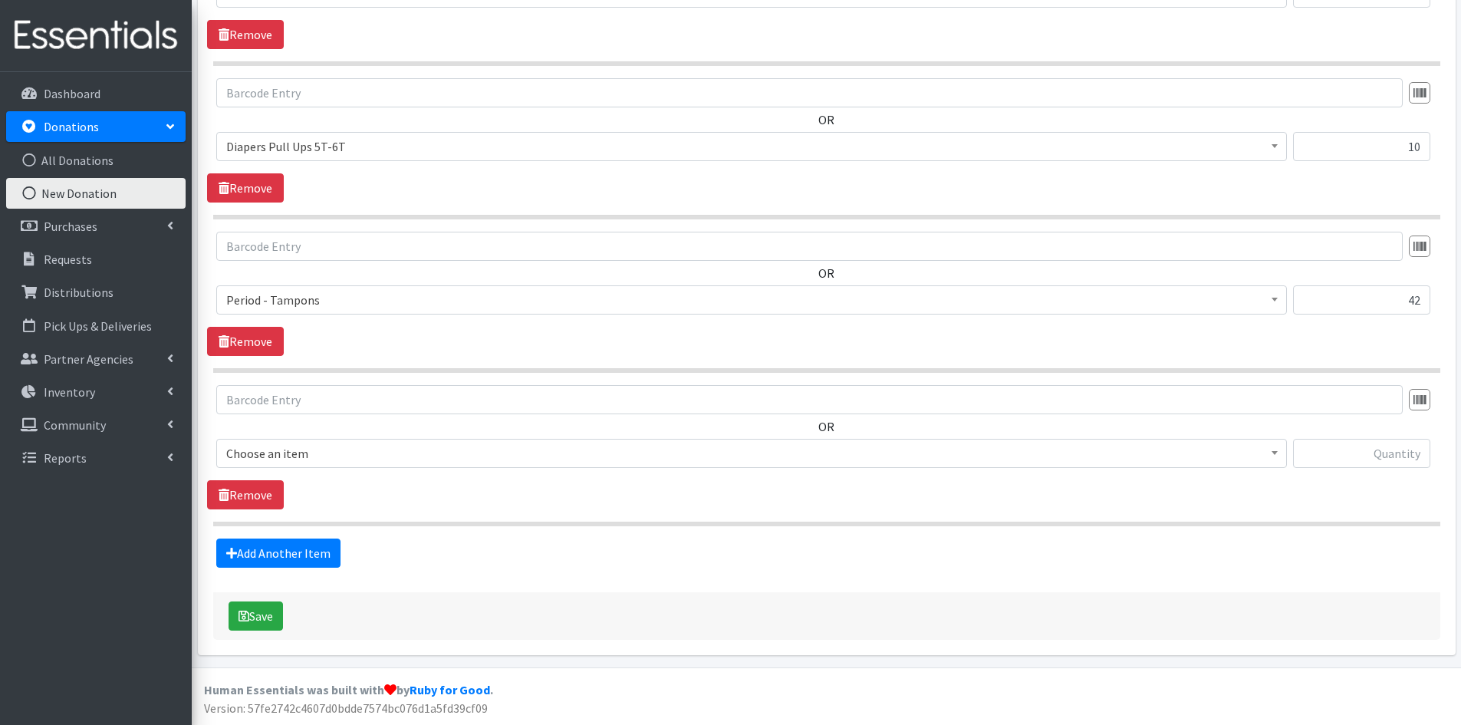
click at [1273, 459] on span at bounding box center [1274, 451] width 15 height 24
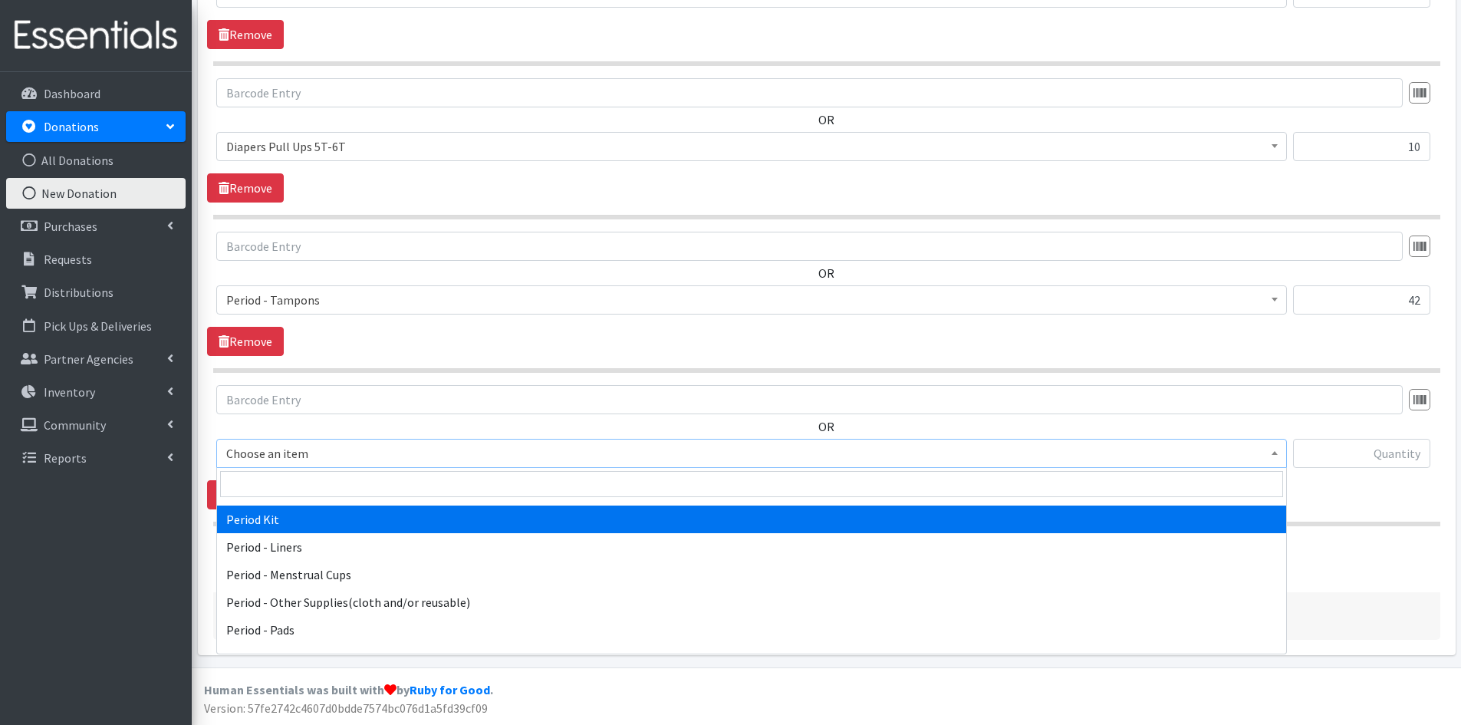
scroll to position [2377, 0]
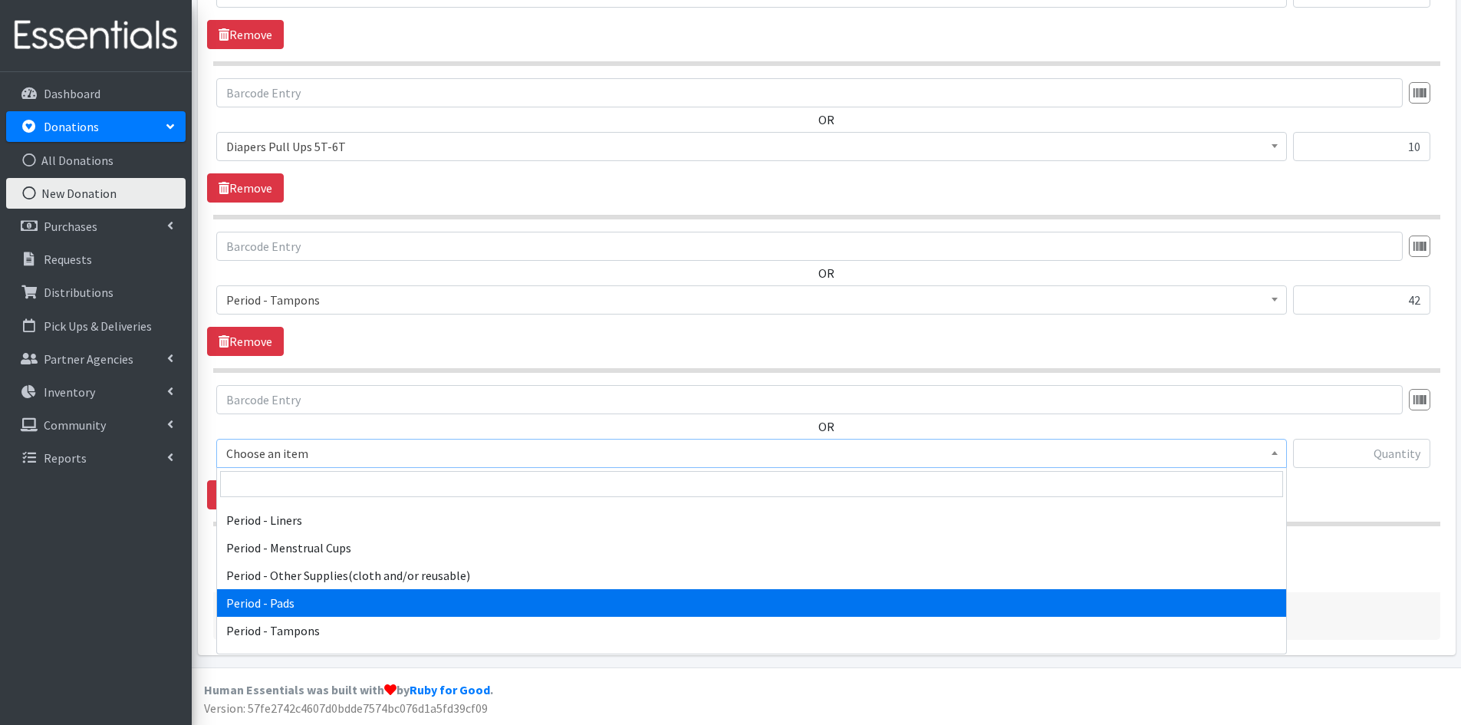
select select "5772"
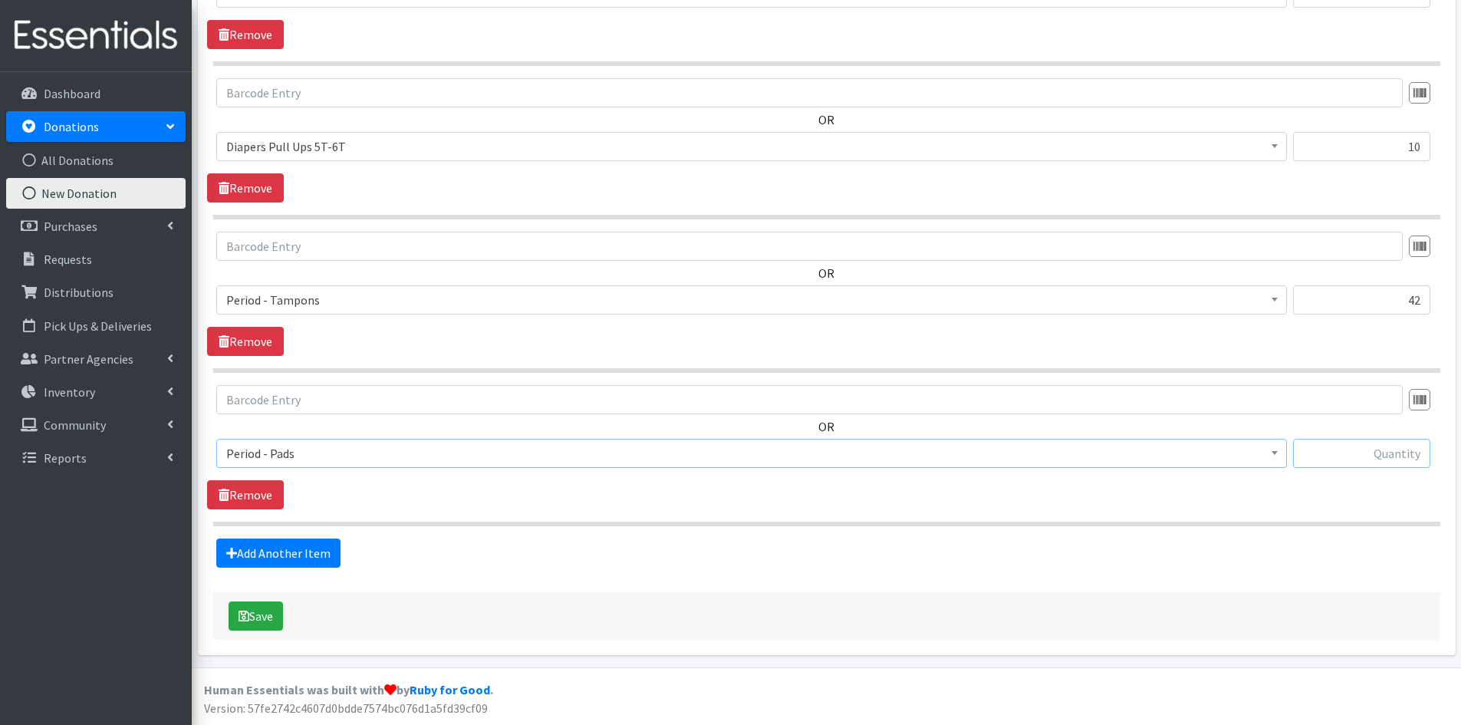
click at [1348, 461] on input "text" at bounding box center [1361, 453] width 137 height 29
type input "210"
click at [278, 554] on link "Add Another Item" at bounding box center [278, 552] width 124 height 29
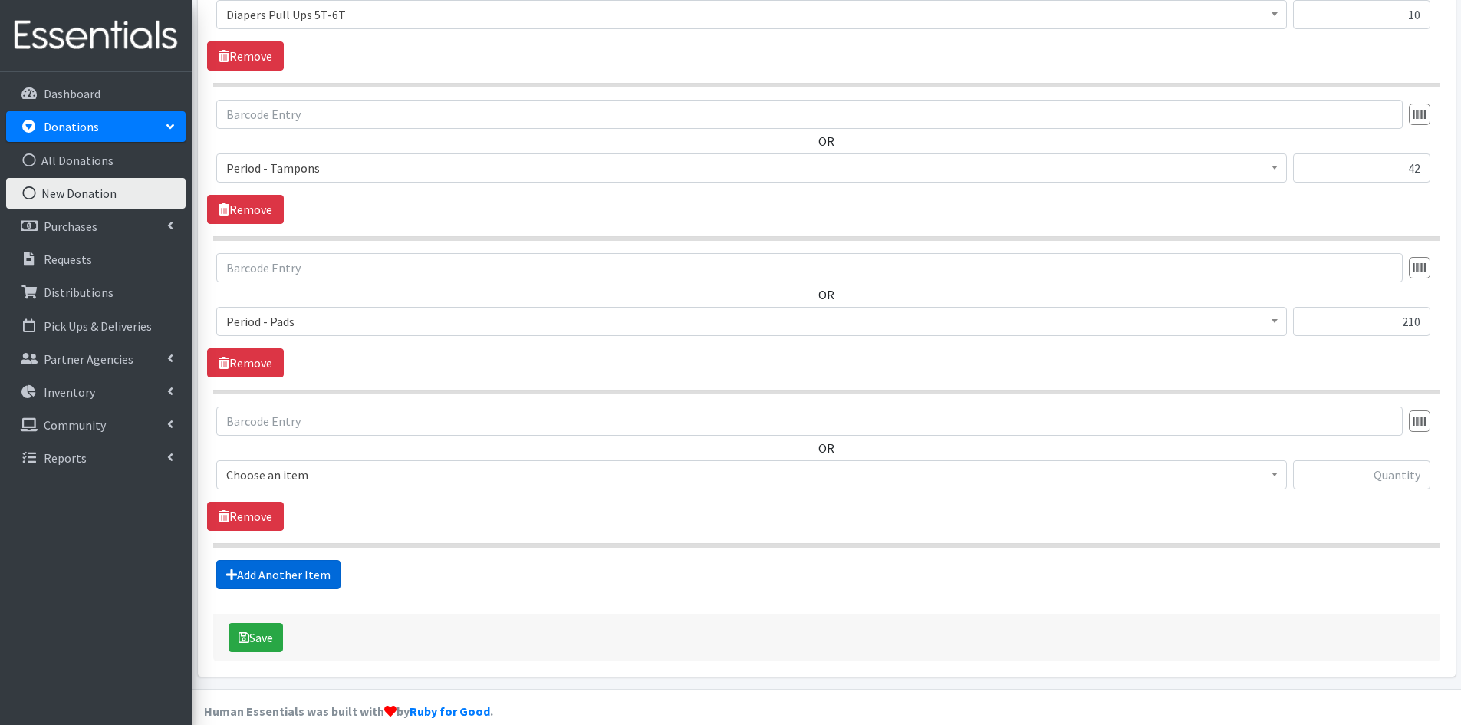
scroll to position [2172, 0]
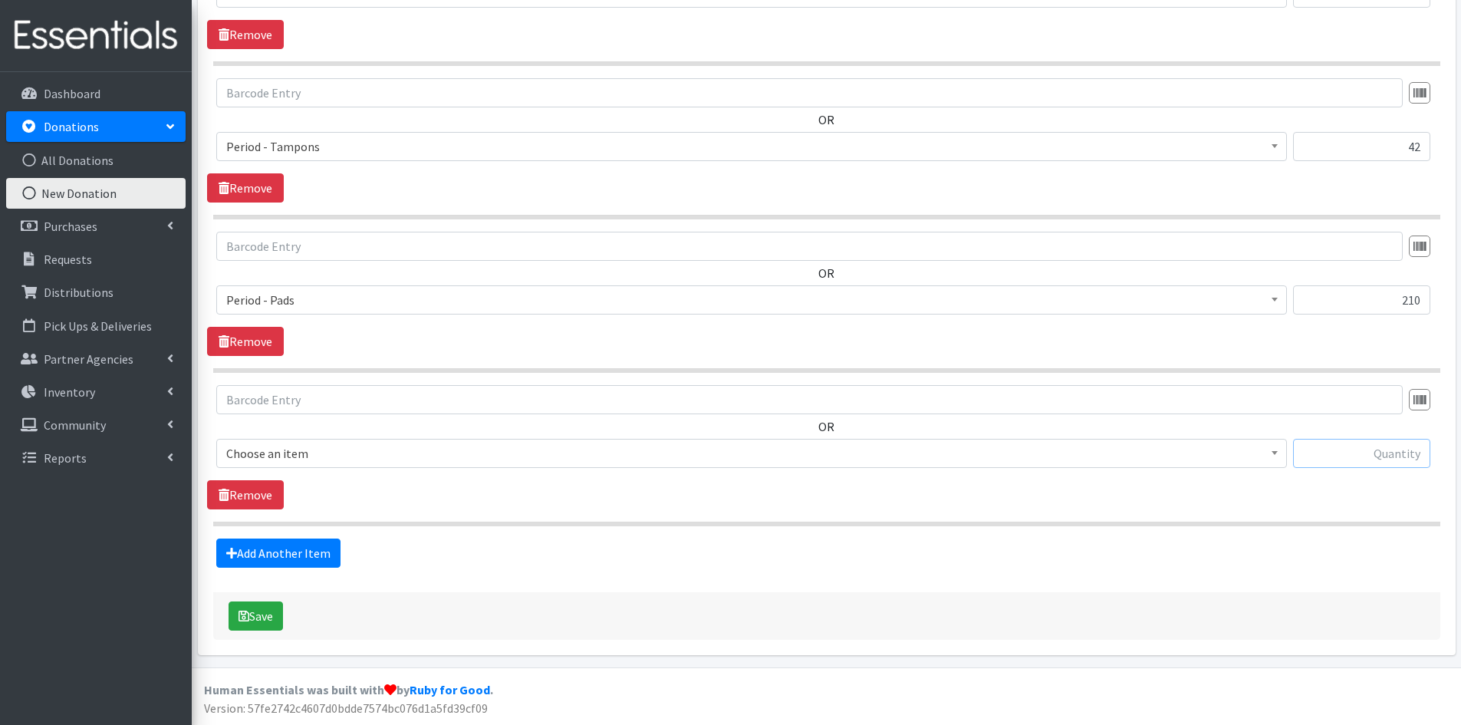
click at [1350, 460] on input "text" at bounding box center [1361, 453] width 137 height 29
type input "115"
click at [1272, 452] on b at bounding box center [1275, 453] width 6 height 4
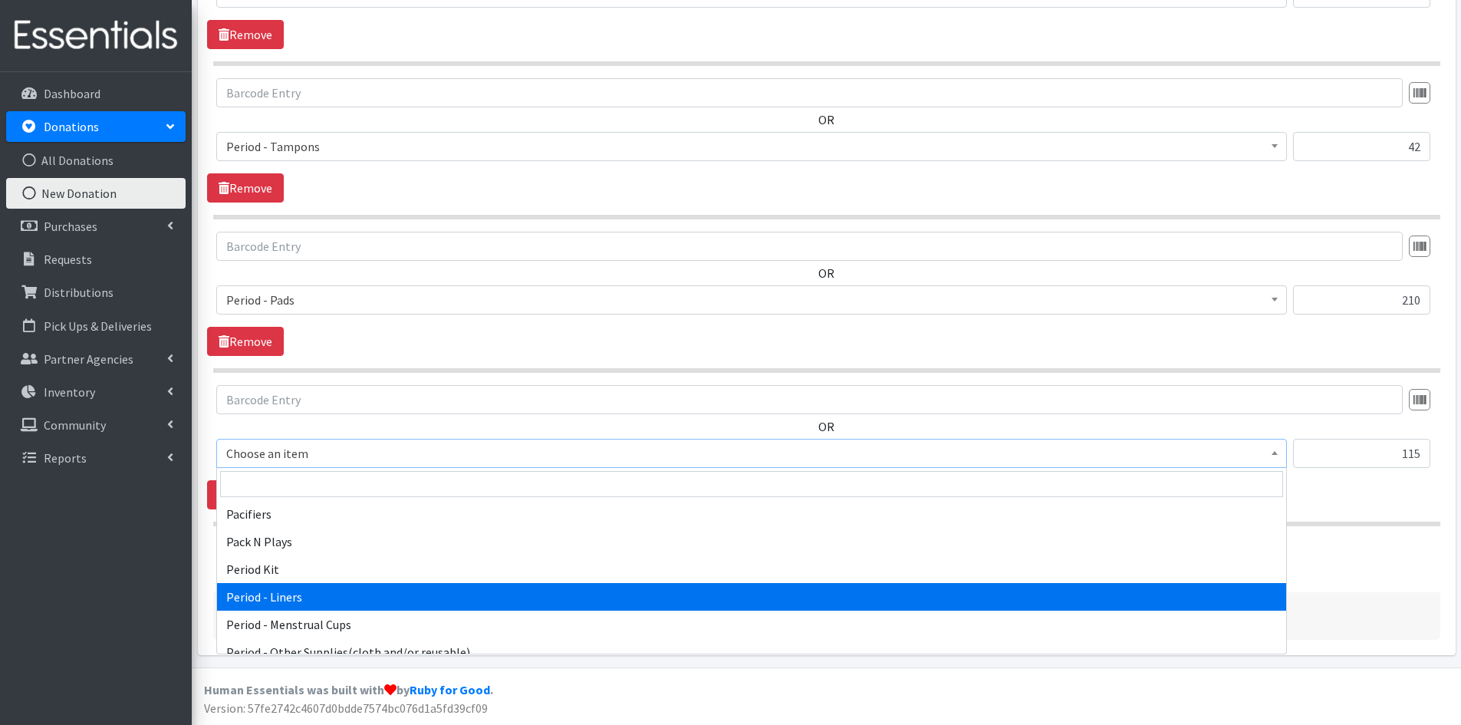
scroll to position [2377, 0]
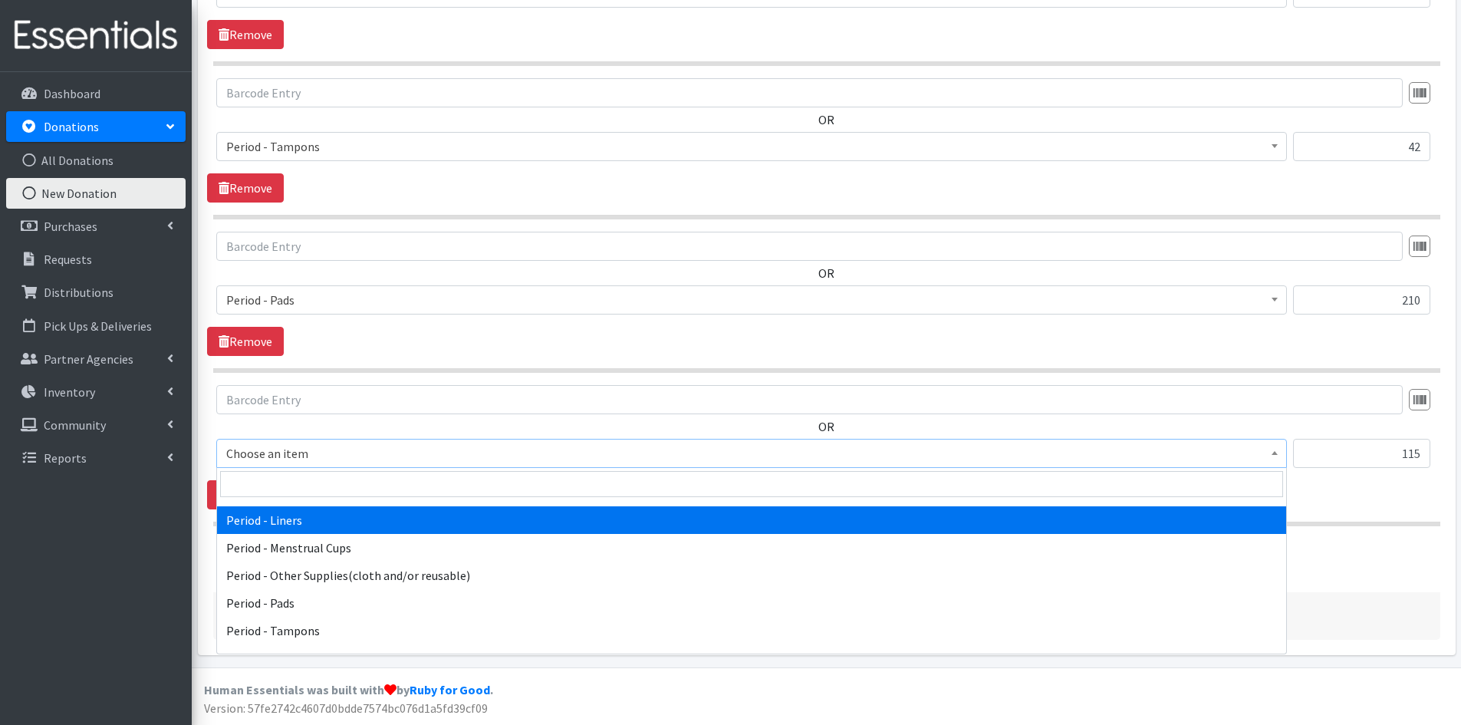
select select "5774"
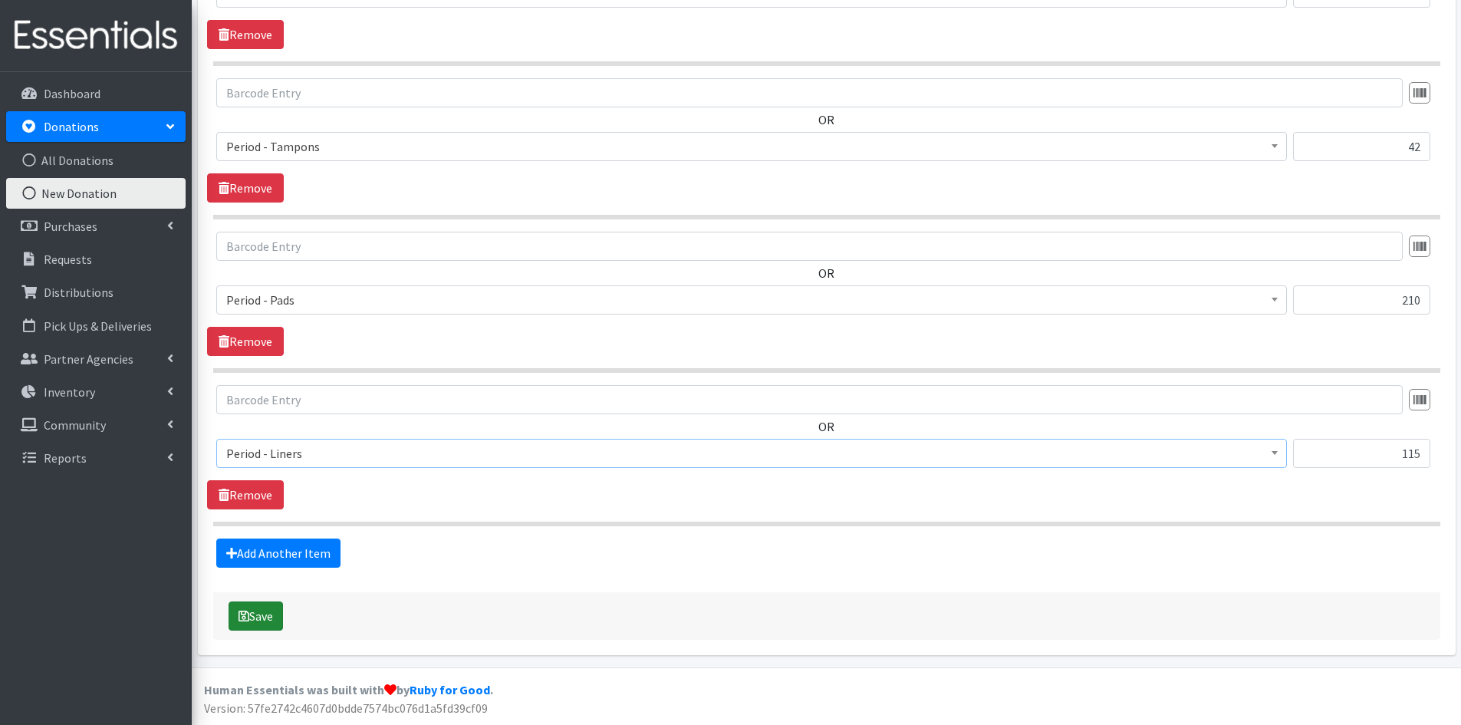
click at [256, 611] on button "Save" at bounding box center [256, 615] width 54 height 29
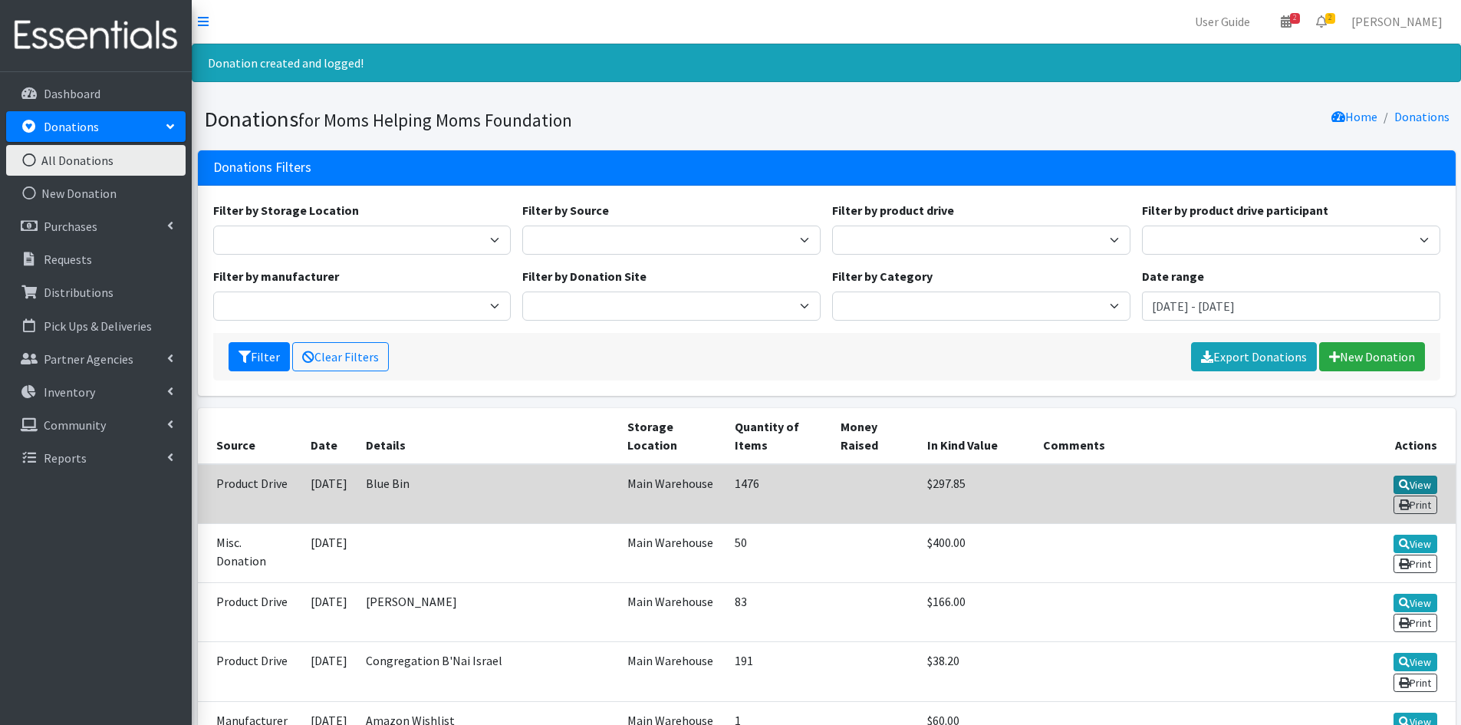
click at [1414, 482] on link "View" at bounding box center [1415, 484] width 44 height 18
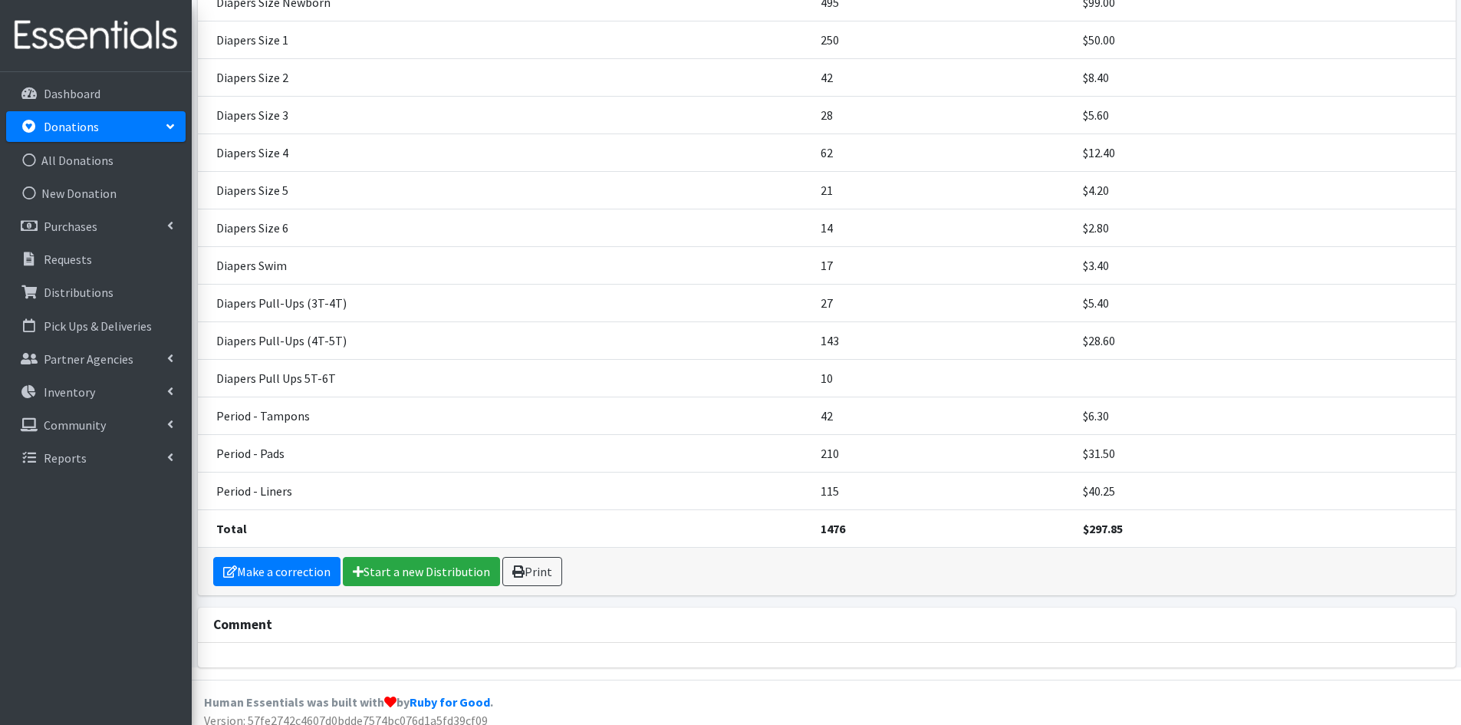
scroll to position [255, 0]
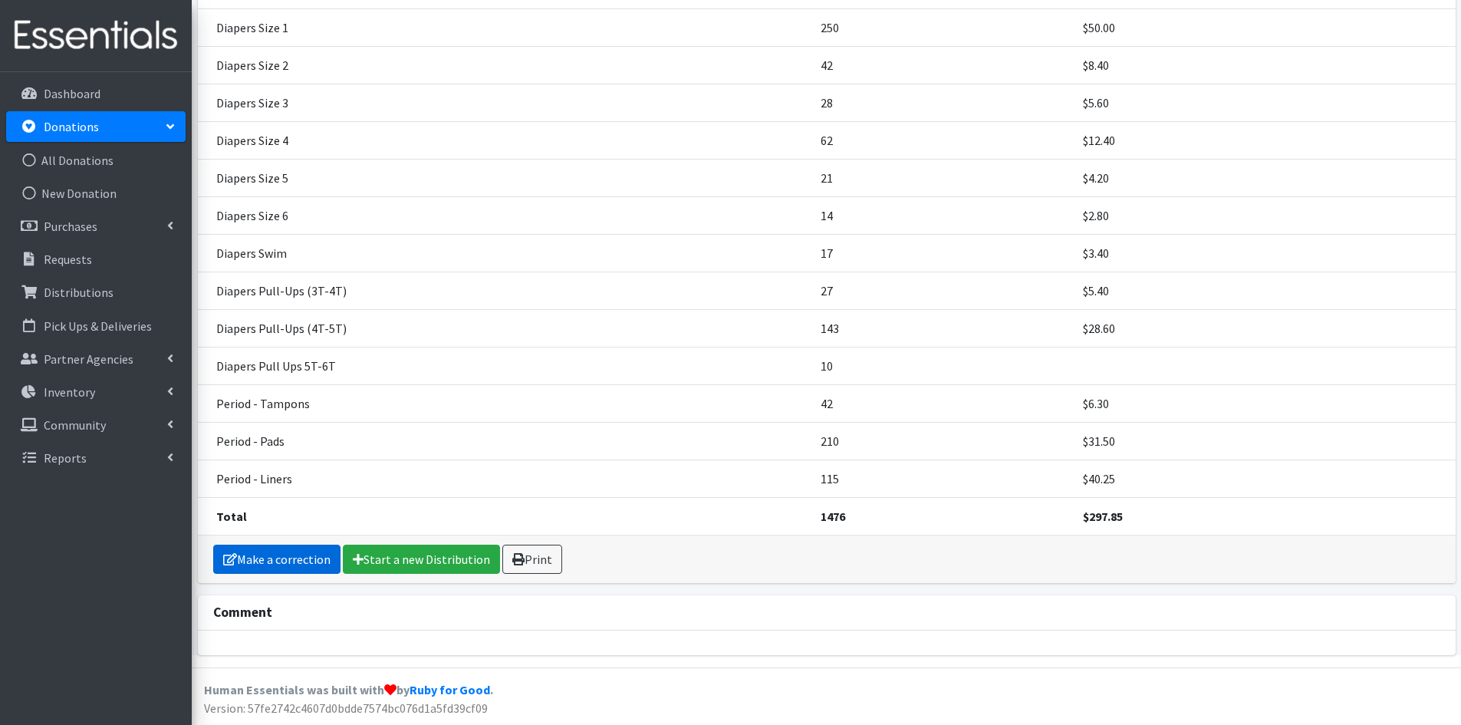
click at [289, 558] on link "Make a correction" at bounding box center [276, 558] width 127 height 29
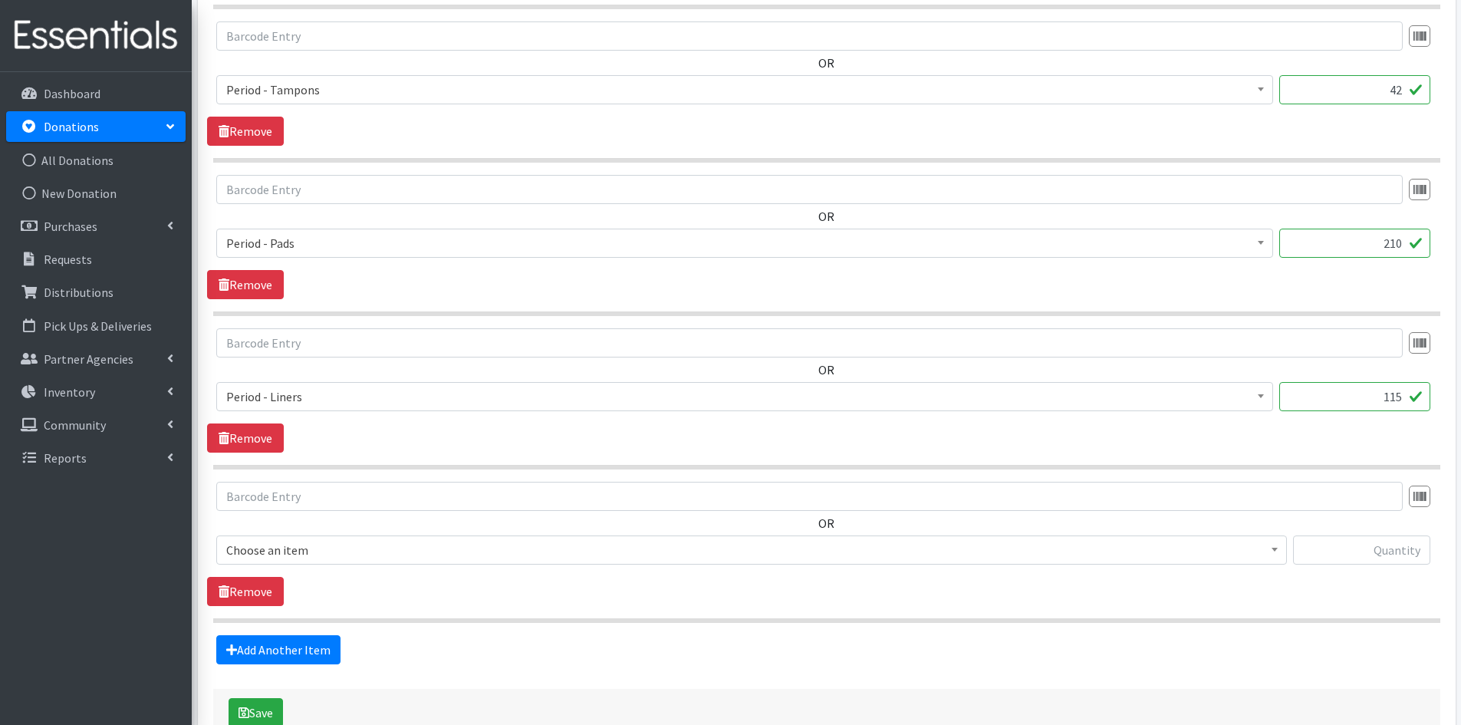
scroll to position [2325, 0]
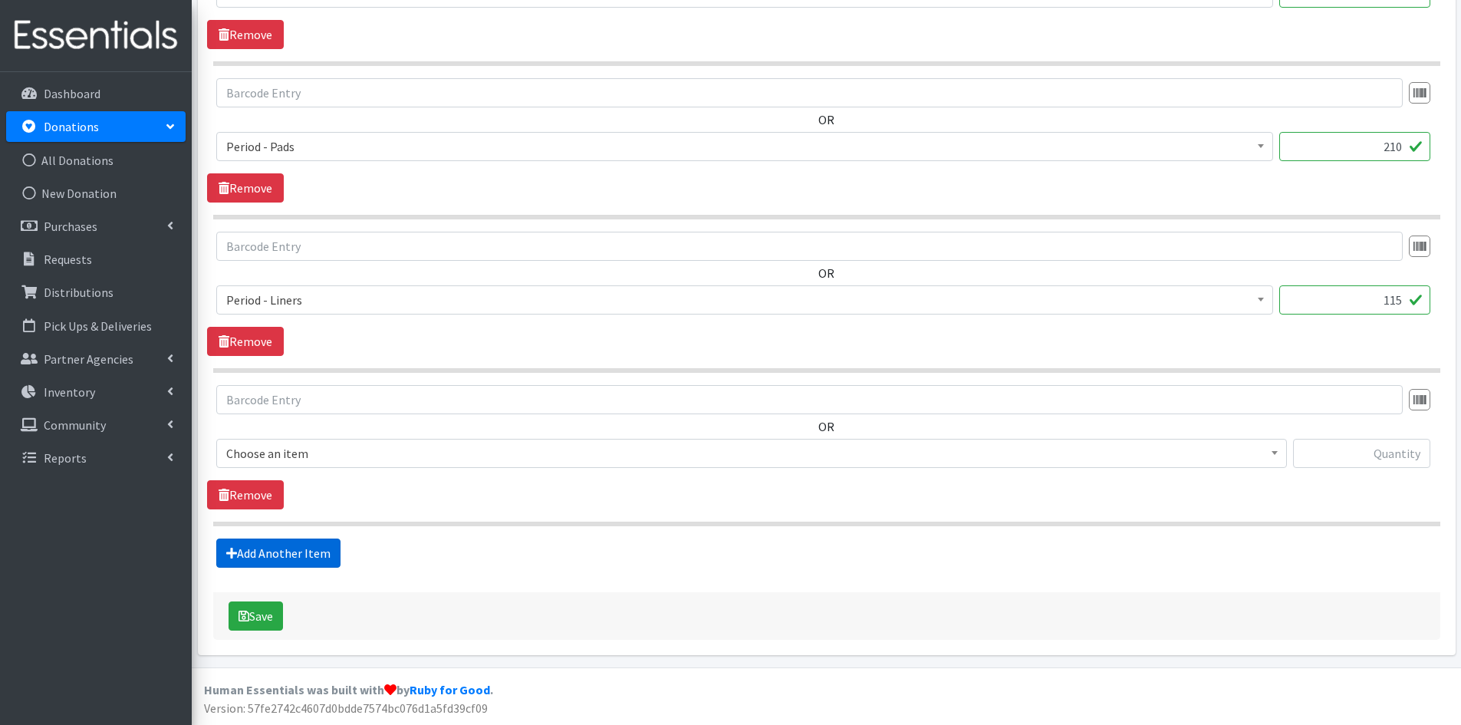
click at [268, 552] on link "Add Another Item" at bounding box center [278, 552] width 124 height 29
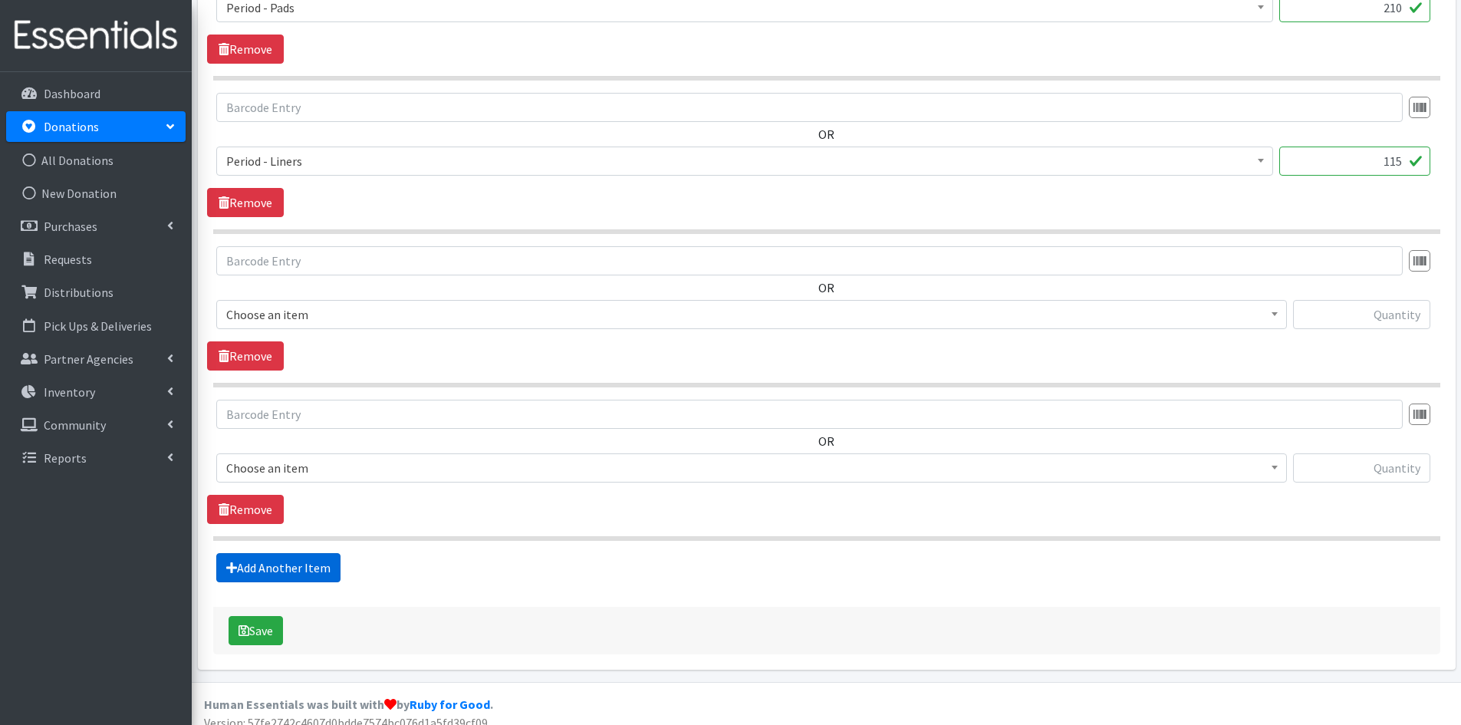
scroll to position [2479, 0]
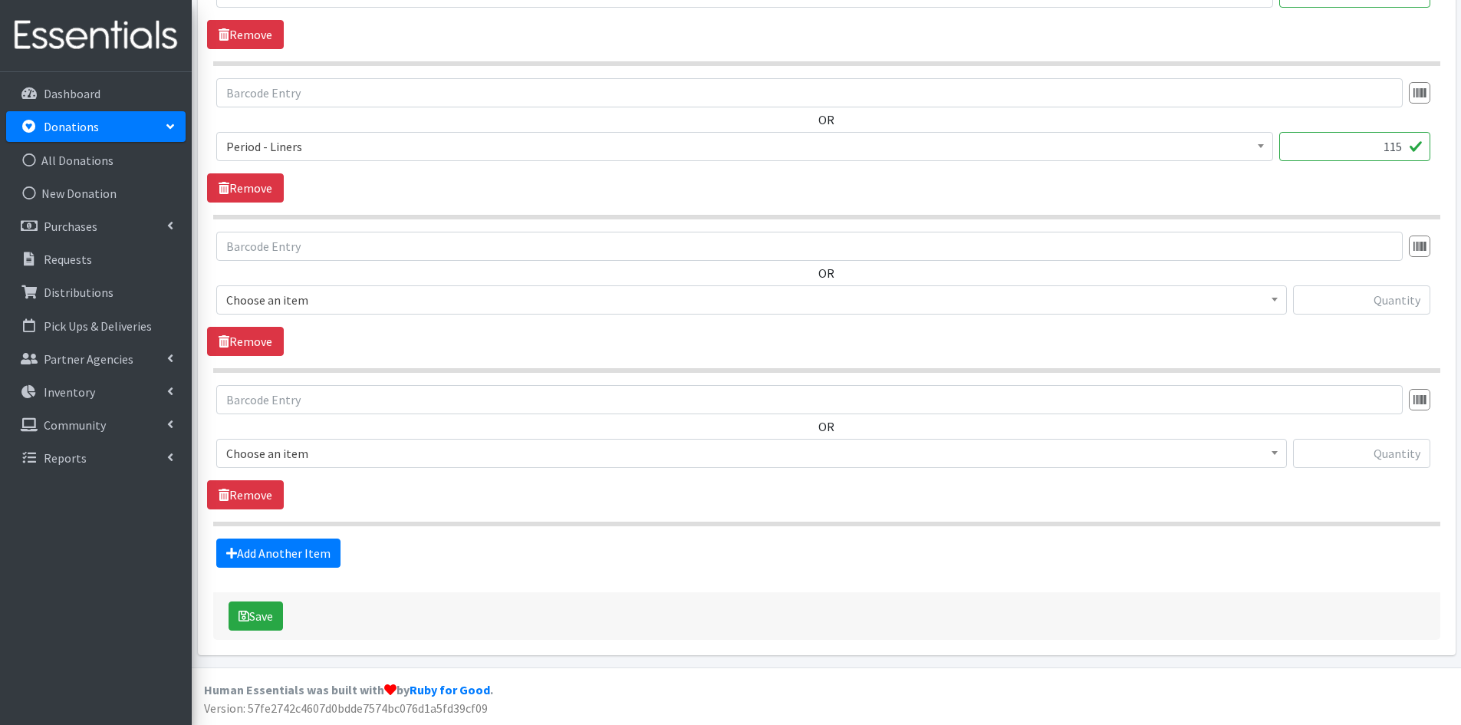
click at [1276, 452] on b at bounding box center [1275, 453] width 6 height 4
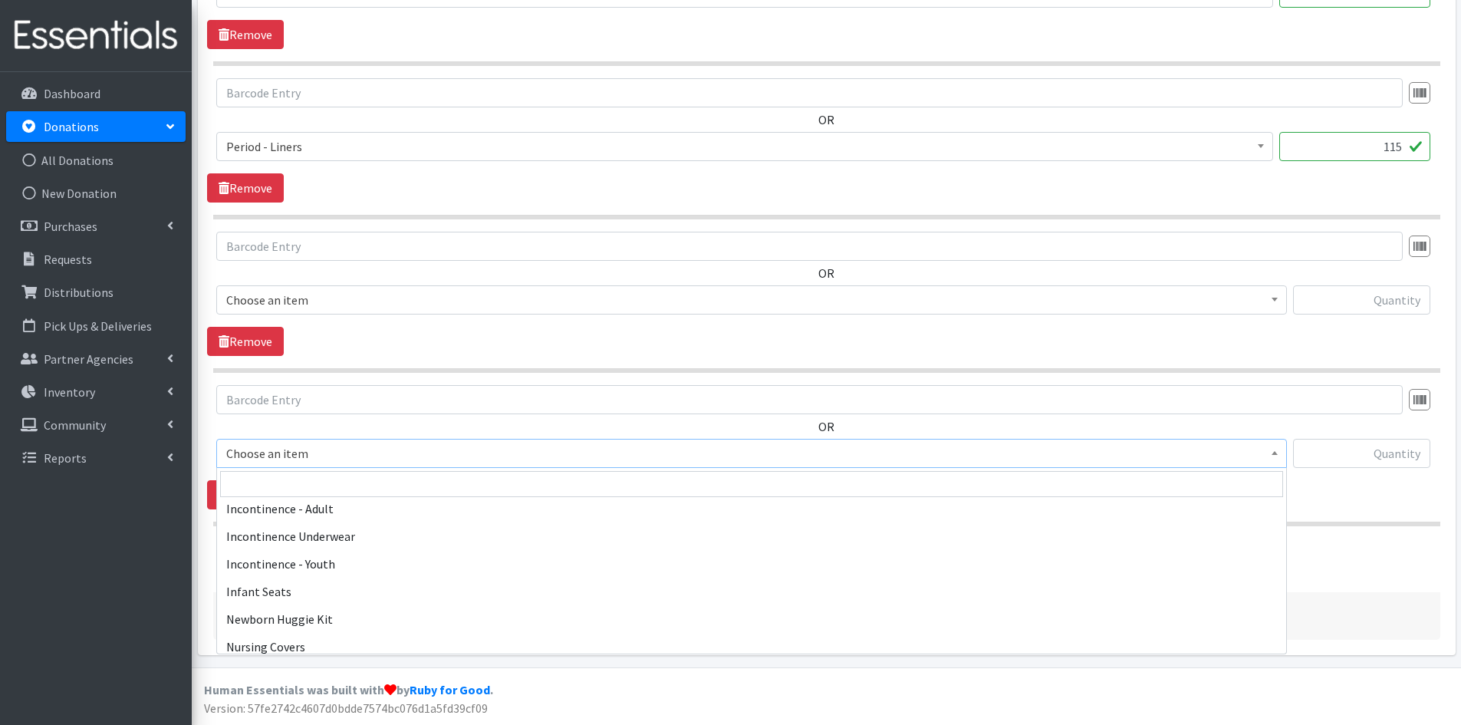
scroll to position [1994, 0]
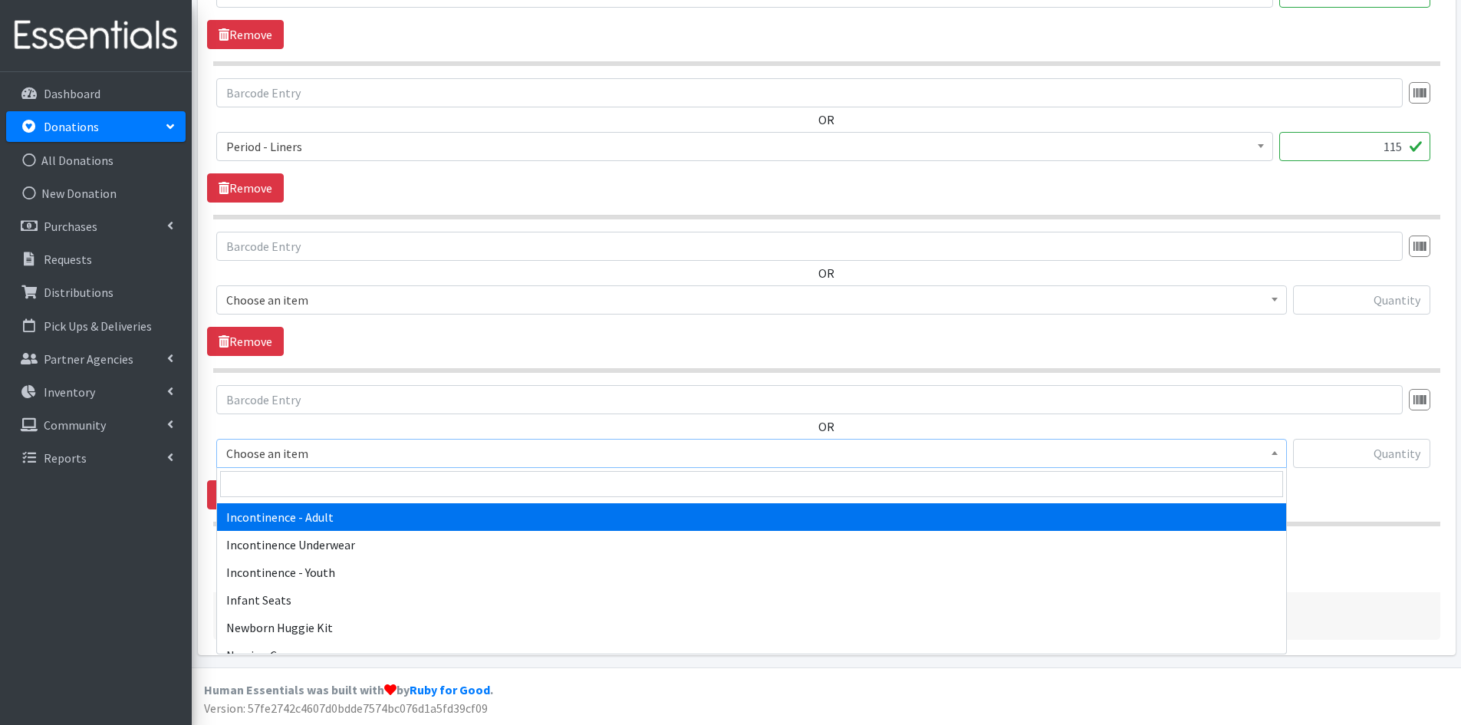
select select "302"
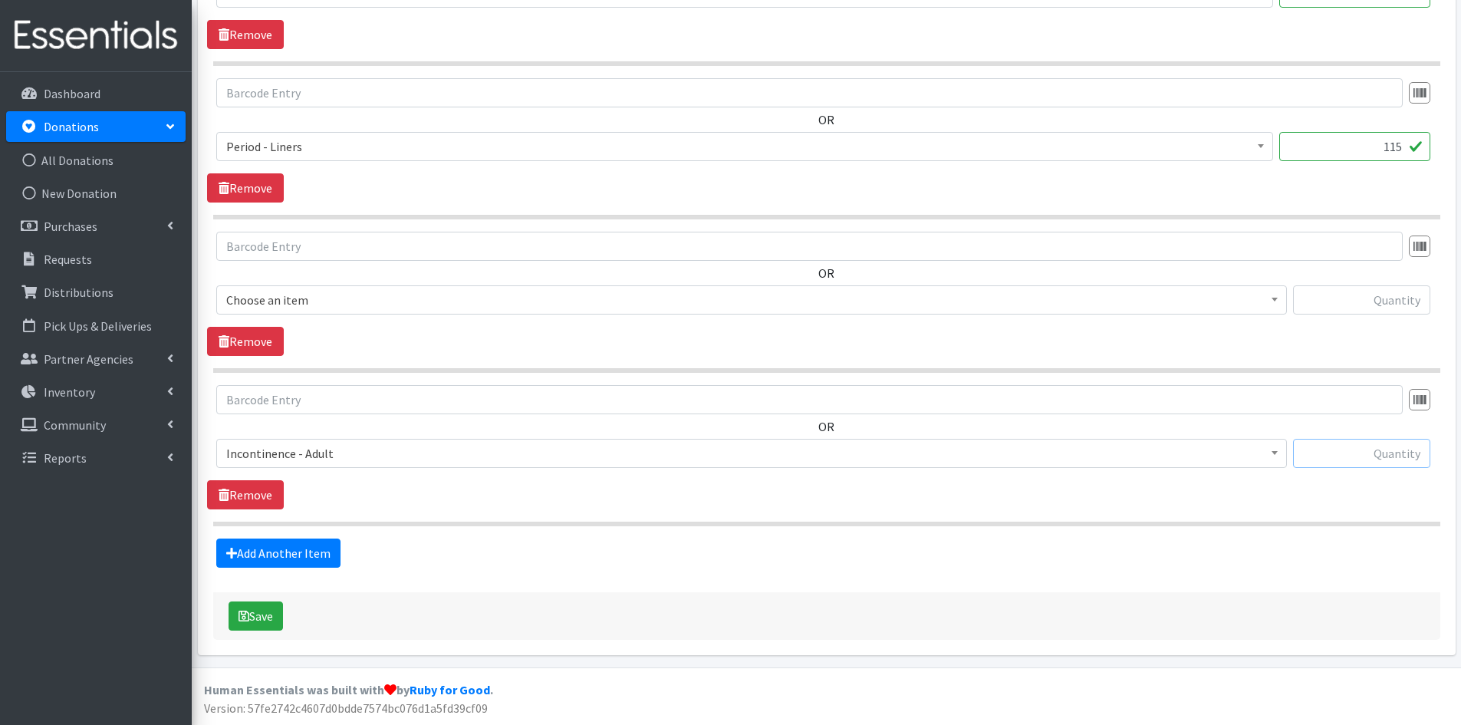
click at [1328, 448] on input "text" at bounding box center [1361, 453] width 137 height 29
type input "23"
click at [268, 551] on link "Add Another Item" at bounding box center [278, 552] width 124 height 29
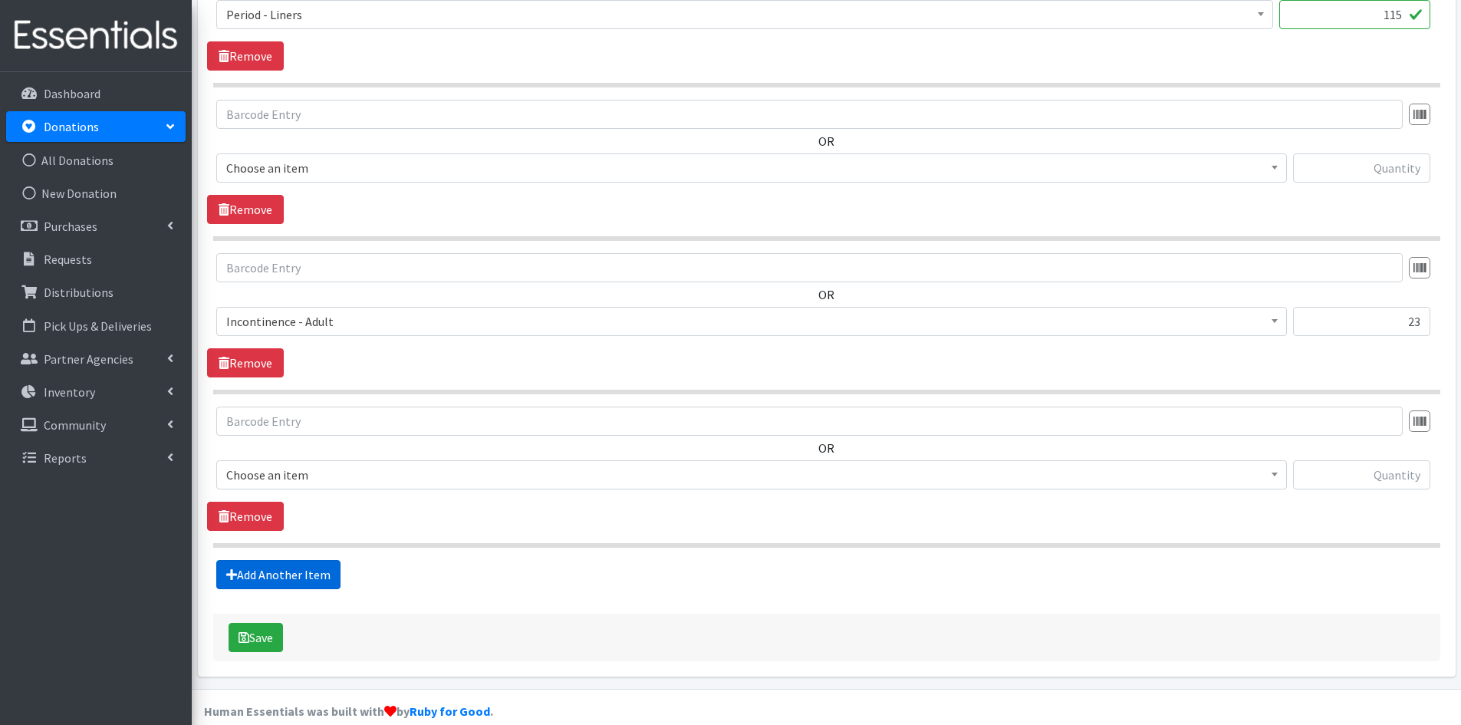
scroll to position [2632, 0]
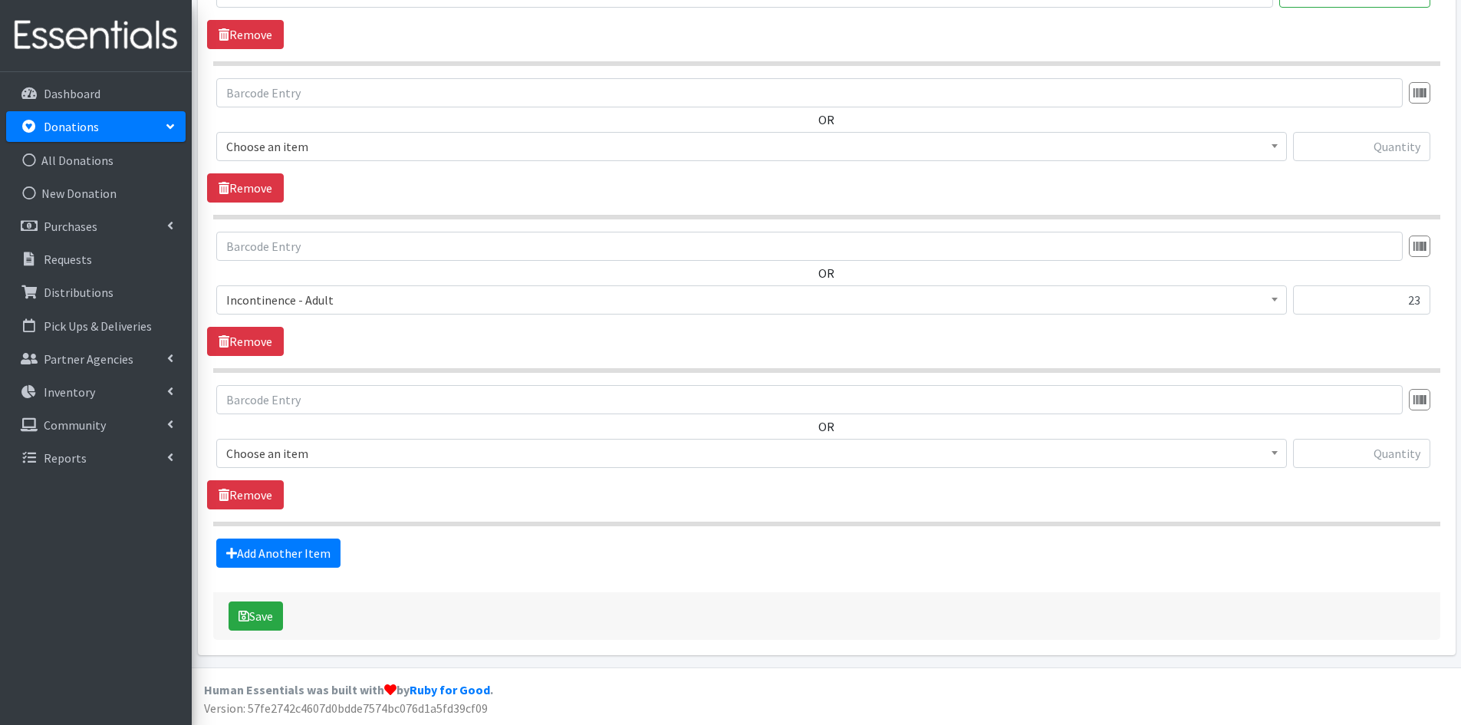
click at [1279, 453] on span at bounding box center [1274, 451] width 15 height 24
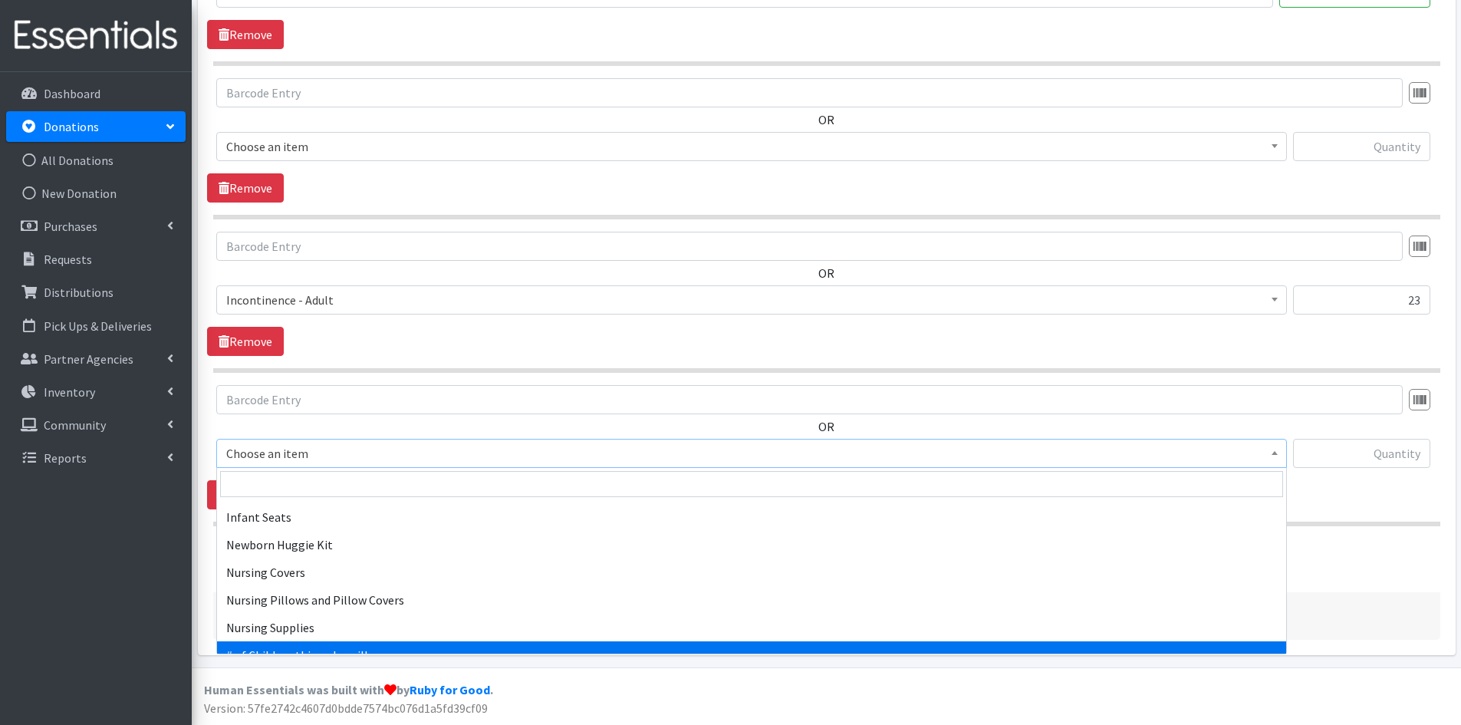
scroll to position [2071, 0]
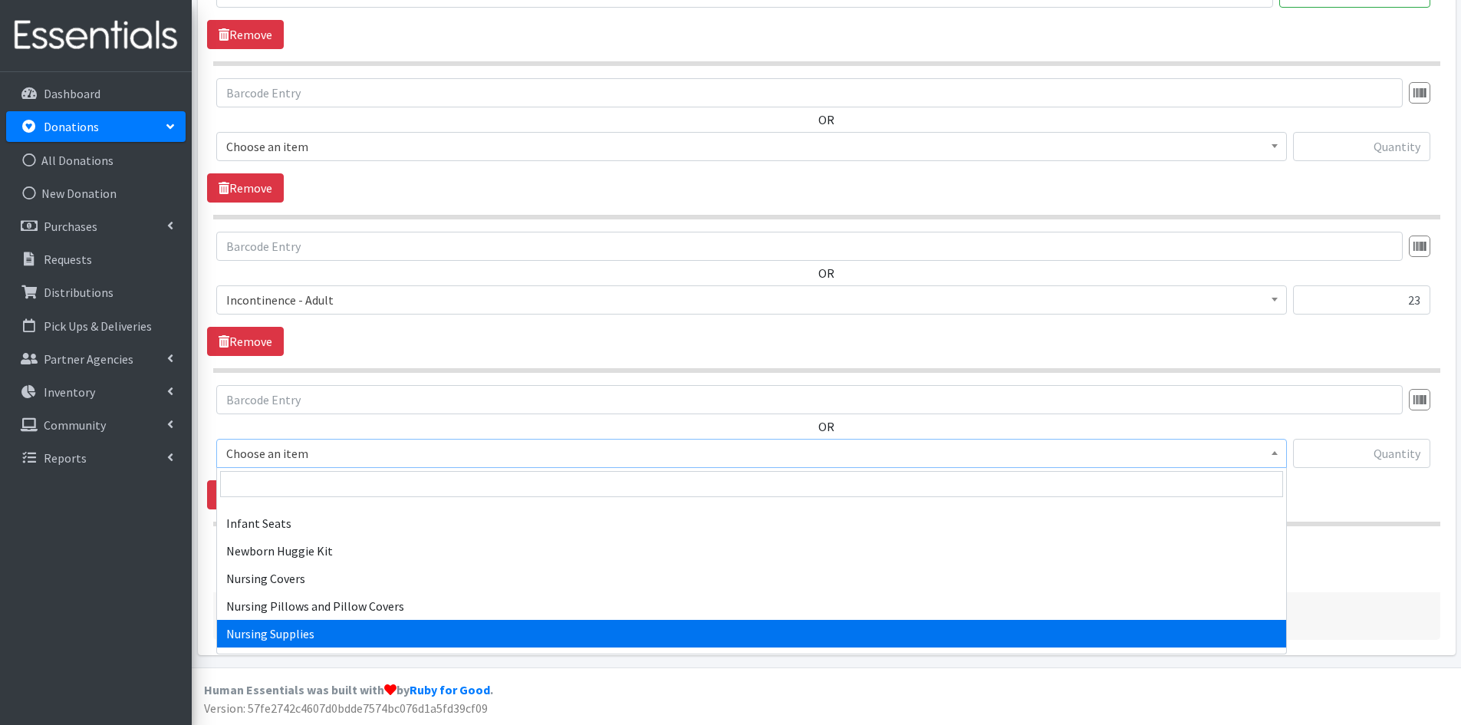
select select "1936"
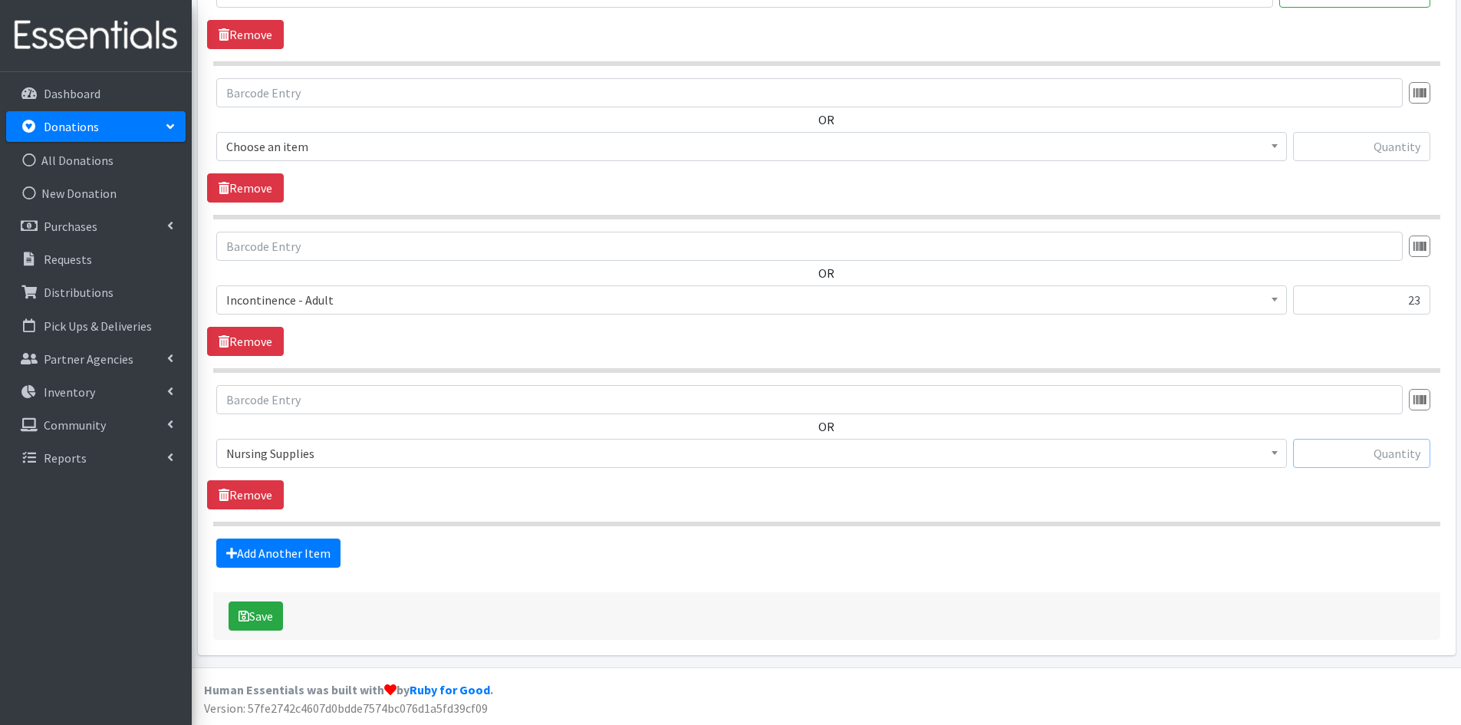
click at [1346, 456] on input "text" at bounding box center [1361, 453] width 137 height 29
type input "214"
click at [270, 613] on button "Save" at bounding box center [256, 615] width 54 height 29
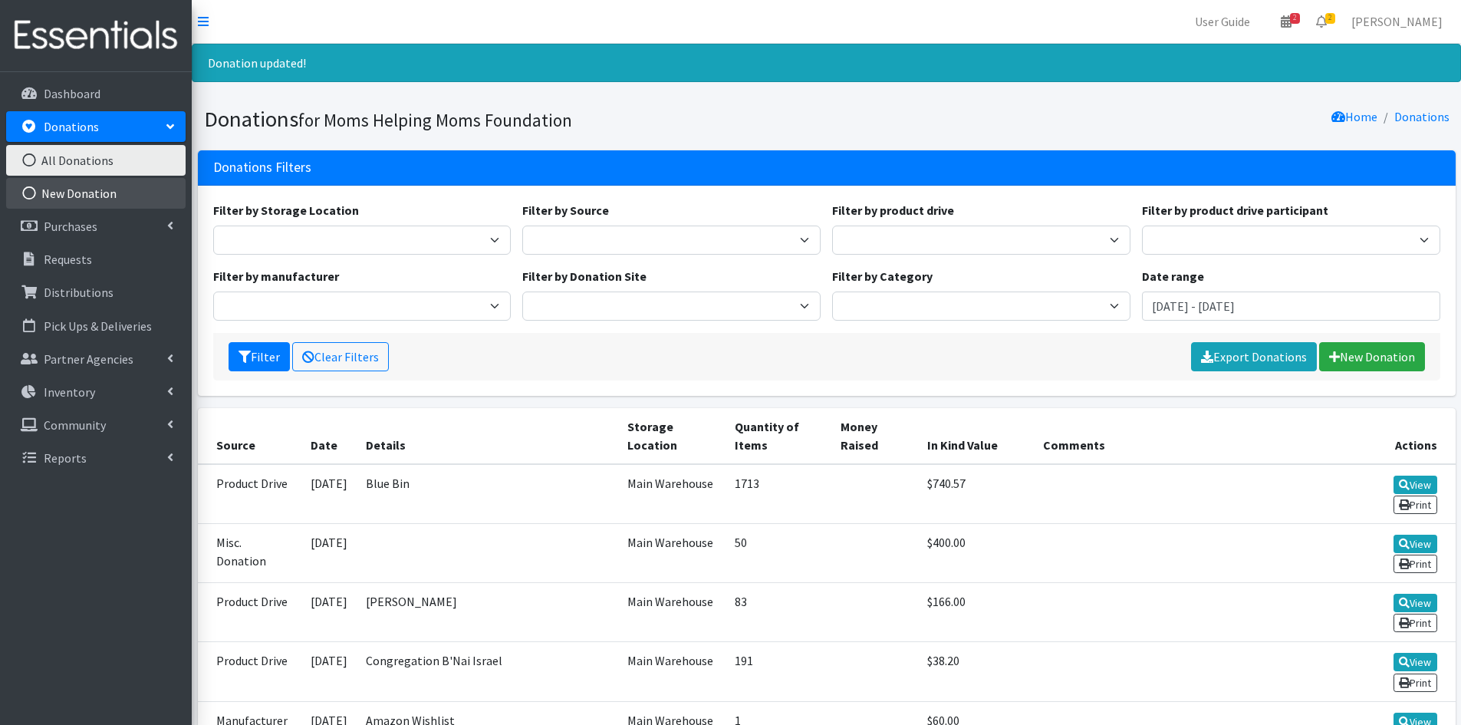
click at [94, 191] on link "New Donation" at bounding box center [95, 193] width 179 height 31
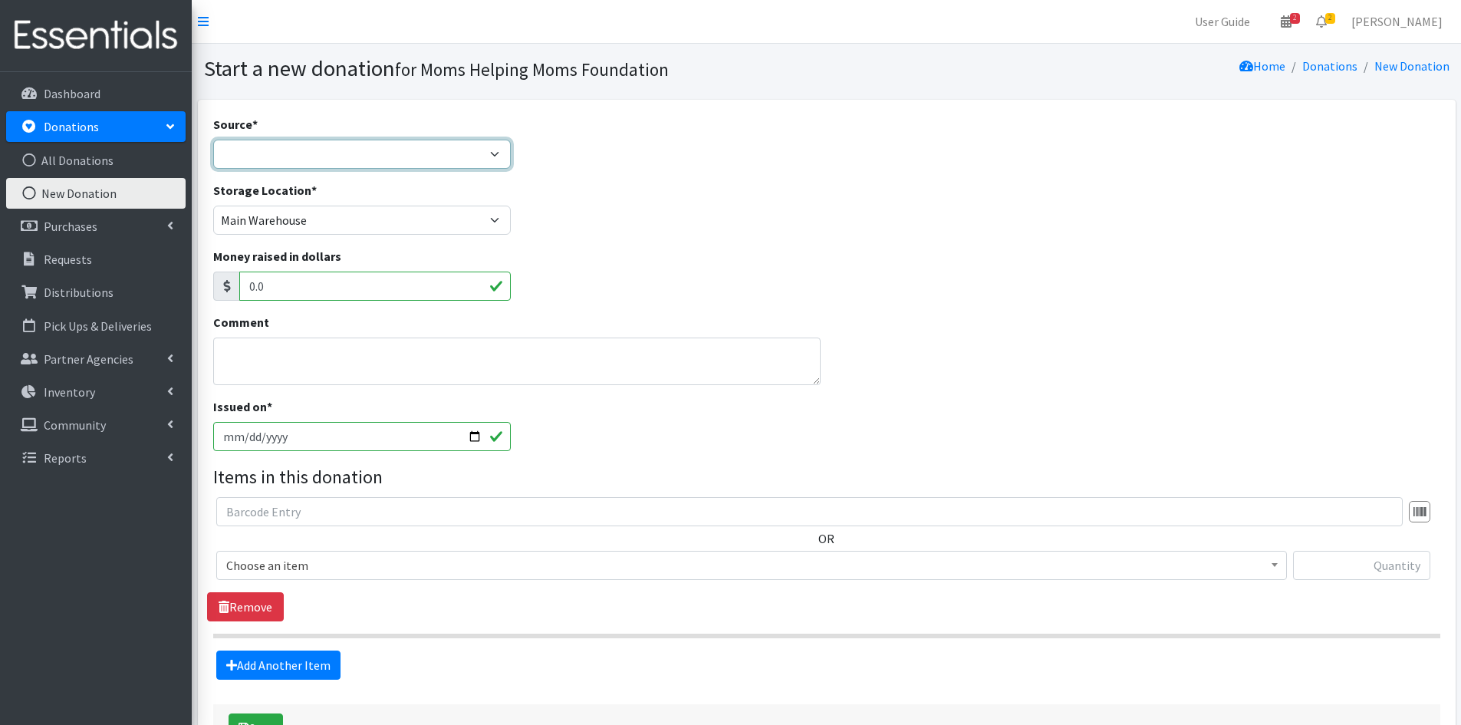
click at [494, 150] on select "Product Drive Manufacturer Donation Site Misc. Donation" at bounding box center [362, 154] width 298 height 29
select select "Product Drive"
click at [213, 140] on select "Product Drive Manufacturer Donation Site Misc. Donation" at bounding box center [362, 154] width 298 height 29
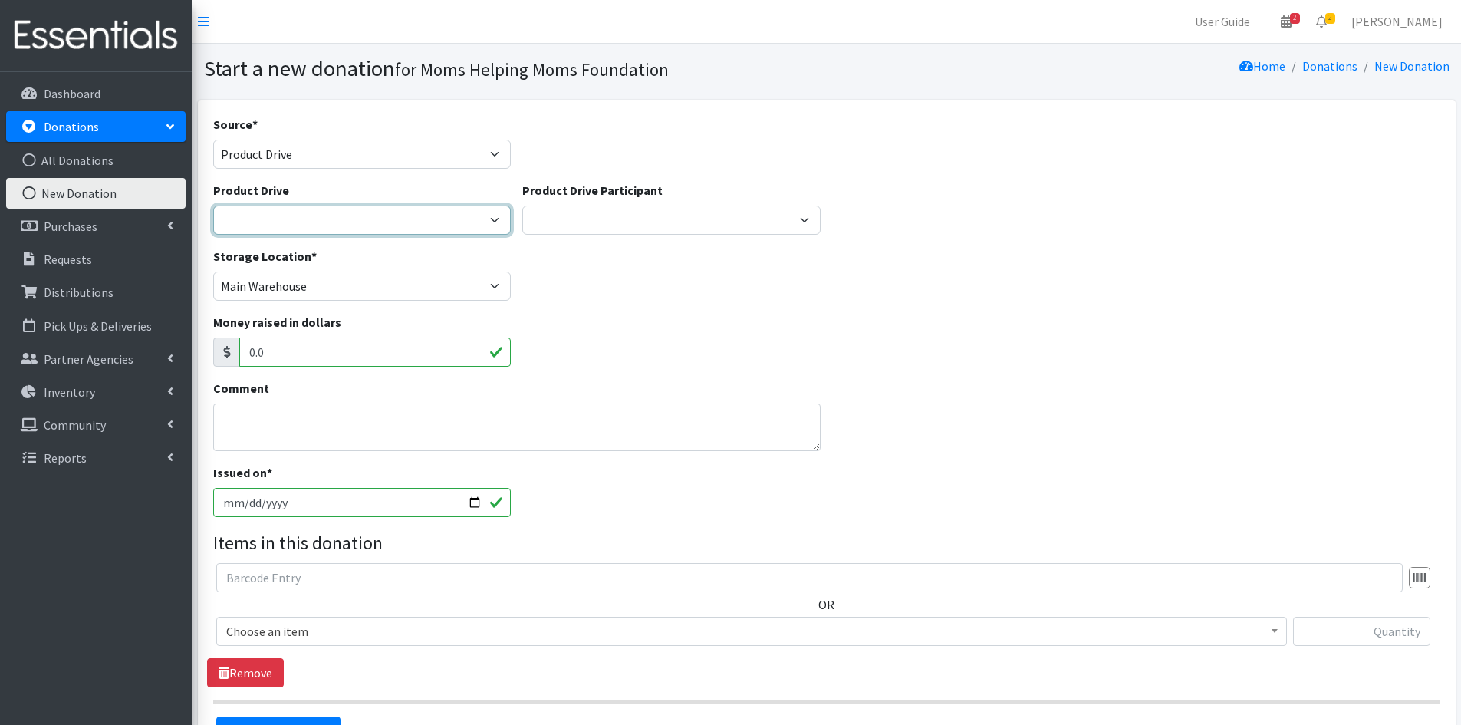
click at [498, 222] on select "2012 MOTHER'S DAY Zeta Phi Beta Sorority (virtual) 2021 HOLIDAY DRIVE AWR Week …" at bounding box center [362, 220] width 298 height 29
select select "3497"
click at [213, 206] on select "2012 MOTHER'S DAY Zeta Phi Beta Sorority (virtual) 2021 HOLIDAY DRIVE AWR Week …" at bounding box center [362, 220] width 298 height 29
click at [1275, 632] on b at bounding box center [1275, 631] width 6 height 4
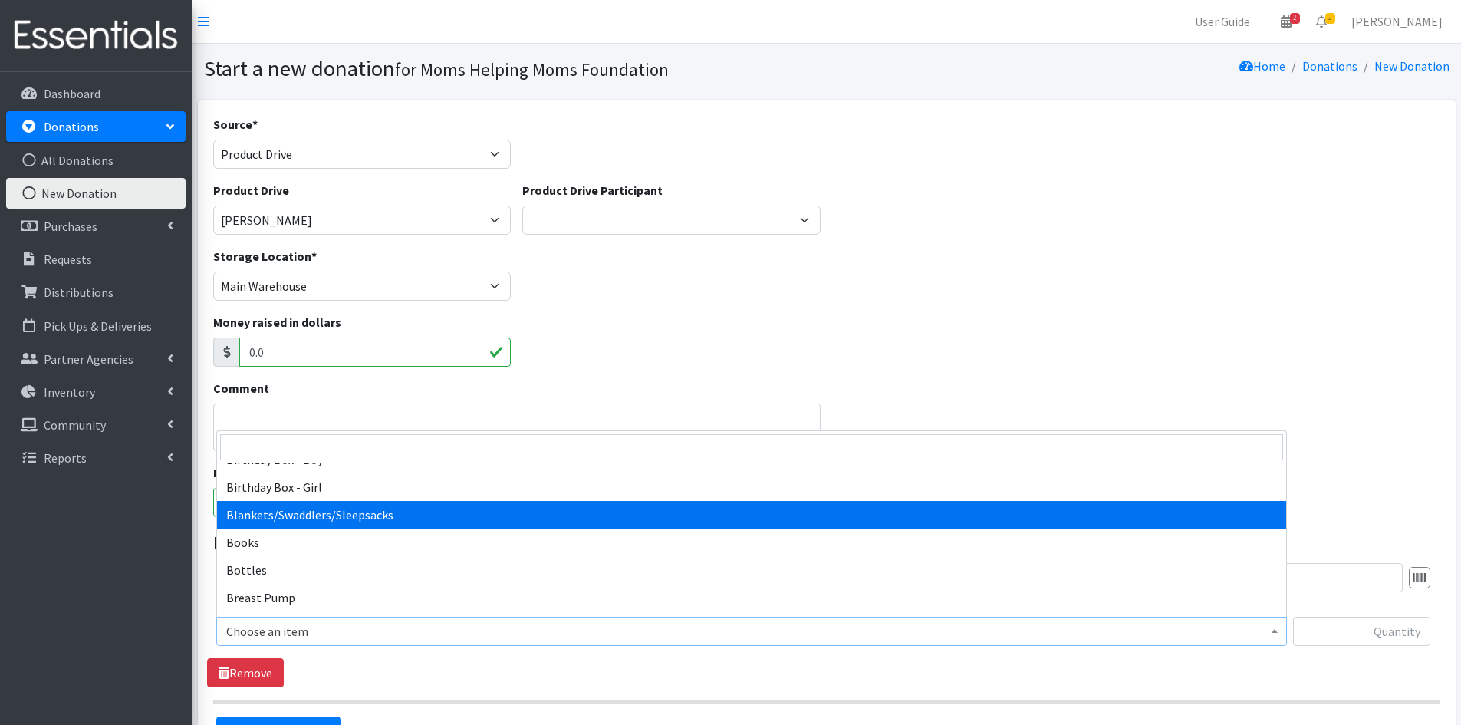
scroll to position [230, 0]
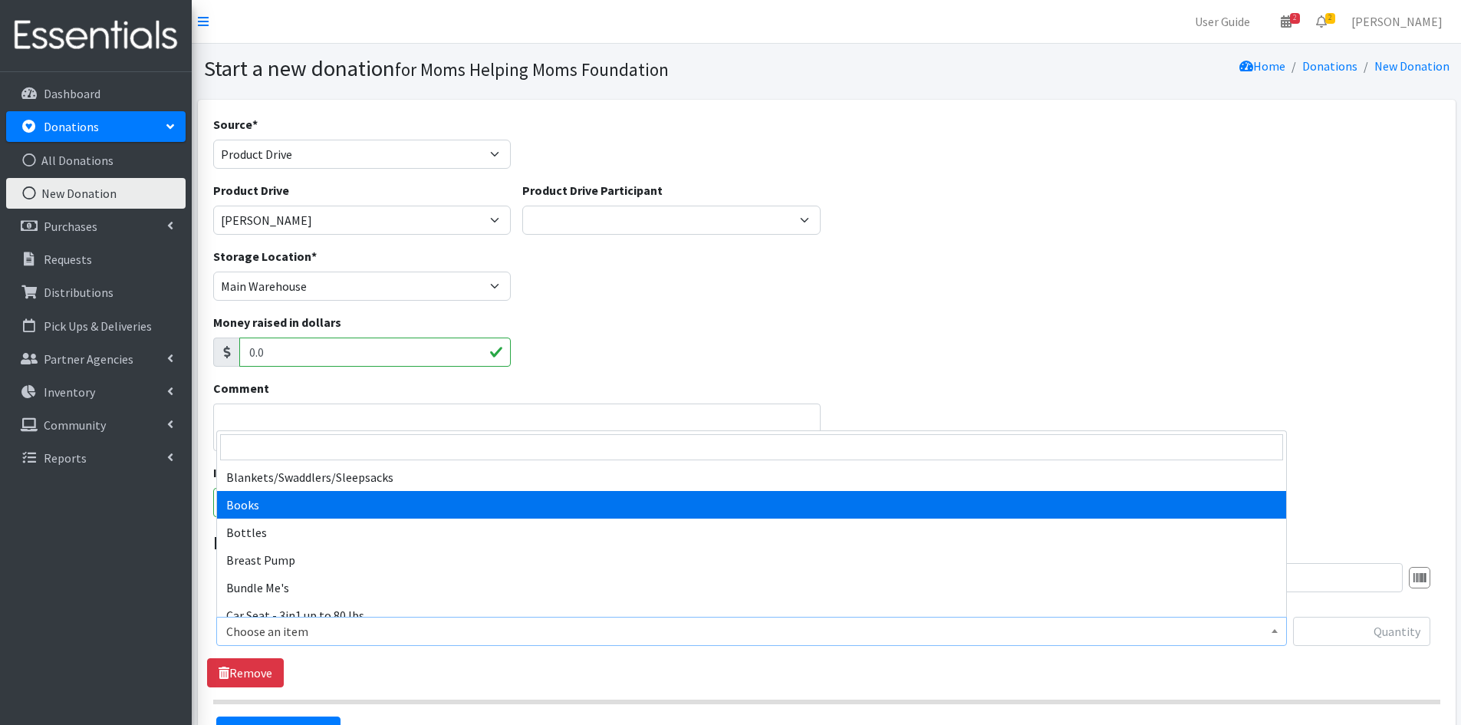
select select "1947"
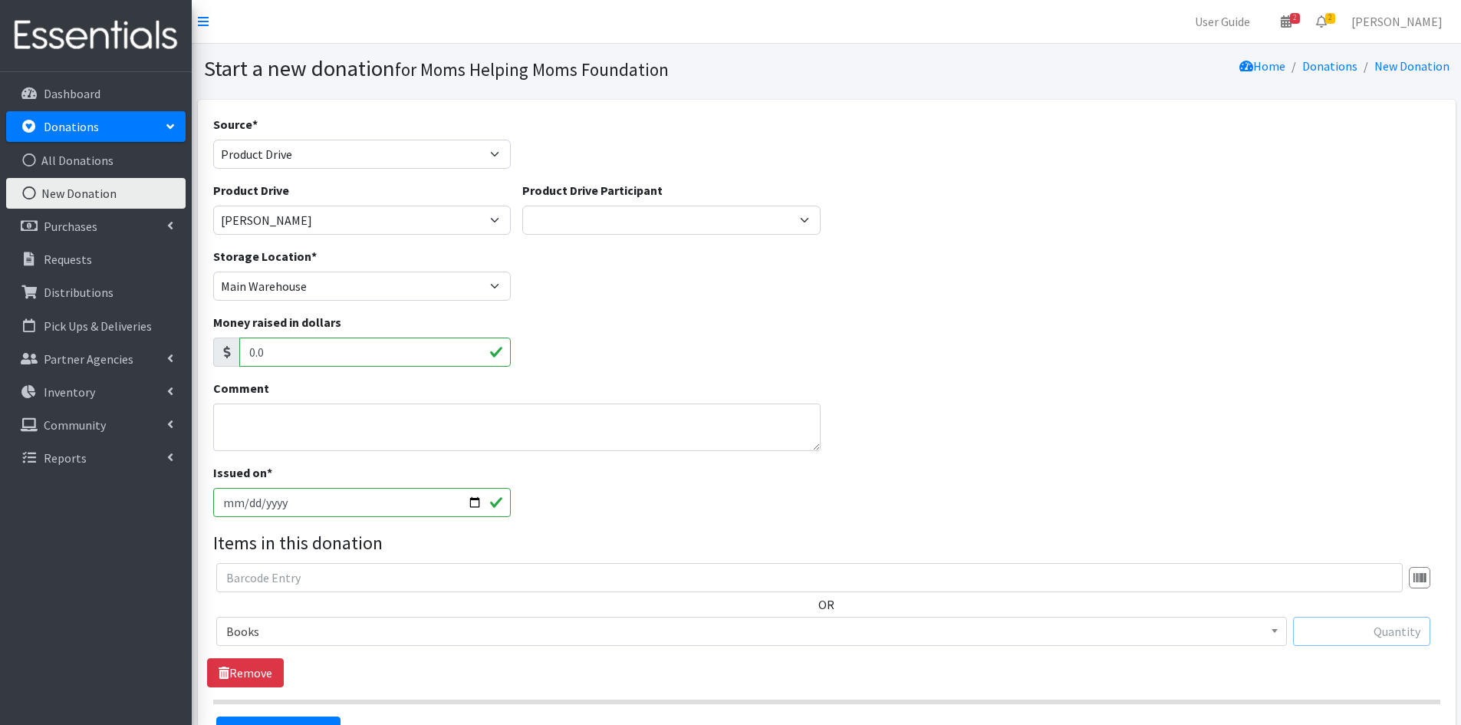
click at [1322, 633] on input "text" at bounding box center [1361, 631] width 137 height 29
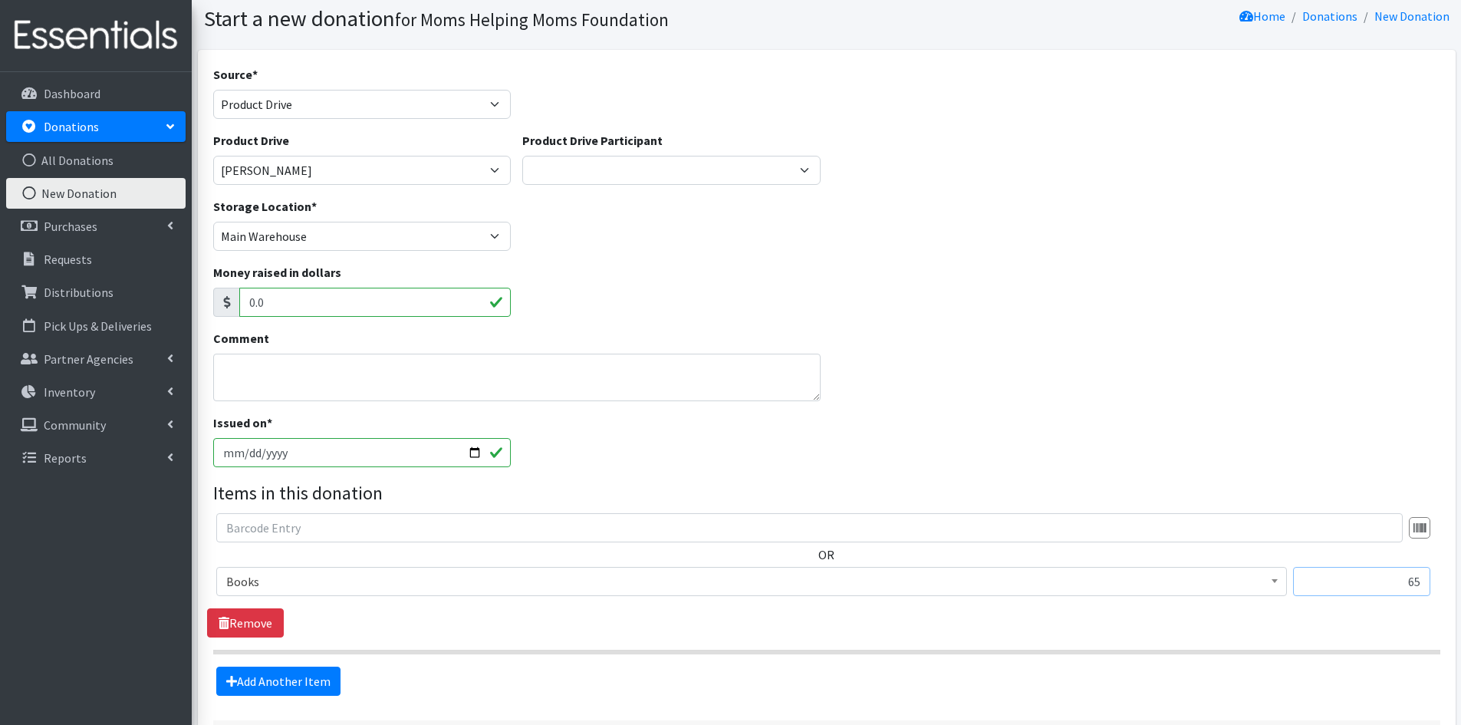
scroll to position [77, 0]
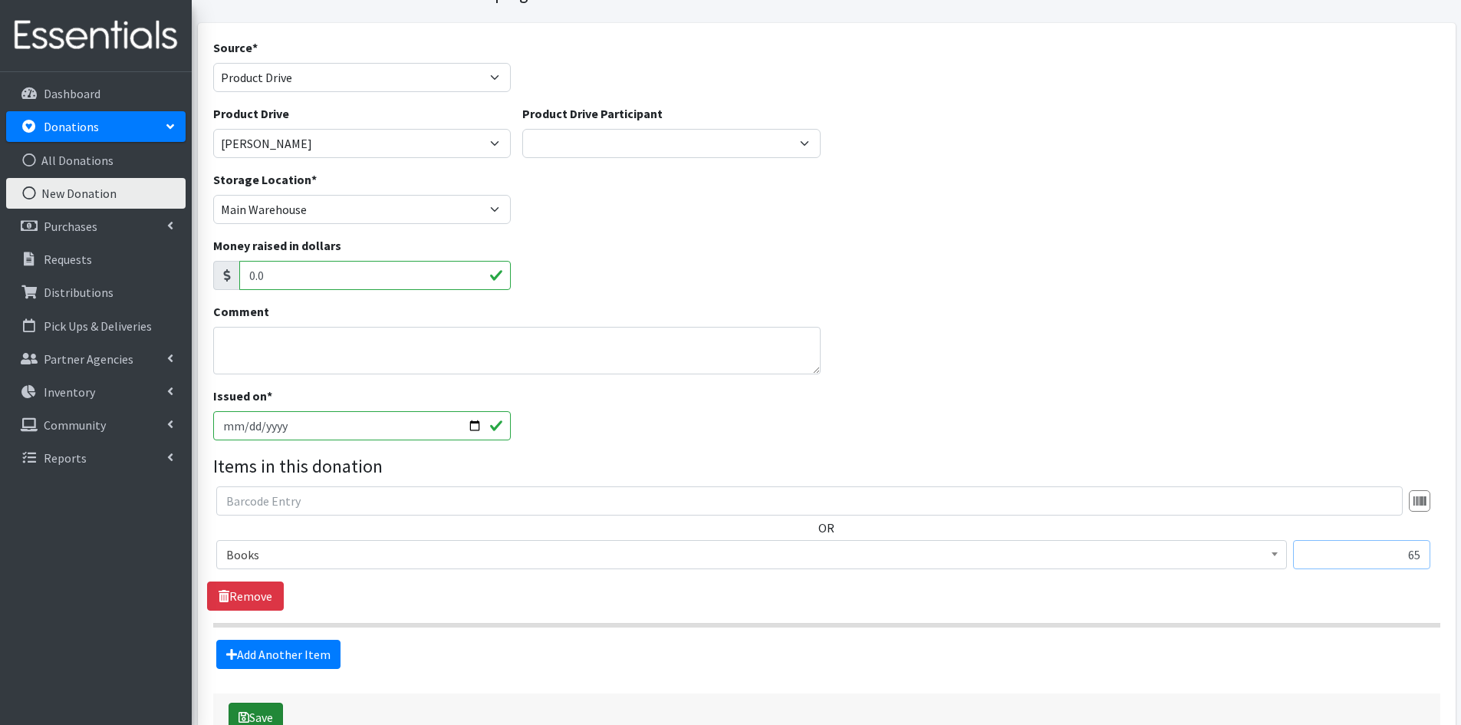
type input "65"
click at [265, 712] on button "Save" at bounding box center [256, 716] width 54 height 29
